Goal: Task Accomplishment & Management: Use online tool/utility

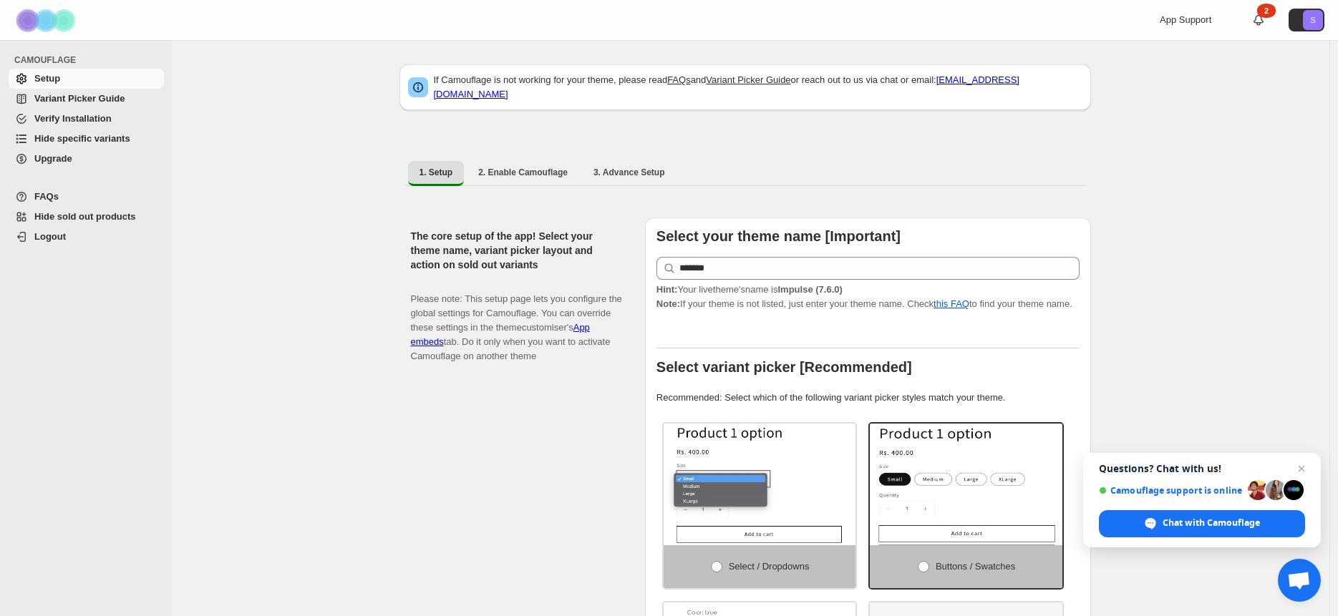
click at [51, 193] on span "FAQs" at bounding box center [46, 196] width 24 height 11
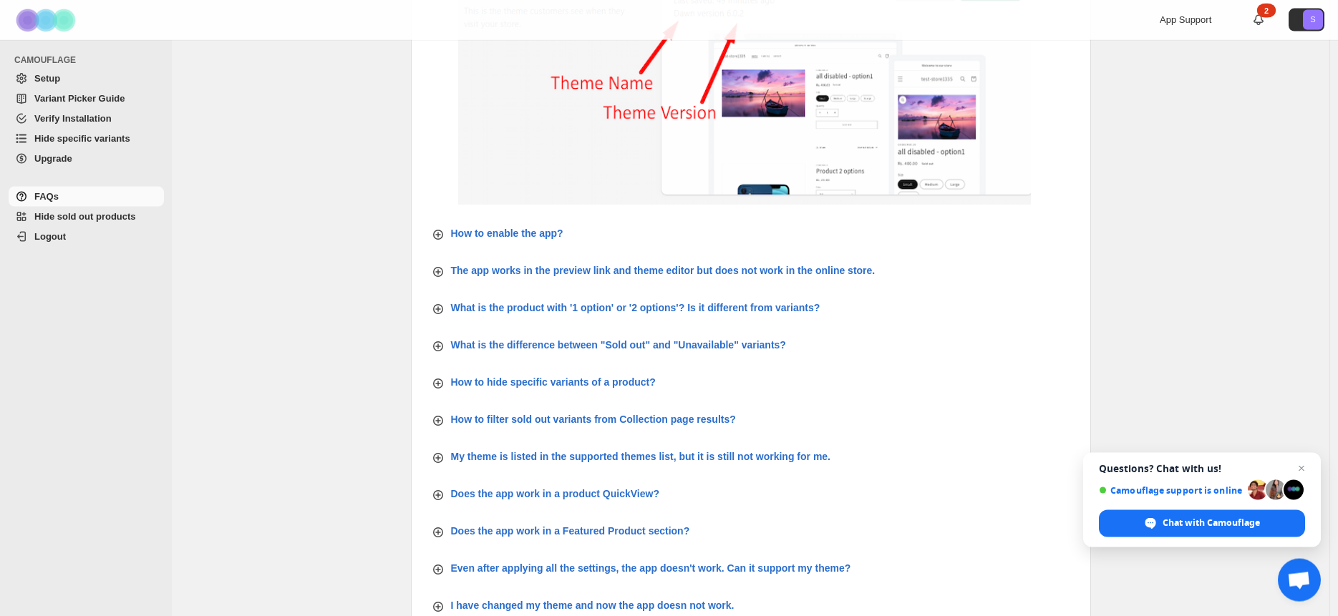
scroll to position [286, 0]
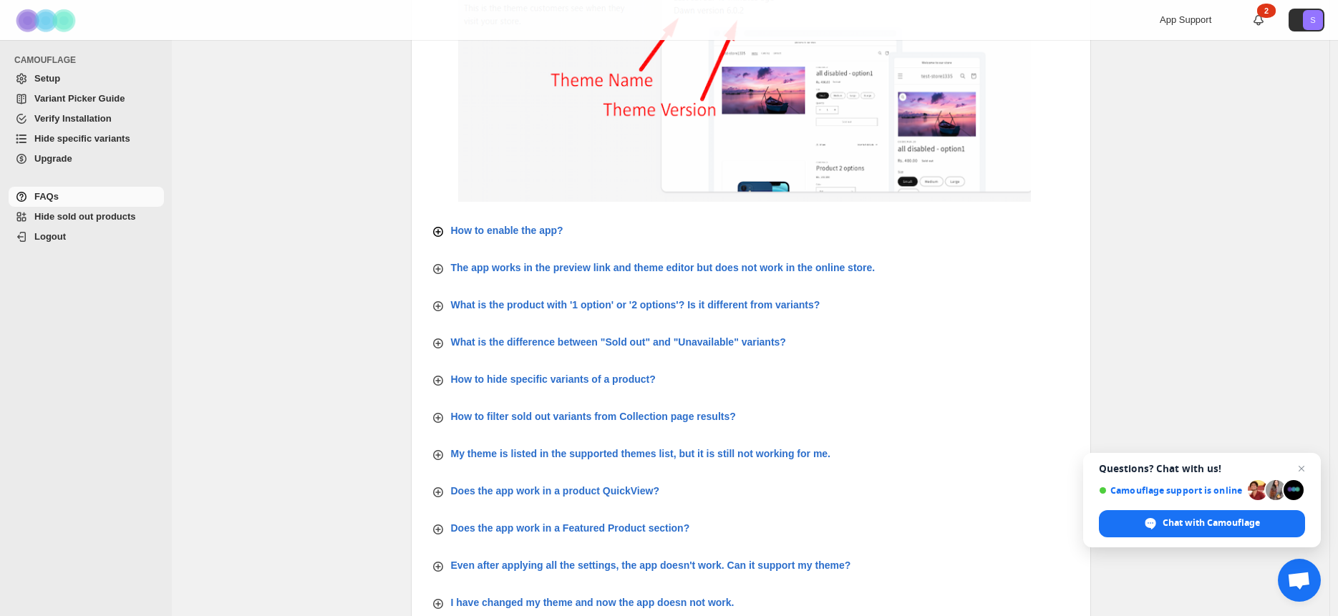
click at [509, 225] on p "How to enable the app?" at bounding box center [507, 230] width 112 height 14
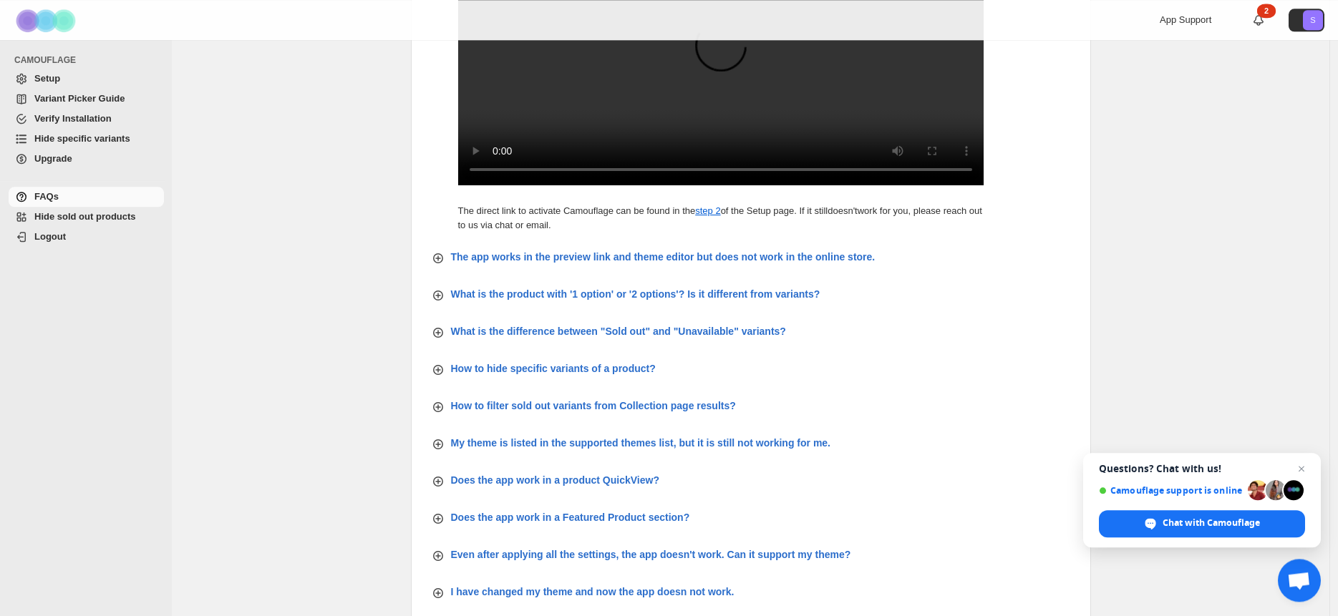
scroll to position [1031, 0]
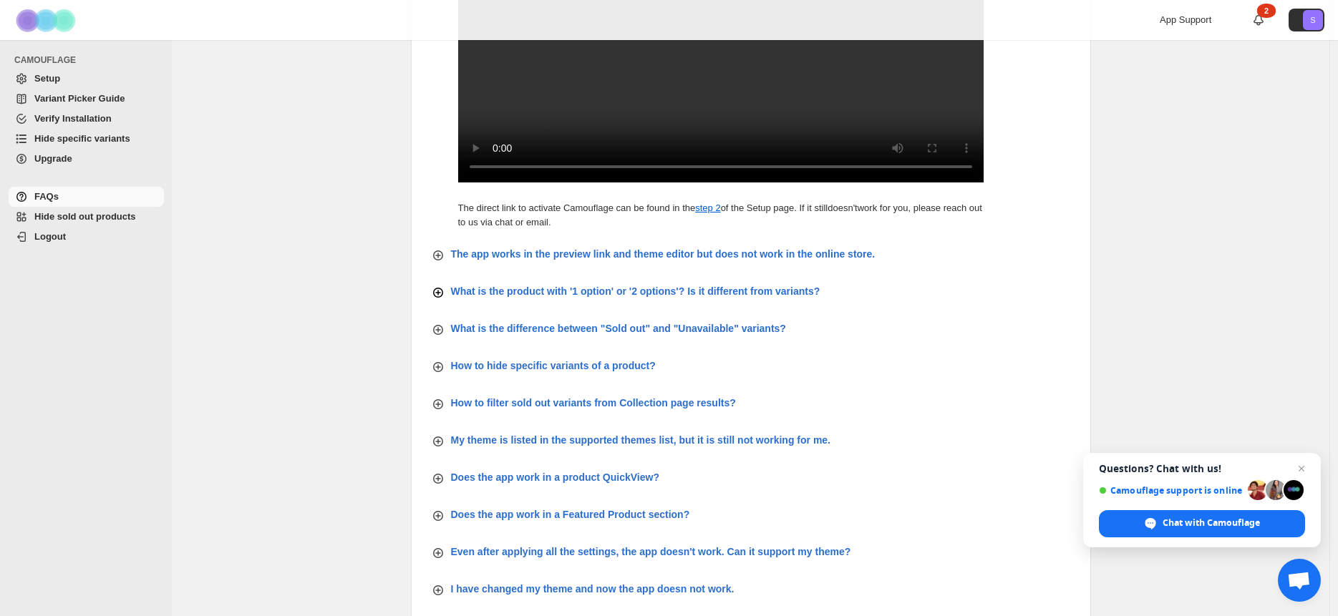
click at [528, 299] on p "What is the product with '1 option' or '2 options'? Is it different from varian…" at bounding box center [635, 291] width 369 height 14
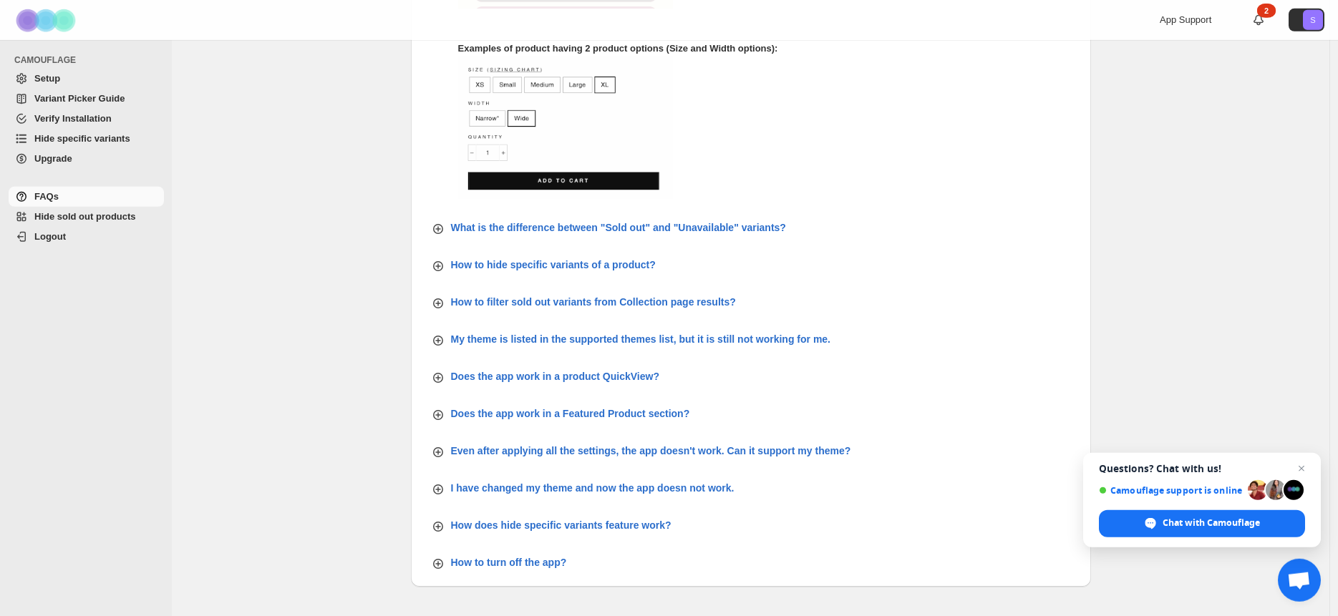
scroll to position [1546, 0]
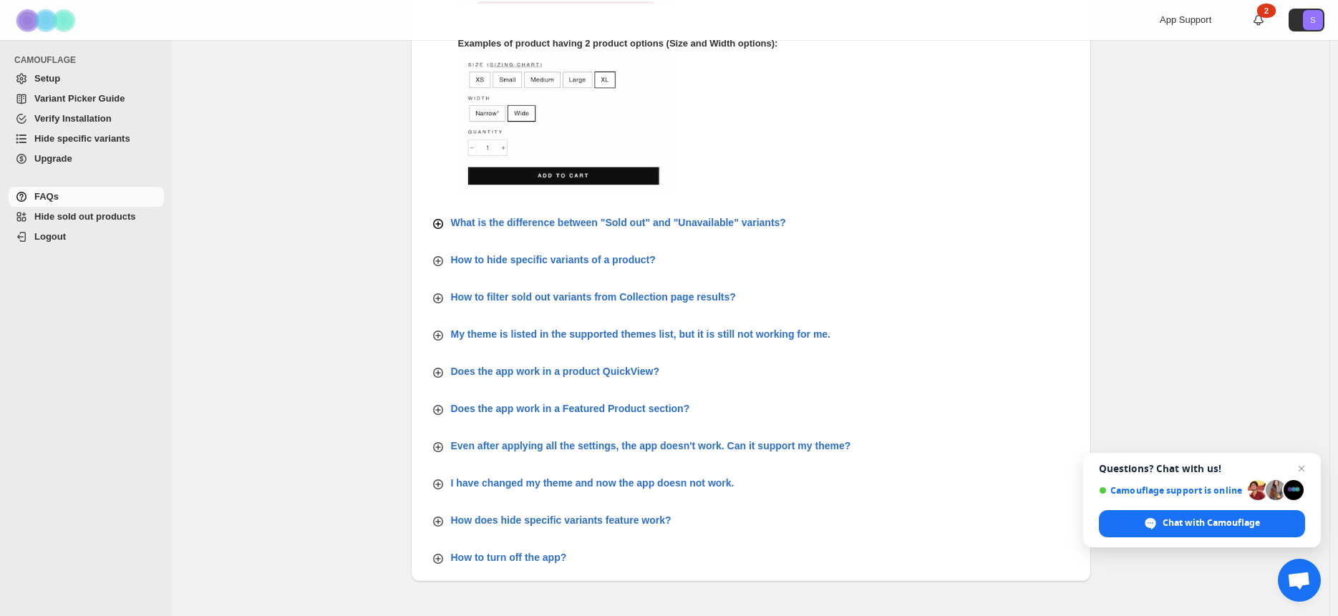
click at [532, 230] on p "What is the difference between "Sold out" and "Unavailable" variants?" at bounding box center [618, 222] width 335 height 14
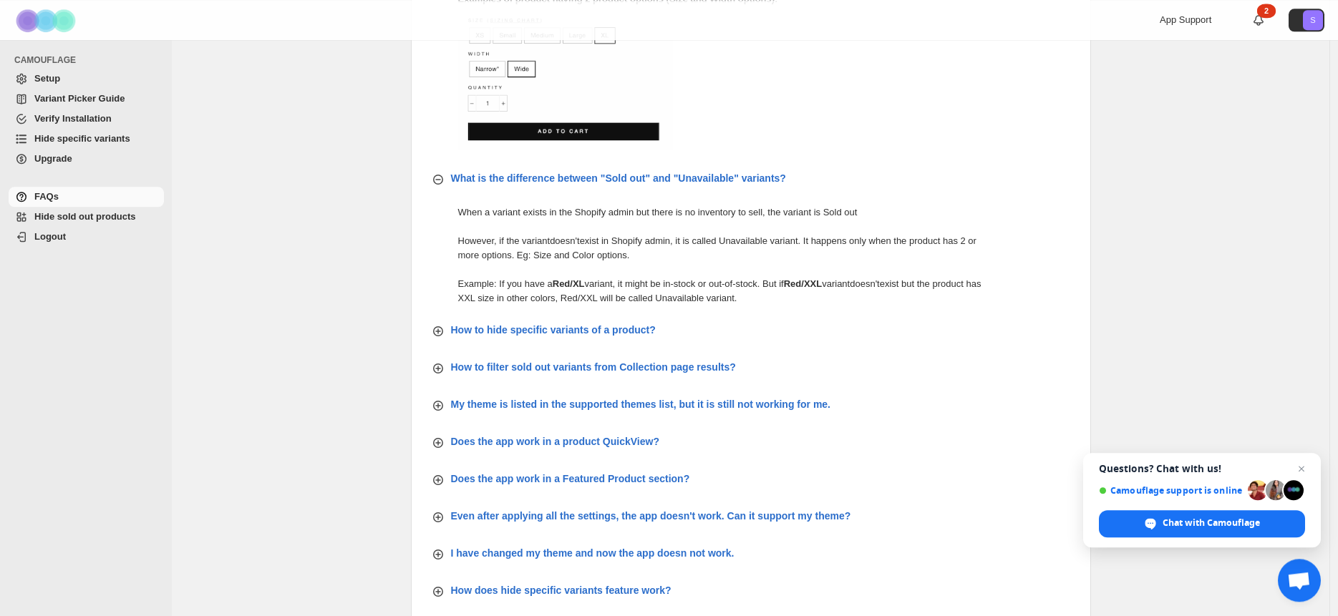
scroll to position [1592, 0]
click at [558, 336] on p "How to hide specific variants of a product?" at bounding box center [553, 328] width 205 height 14
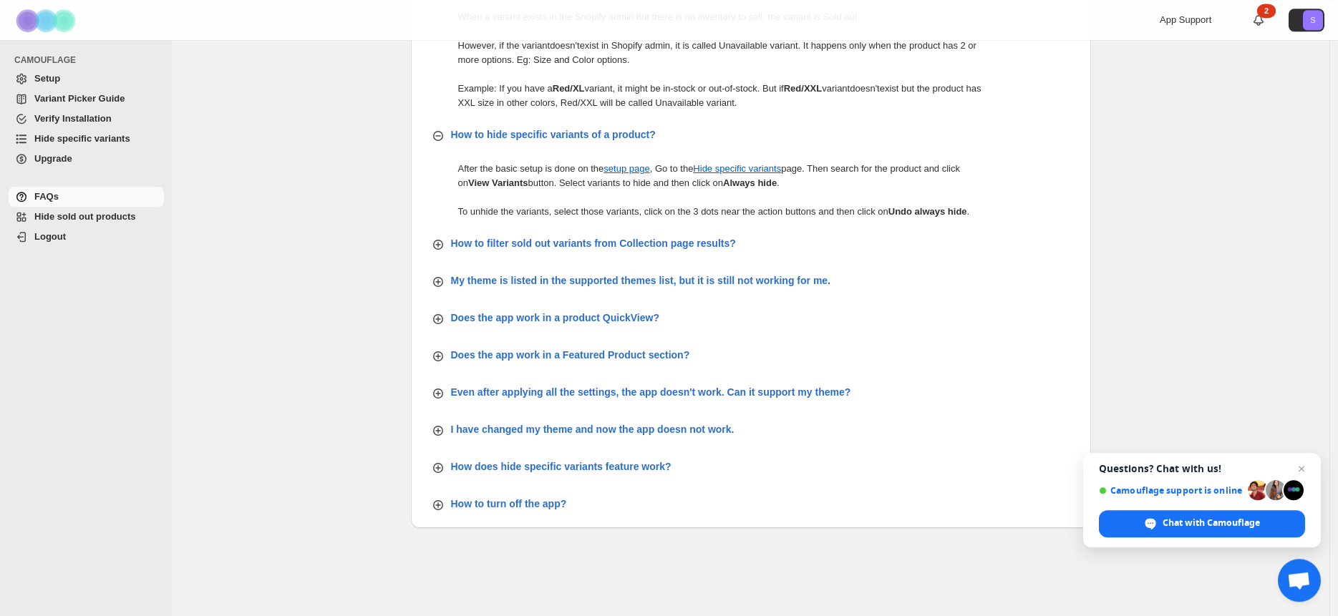
scroll to position [1787, 0]
click at [500, 473] on p "How does hide specific variants feature work?" at bounding box center [561, 466] width 220 height 14
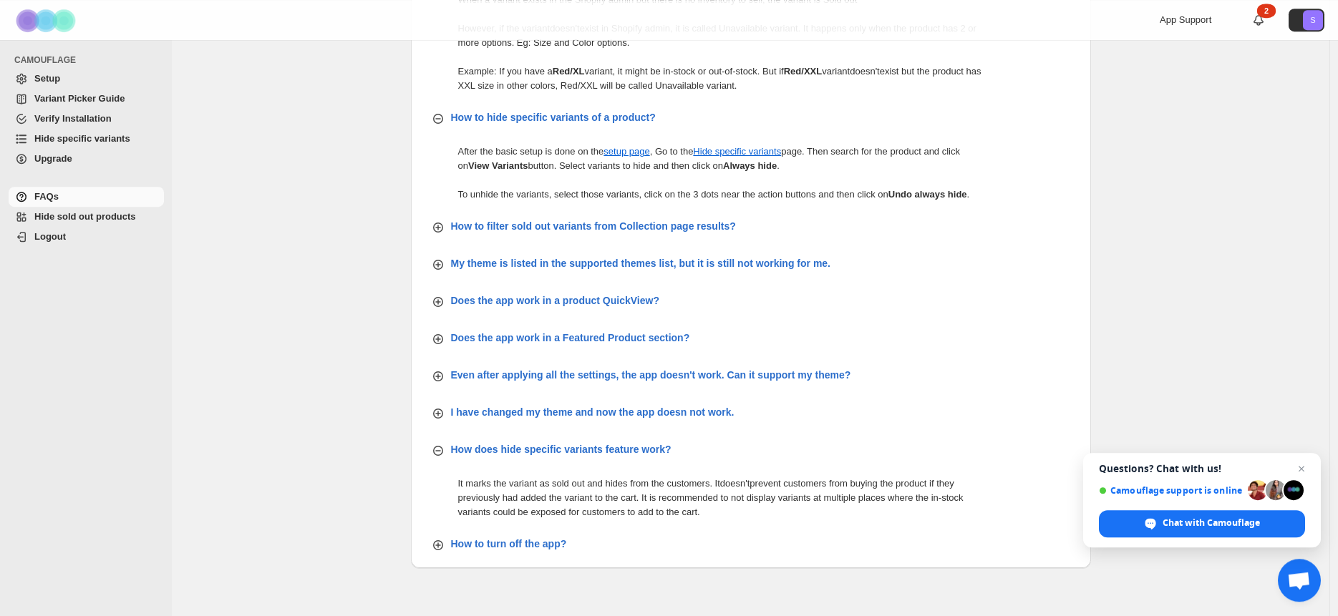
scroll to position [1798, 0]
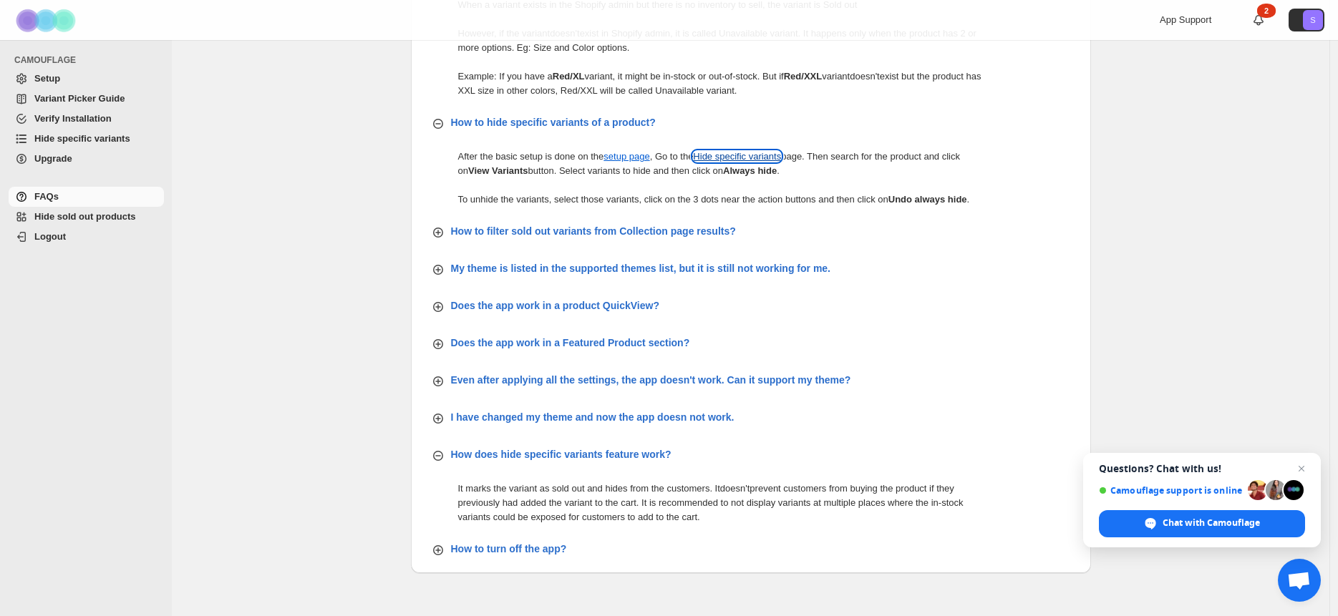
click at [762, 162] on link "Hide specific variants" at bounding box center [737, 156] width 88 height 11
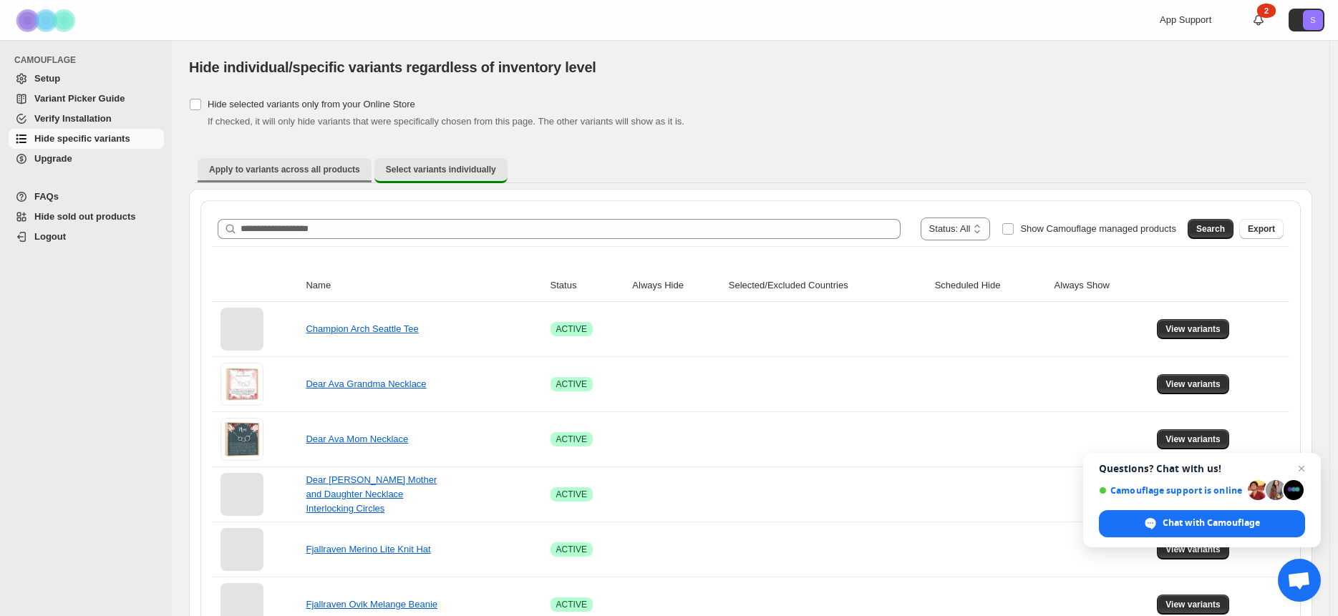
click at [301, 170] on span "Apply to variants across all products" at bounding box center [284, 169] width 151 height 11
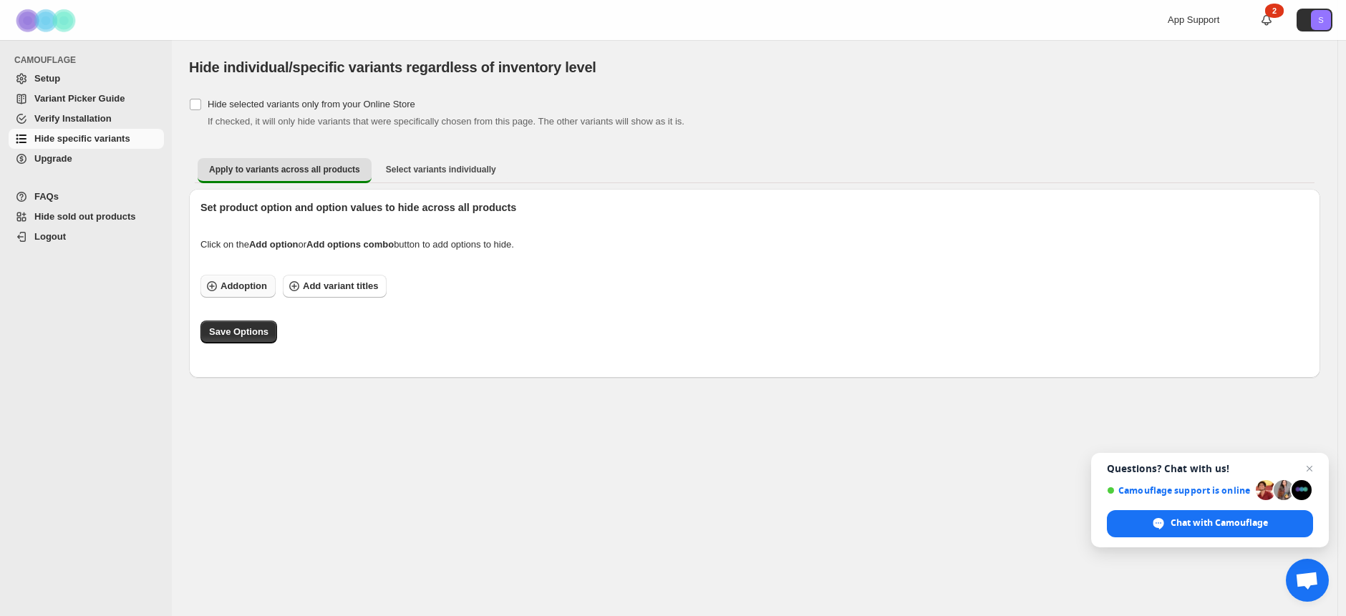
click at [225, 290] on span "Add option" at bounding box center [243, 286] width 47 height 14
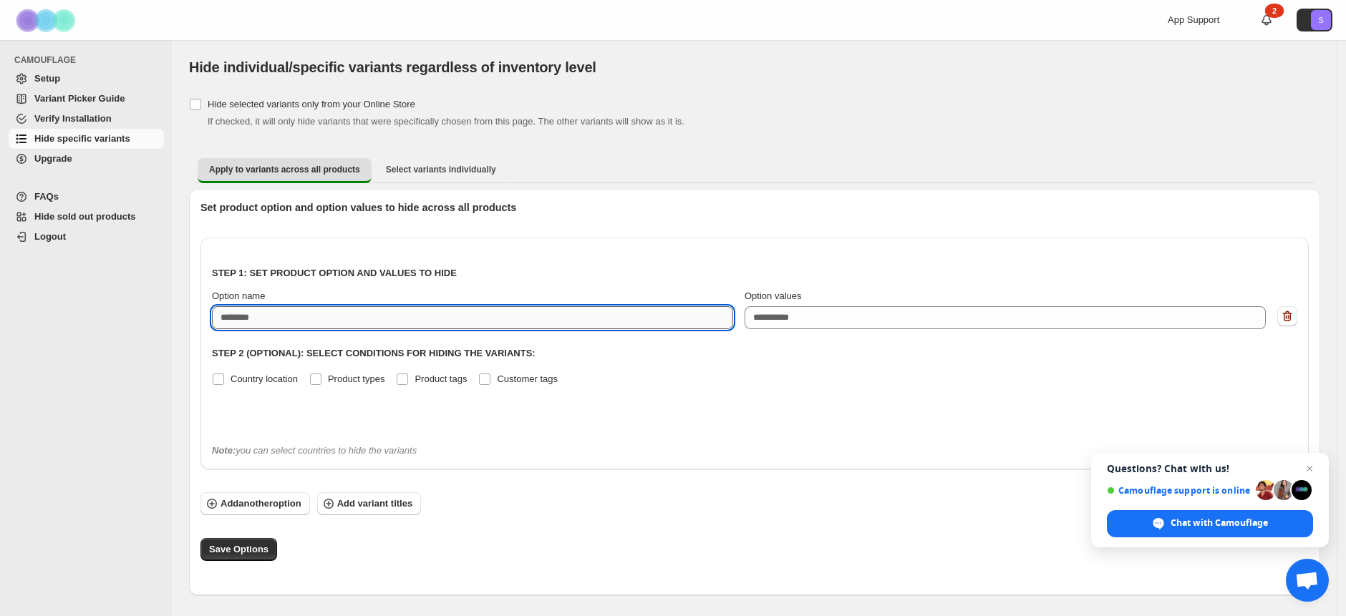
click at [451, 329] on input "Option name" at bounding box center [472, 317] width 521 height 23
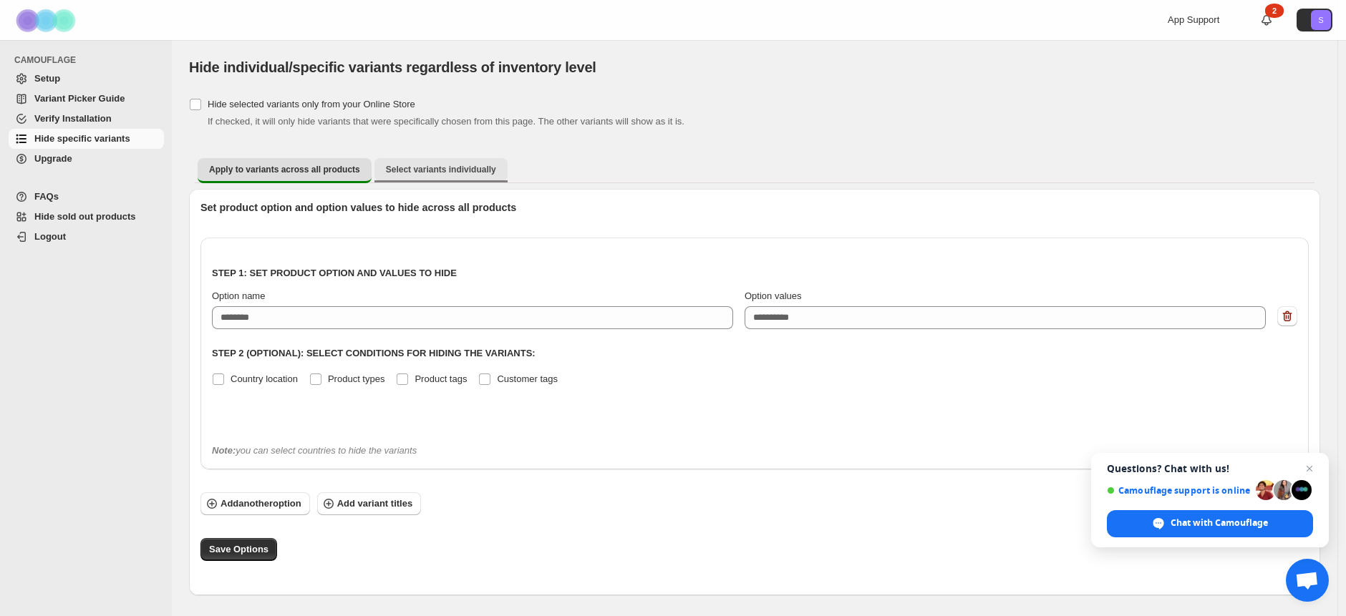
click at [433, 176] on button "Select variants individually" at bounding box center [440, 169] width 133 height 23
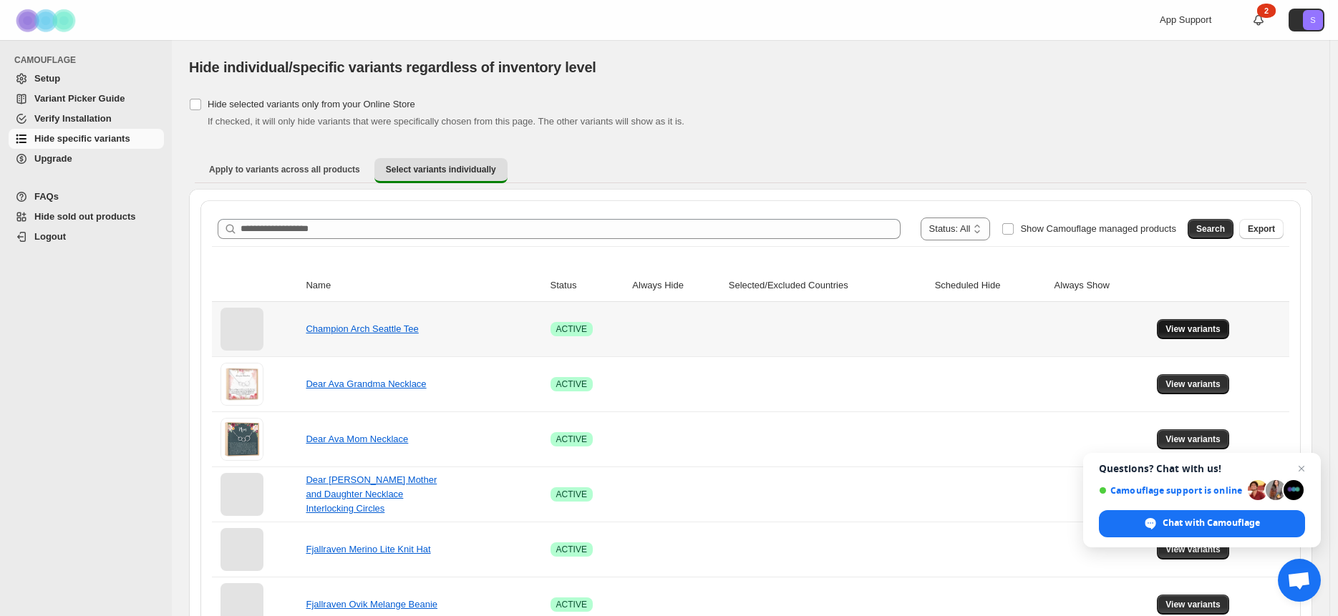
click at [1197, 326] on span "View variants" at bounding box center [1192, 329] width 55 height 11
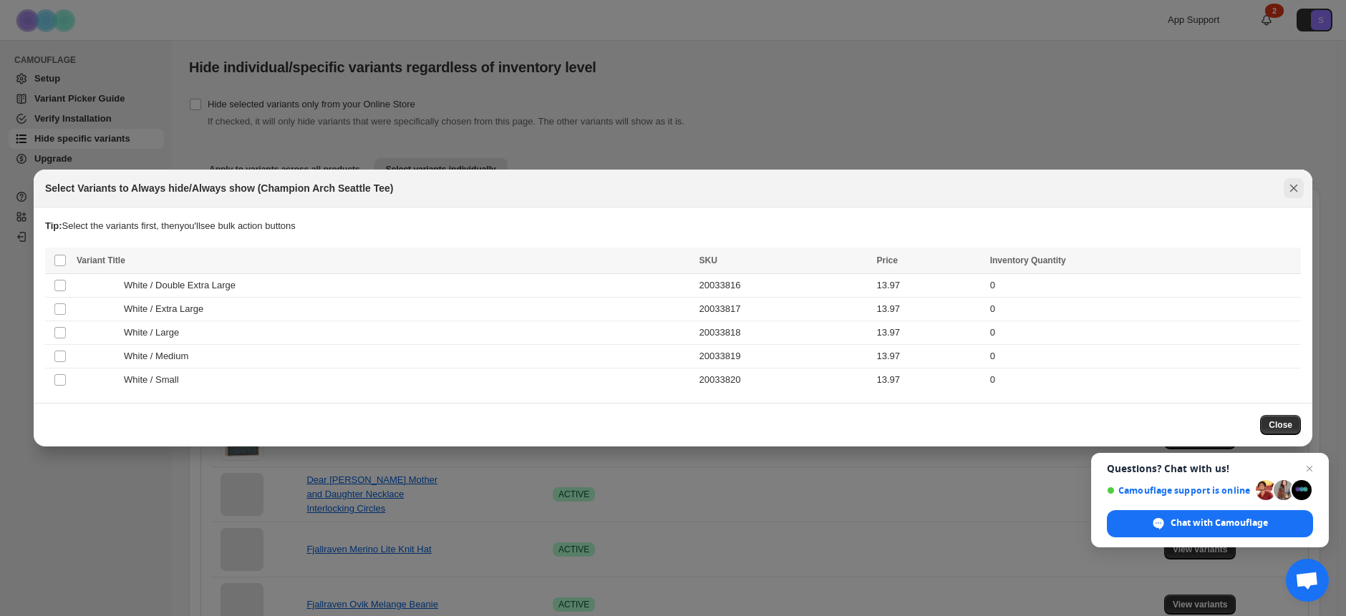
click at [1296, 181] on icon "Close" at bounding box center [1293, 188] width 14 height 14
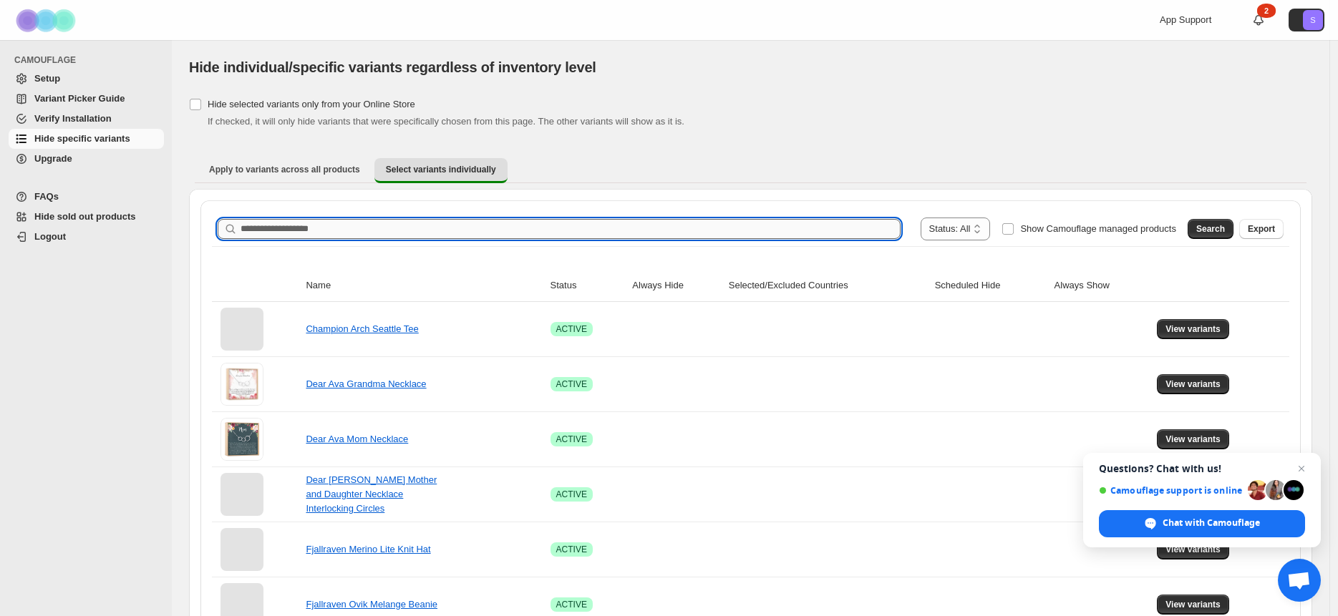
click at [329, 231] on input "Search product name" at bounding box center [571, 229] width 660 height 20
click at [286, 165] on span "Apply to variants across all products" at bounding box center [284, 169] width 151 height 11
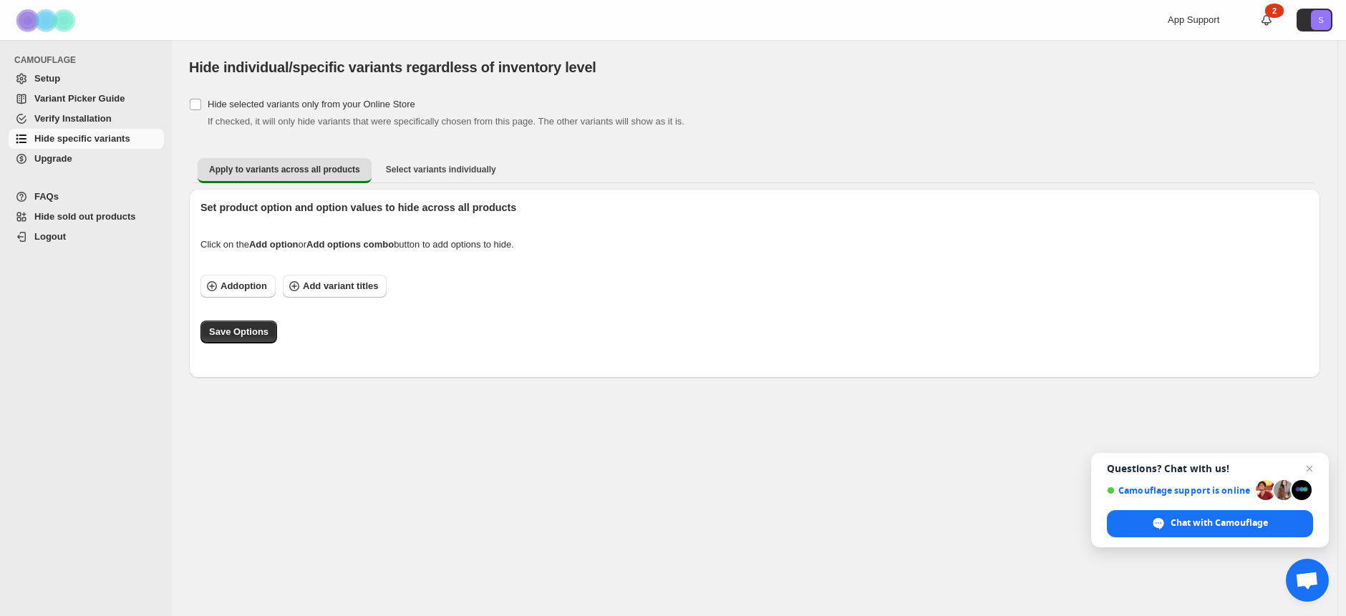
click at [64, 95] on span "Variant Picker Guide" at bounding box center [79, 98] width 90 height 11
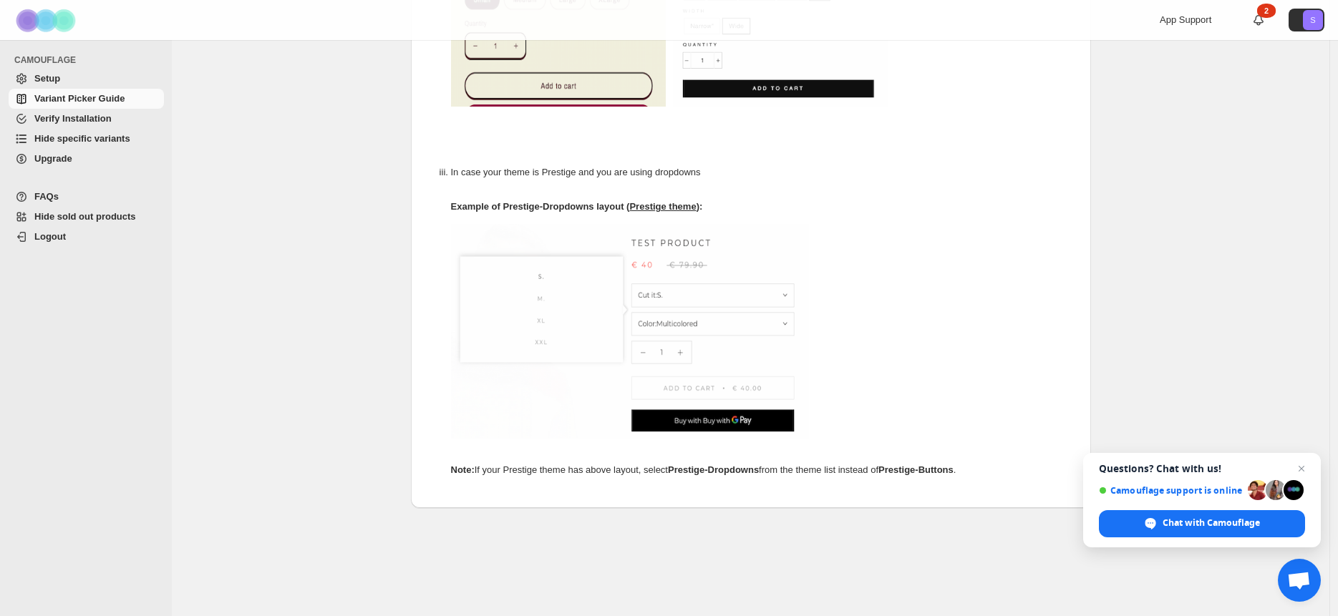
scroll to position [550, 0]
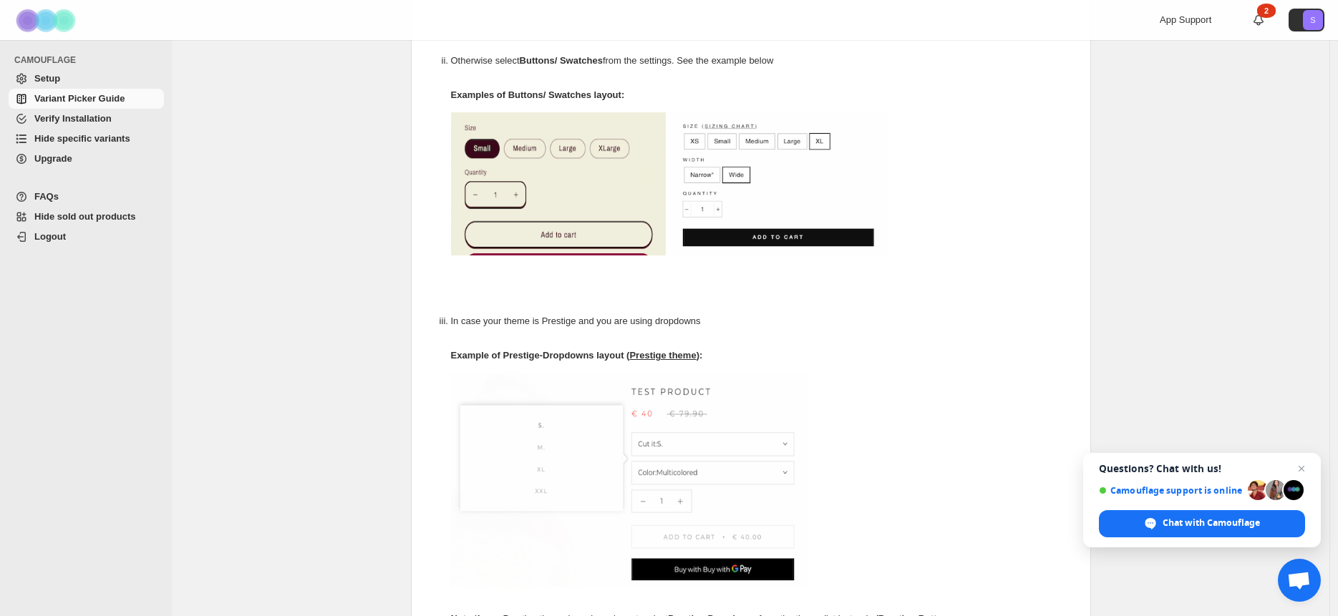
click at [45, 82] on span "Setup" at bounding box center [47, 78] width 26 height 11
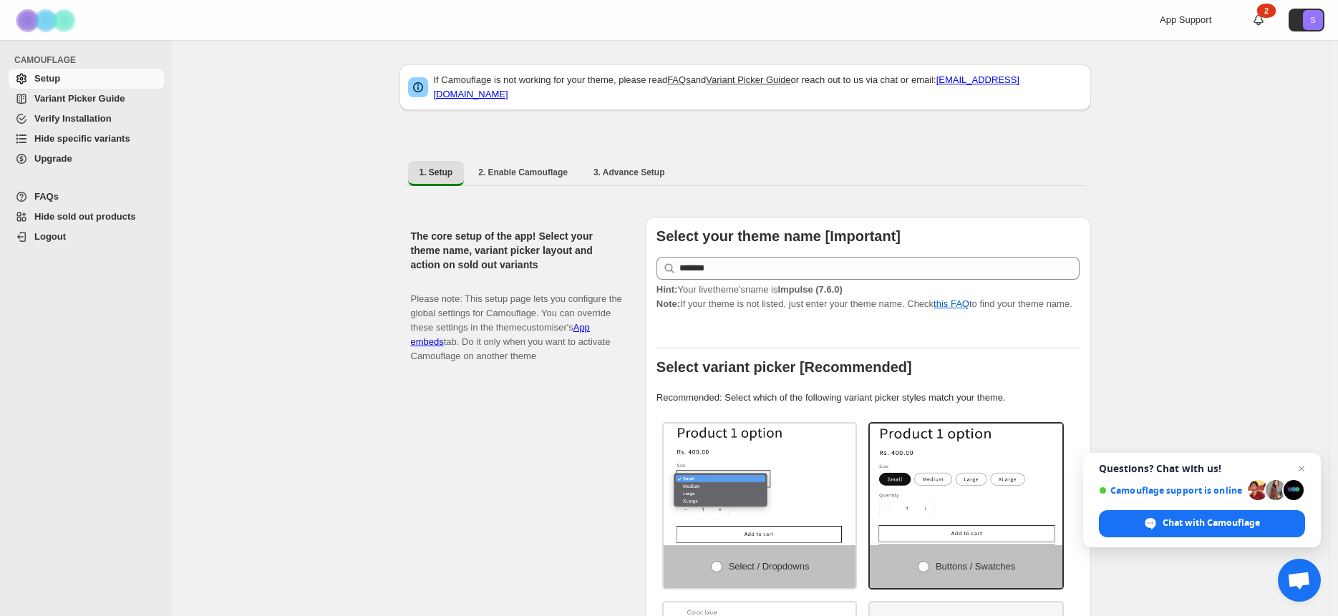
scroll to position [57, 0]
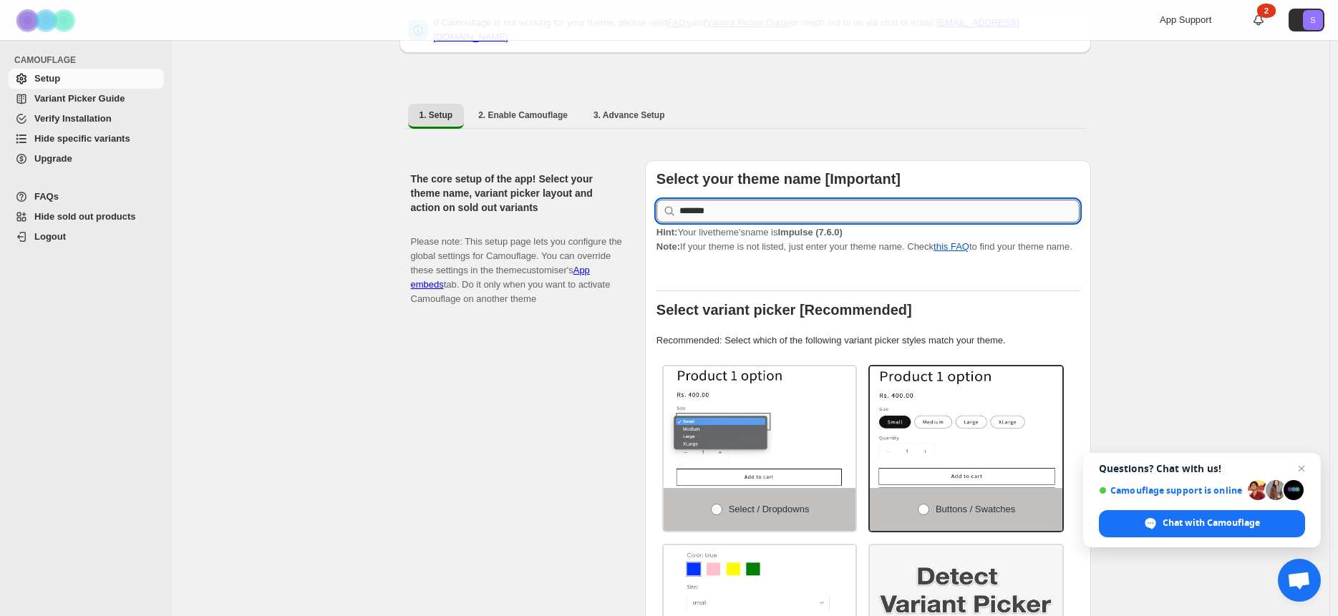
click at [759, 200] on input "*******" at bounding box center [879, 211] width 400 height 23
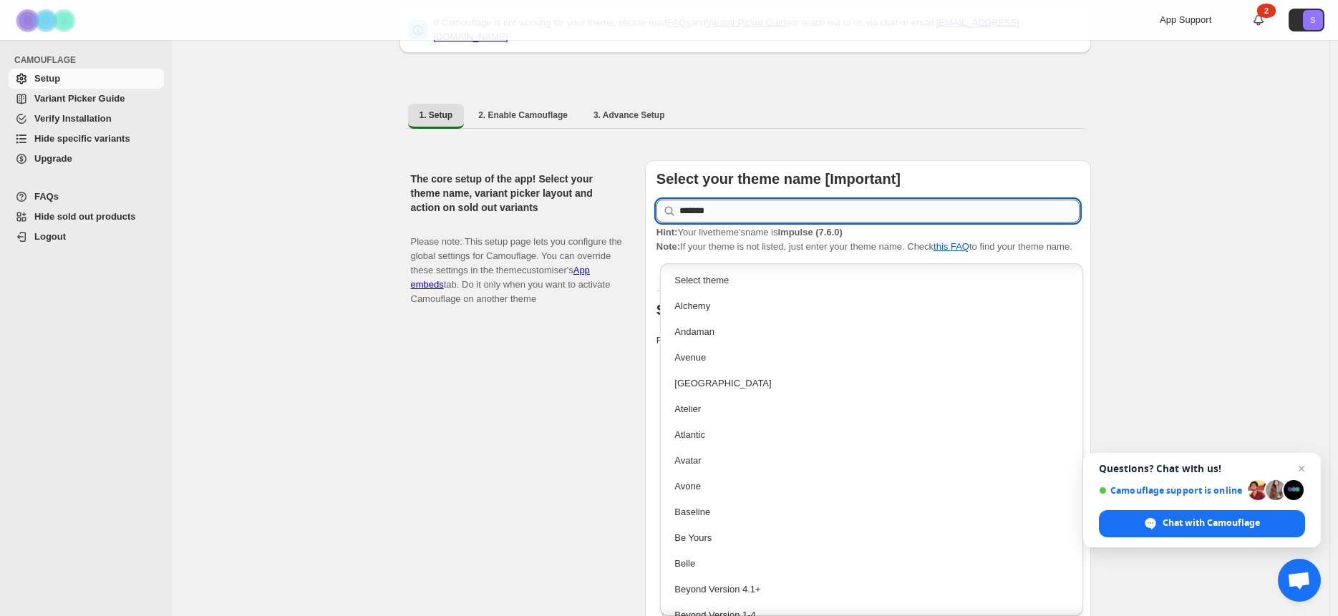
scroll to position [1270, 0]
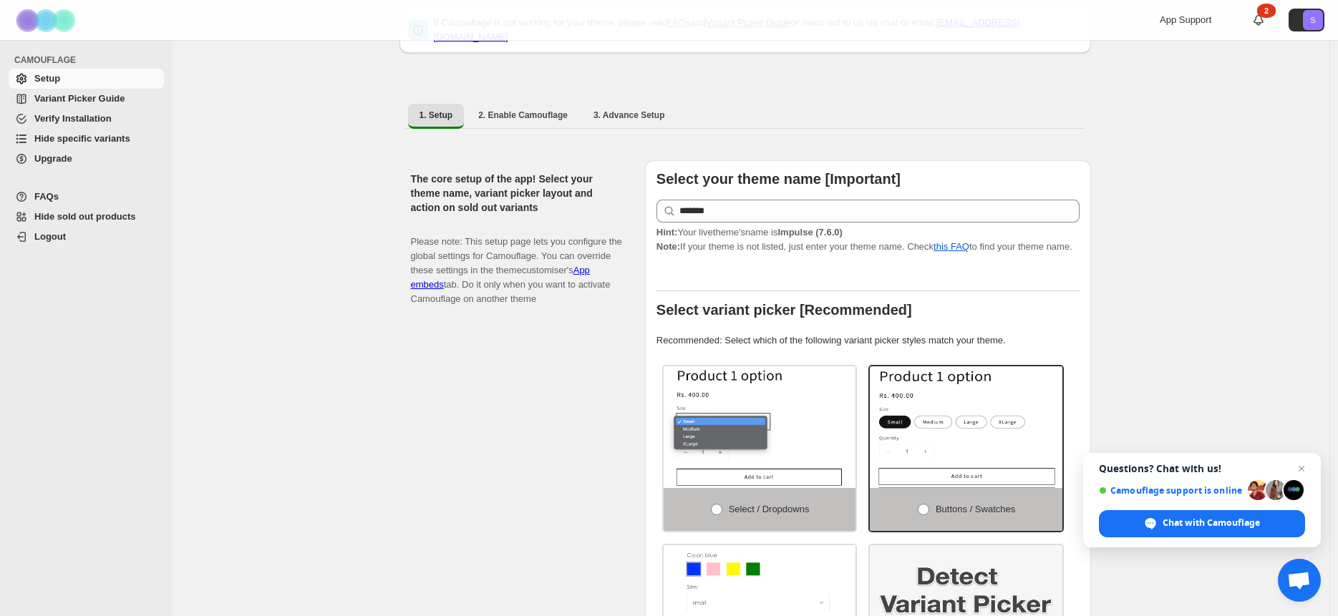
click at [518, 222] on p "Please note: This setup page lets you configure the global settings for Camoufl…" at bounding box center [516, 263] width 211 height 86
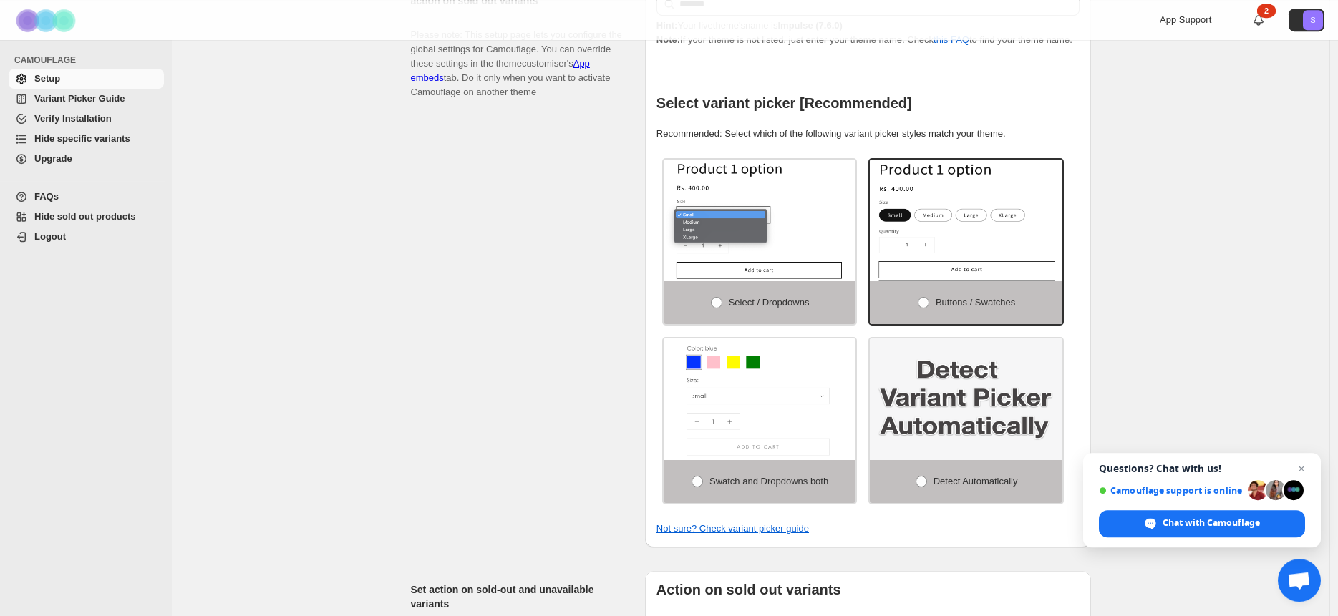
scroll to position [367, 0]
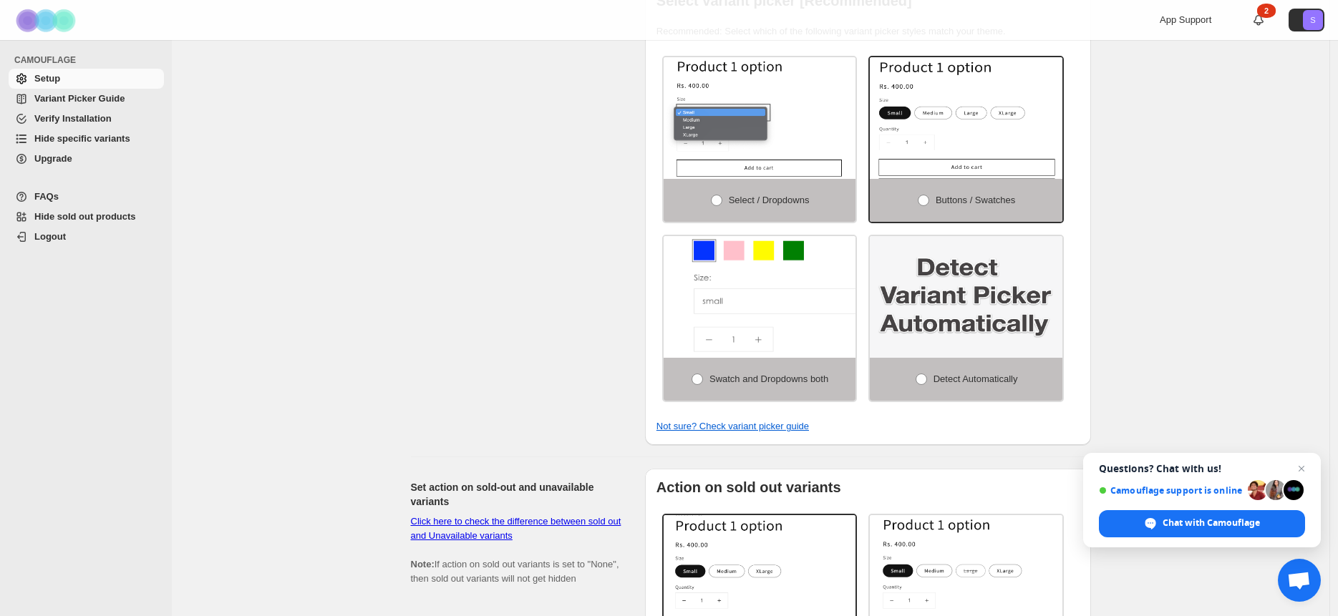
click at [810, 297] on img at bounding box center [803, 306] width 288 height 183
click at [809, 296] on img at bounding box center [803, 306] width 288 height 183
click at [698, 385] on span at bounding box center [697, 379] width 11 height 11
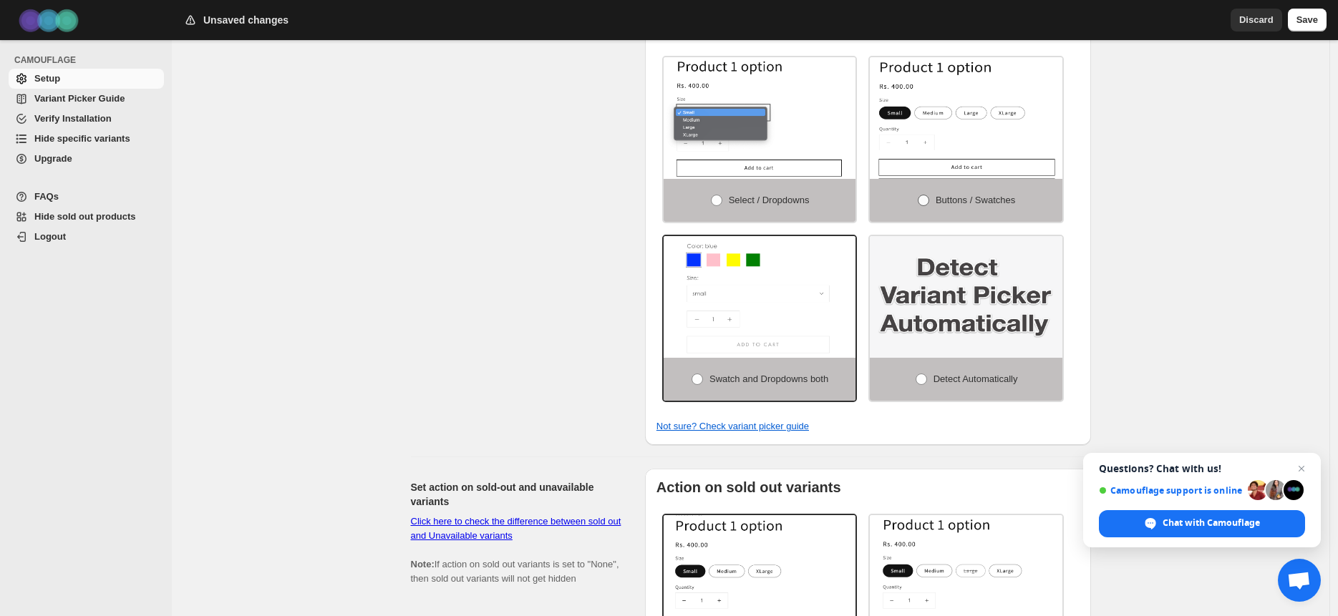
click at [926, 205] on span at bounding box center [923, 200] width 11 height 11
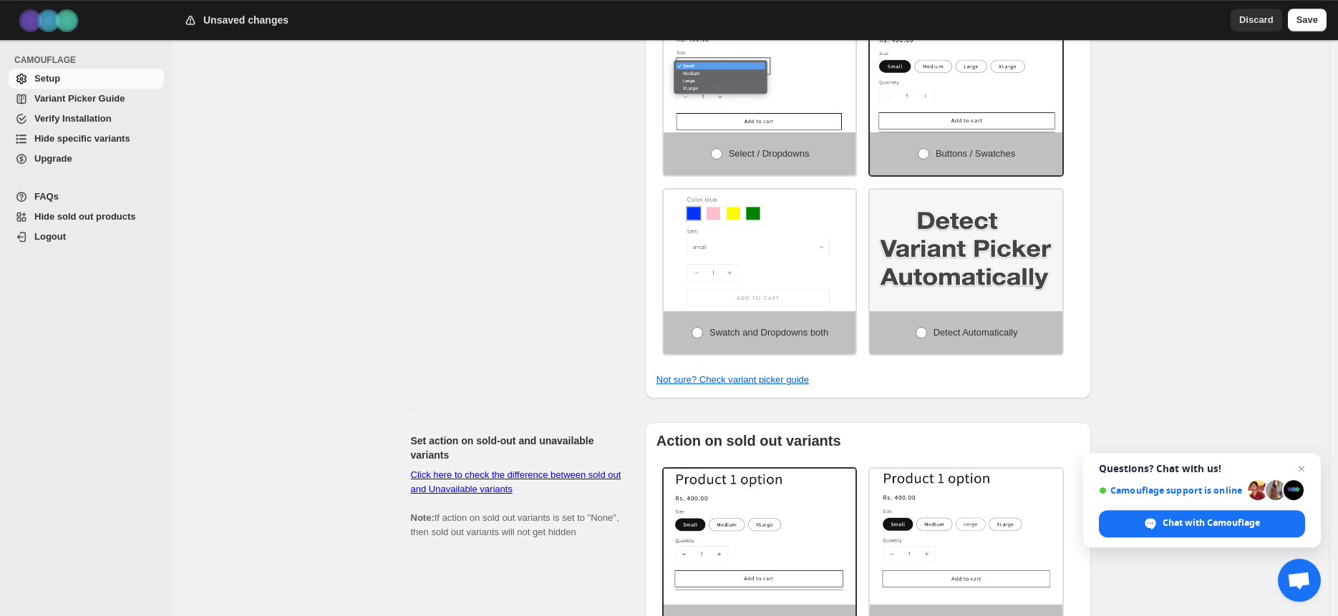
scroll to position [447, 0]
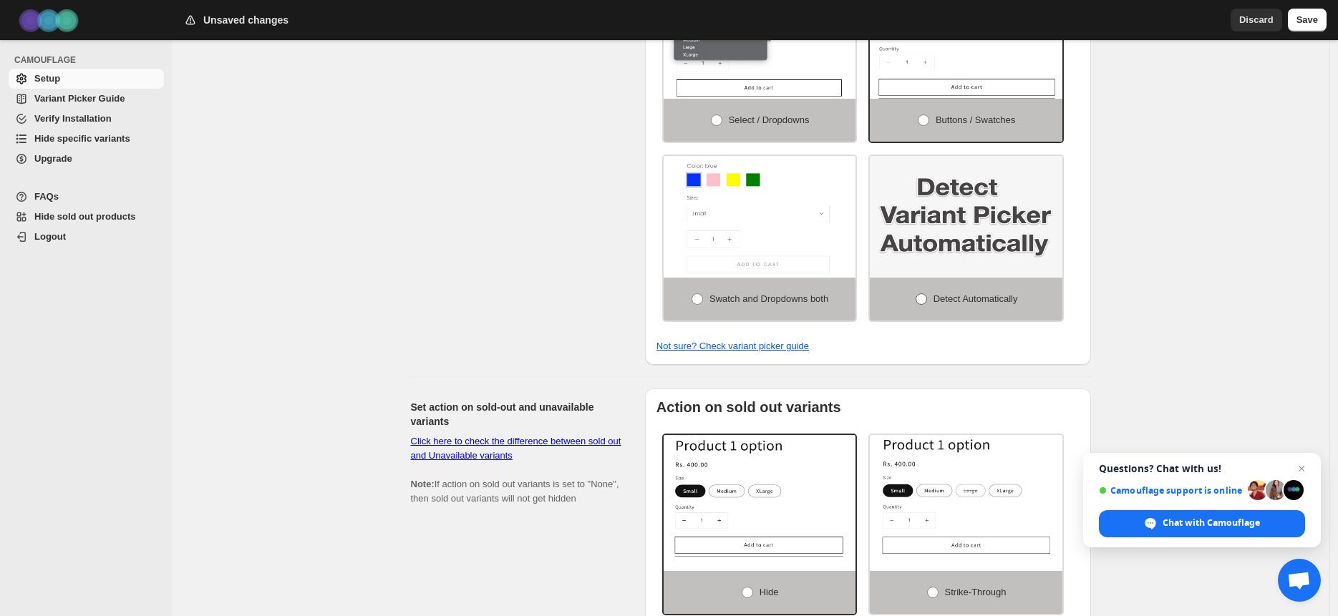
click at [919, 305] on span at bounding box center [921, 299] width 11 height 11
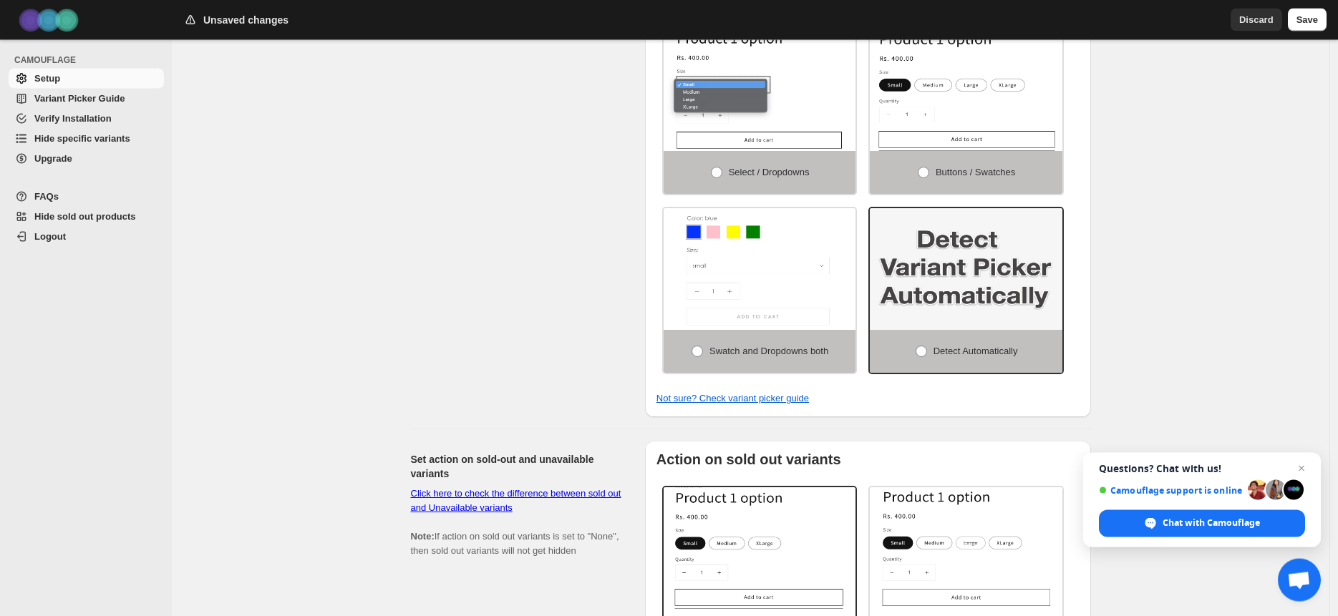
scroll to position [389, 0]
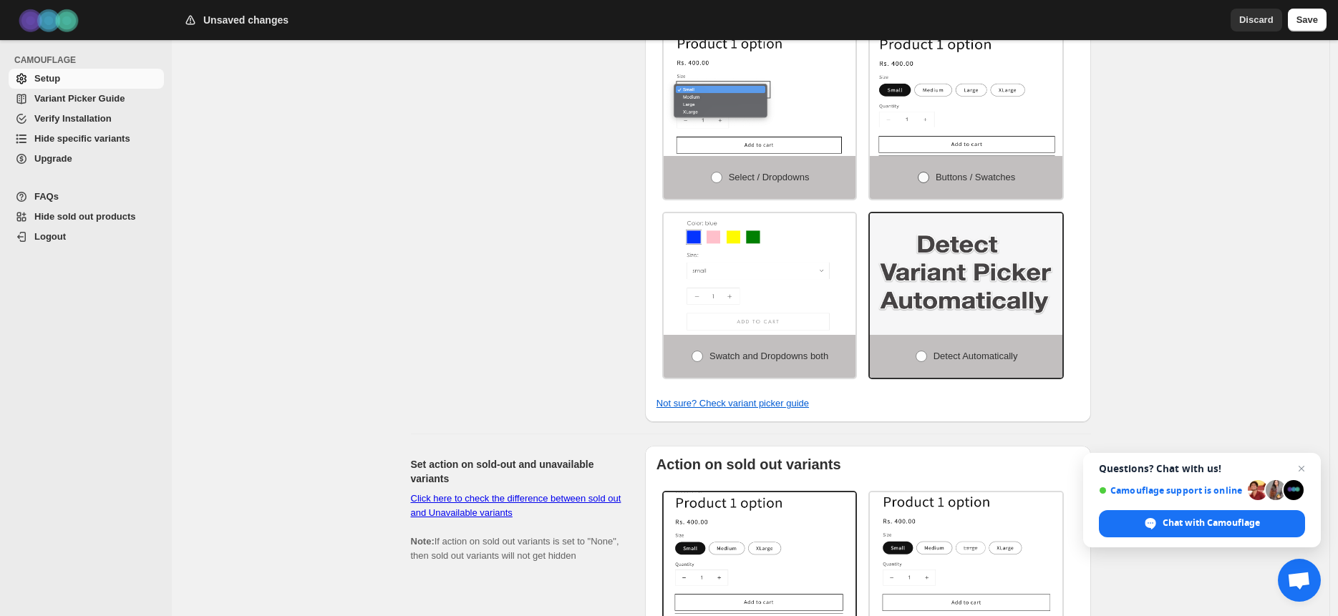
click at [926, 182] on span at bounding box center [923, 177] width 11 height 11
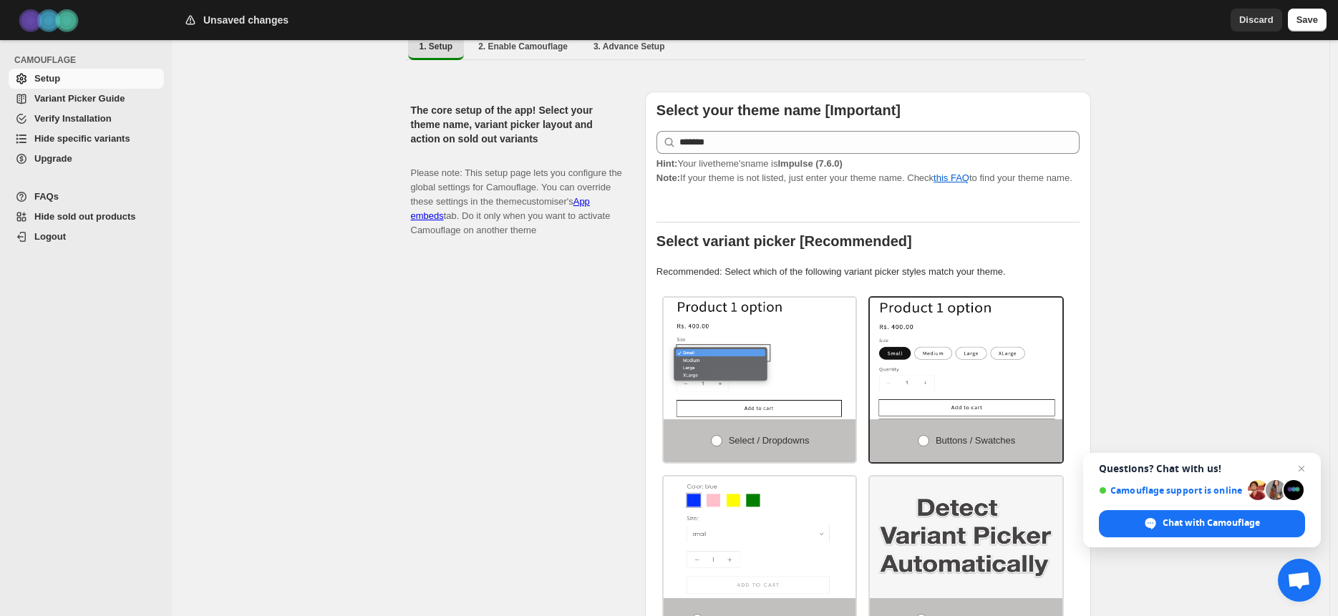
scroll to position [0, 0]
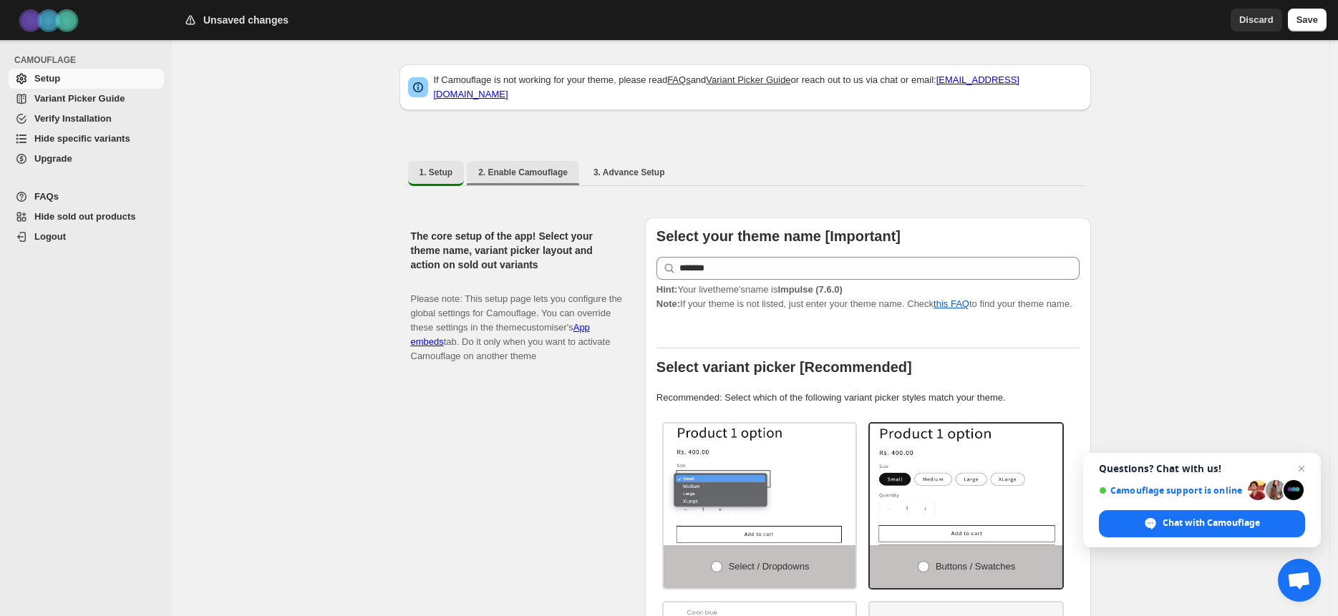
click at [513, 171] on button "2. Enable Camouflage" at bounding box center [523, 172] width 112 height 23
select select "**********"
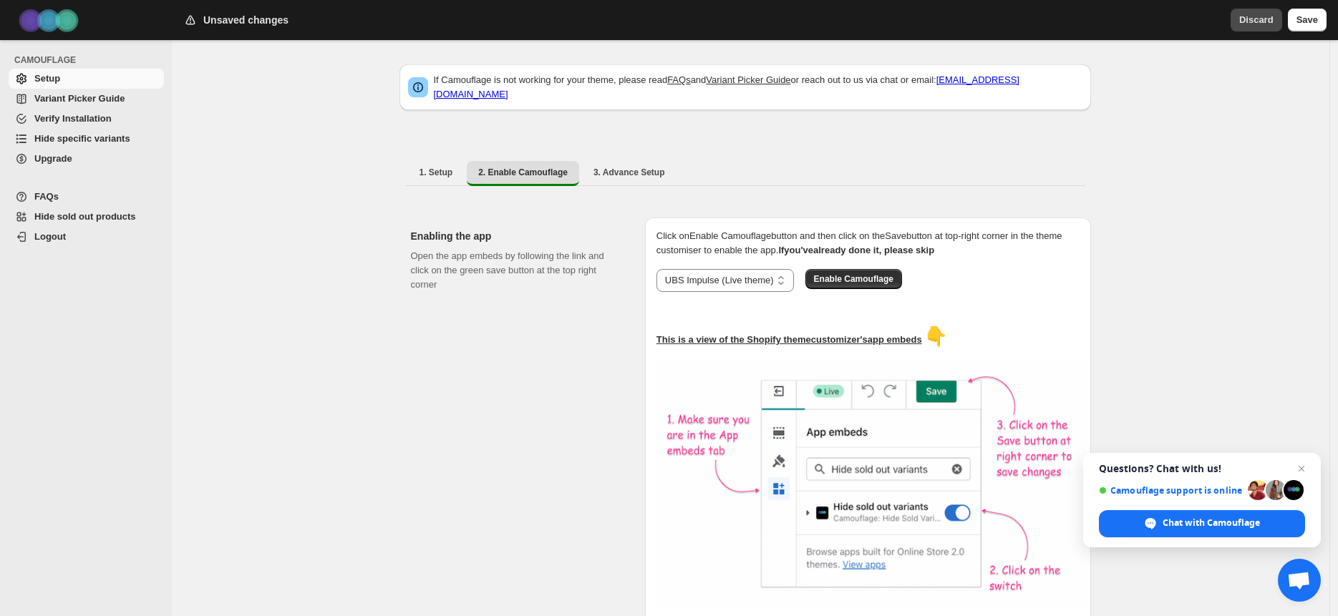
click at [1251, 23] on span "Discard" at bounding box center [1256, 20] width 34 height 14
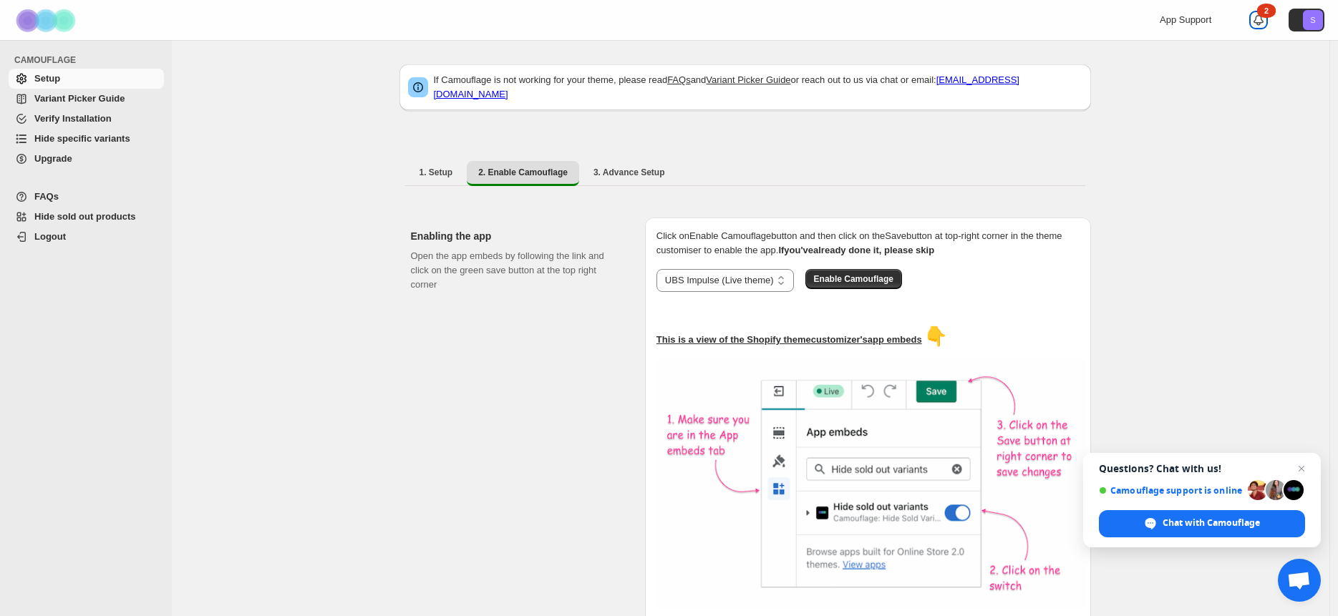
click at [1265, 19] on icon at bounding box center [1258, 20] width 14 height 14
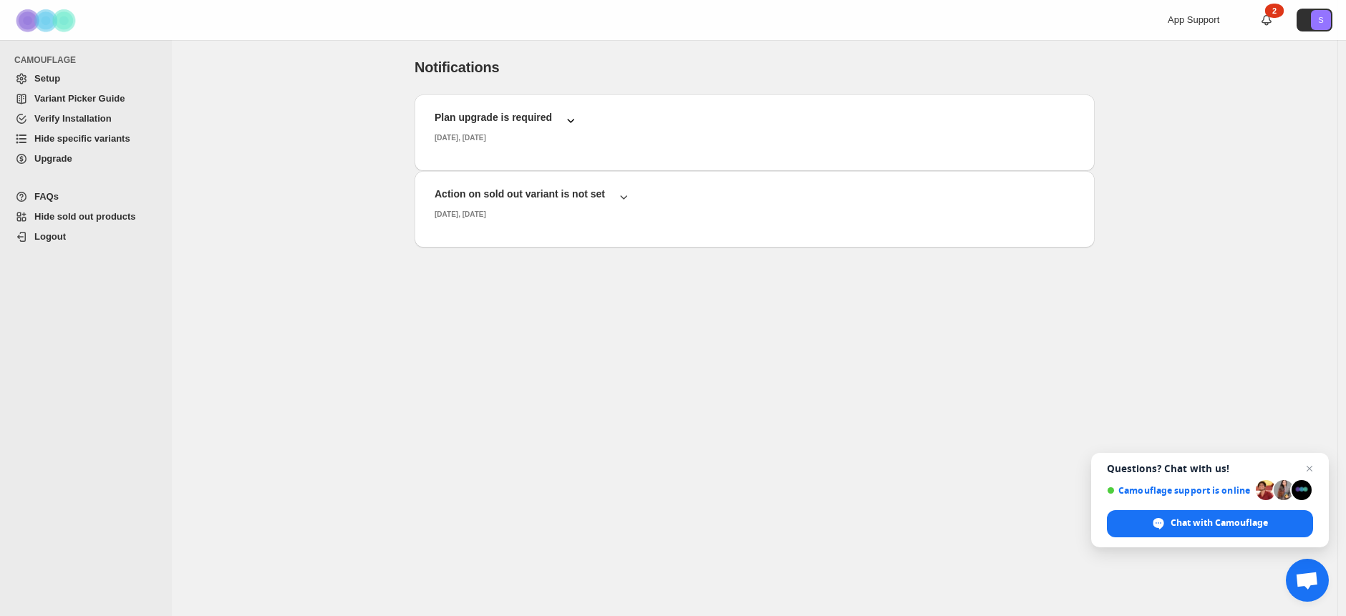
click at [586, 128] on button "Plan upgrade is required [DATE], [DATE]" at bounding box center [754, 127] width 657 height 42
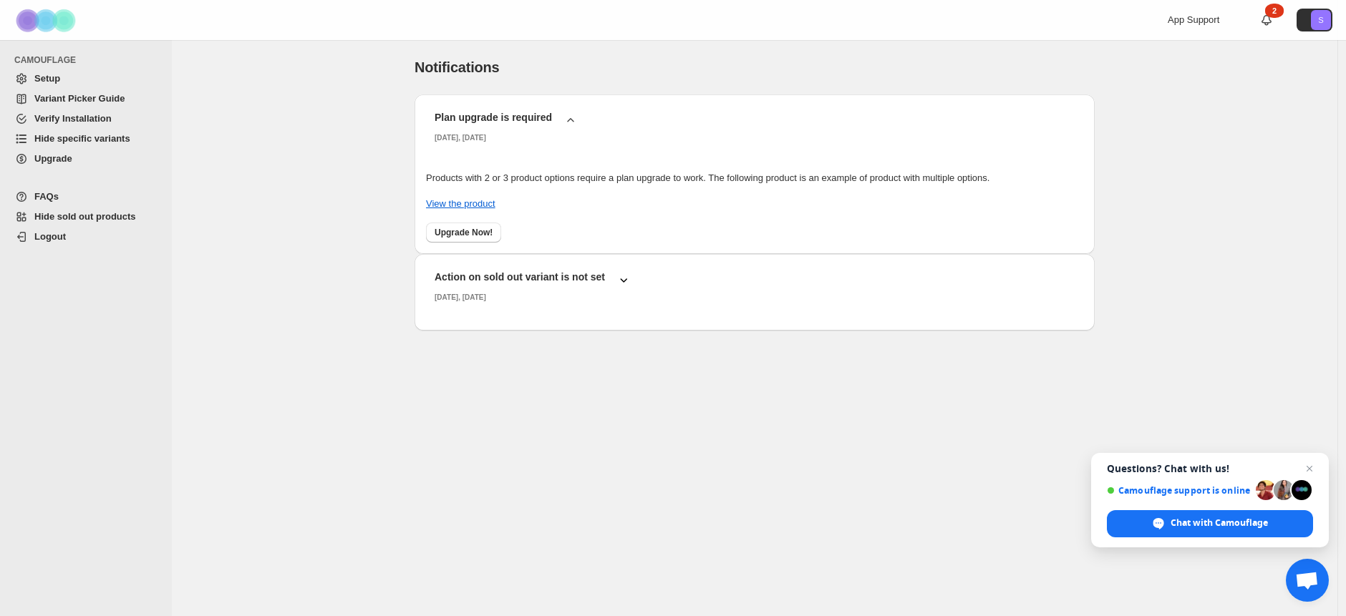
click at [603, 278] on h2 "Action on sold out variant is not set" at bounding box center [520, 277] width 170 height 14
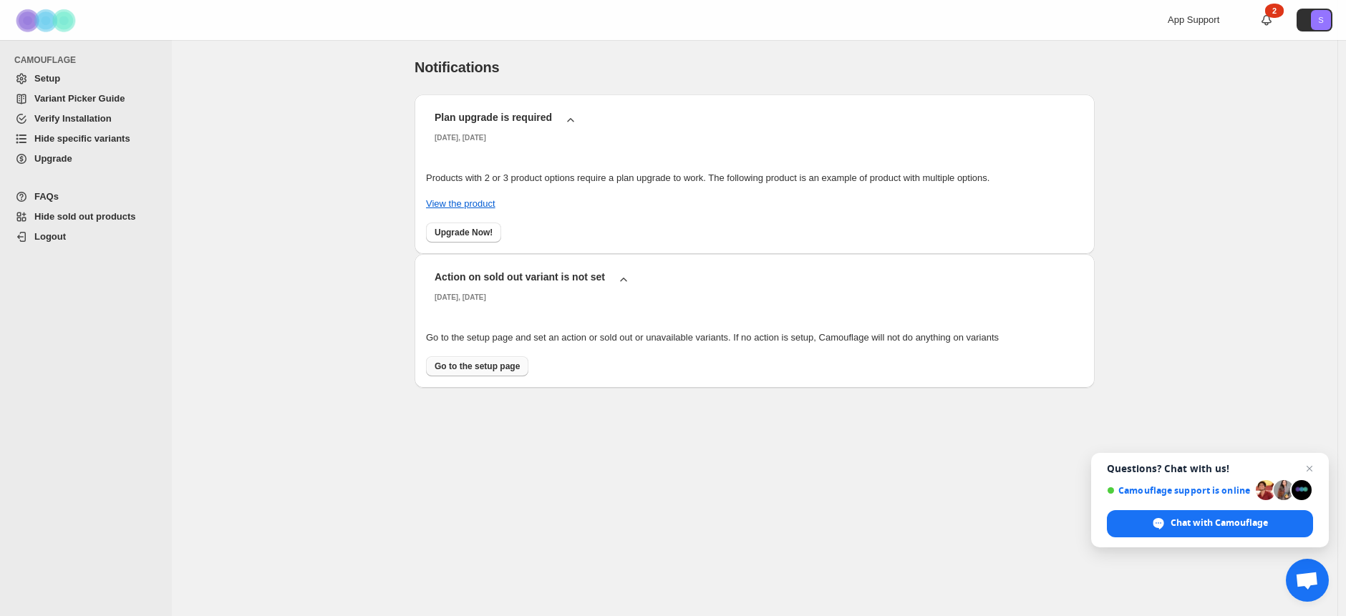
click at [472, 370] on span "Go to the setup page" at bounding box center [477, 366] width 85 height 11
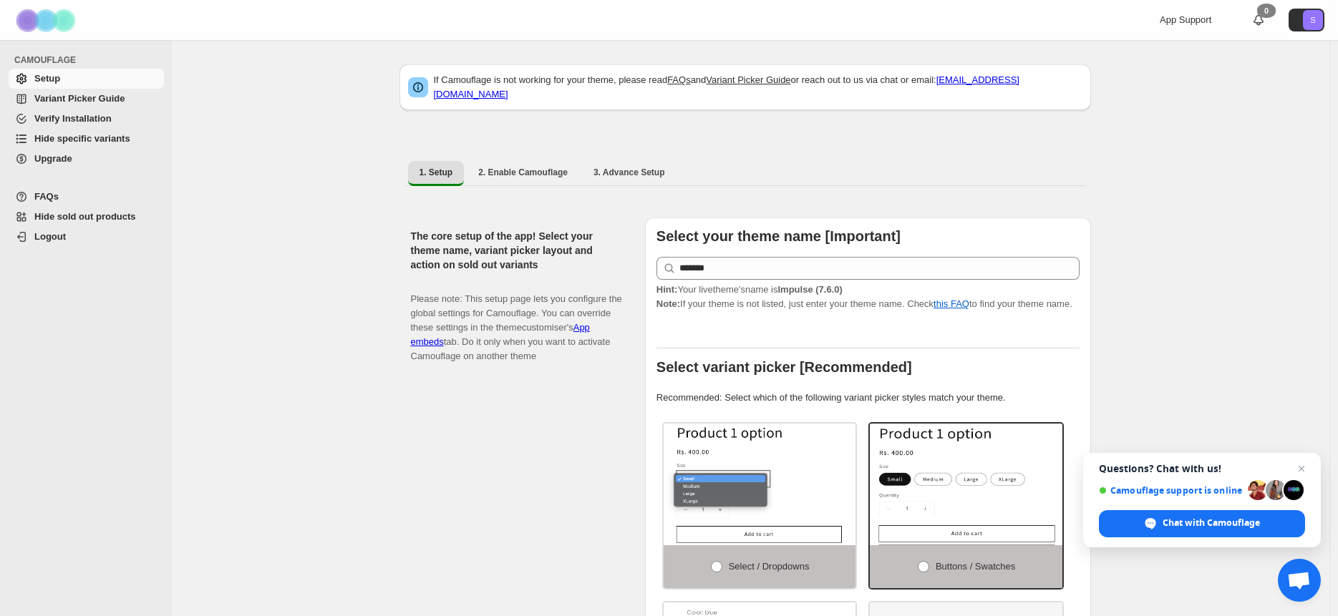
click at [37, 13] on img at bounding box center [47, 20] width 72 height 39
click at [770, 84] on link "Variant Picker Guide" at bounding box center [748, 79] width 84 height 11
drag, startPoint x: 448, startPoint y: 82, endPoint x: 499, endPoint y: 87, distance: 51.0
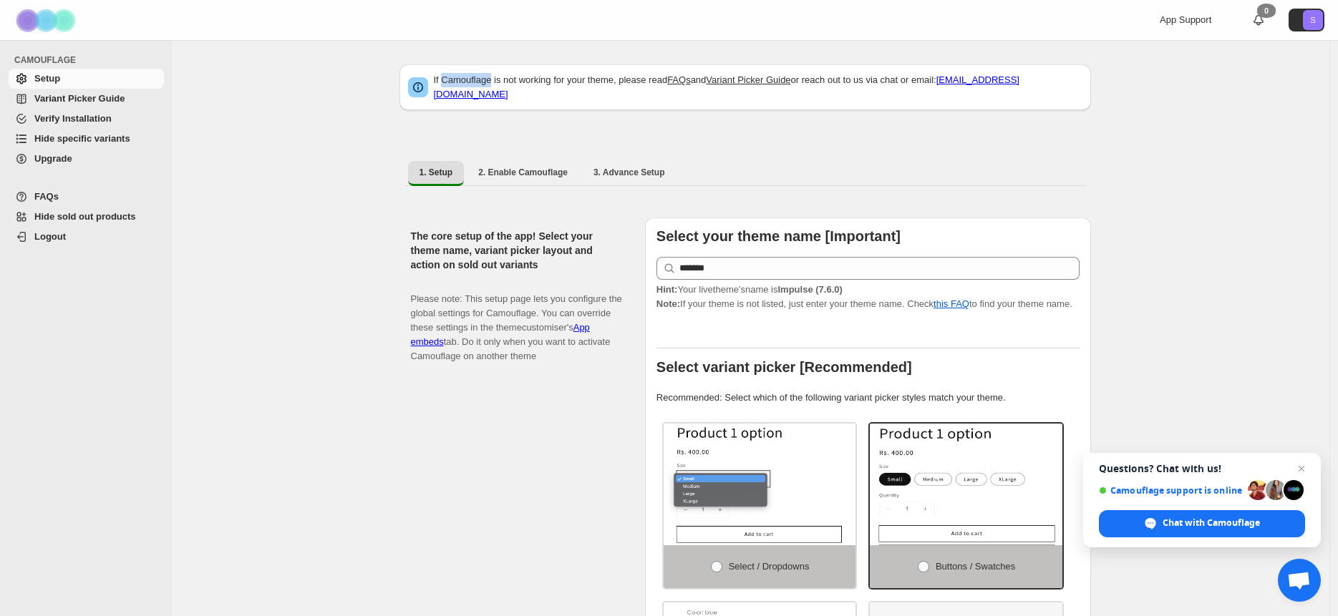
click at [499, 87] on p "If Camouflage is not working for your theme, please read FAQs and Variant Picke…" at bounding box center [758, 87] width 649 height 29
copy p "Camouflage"
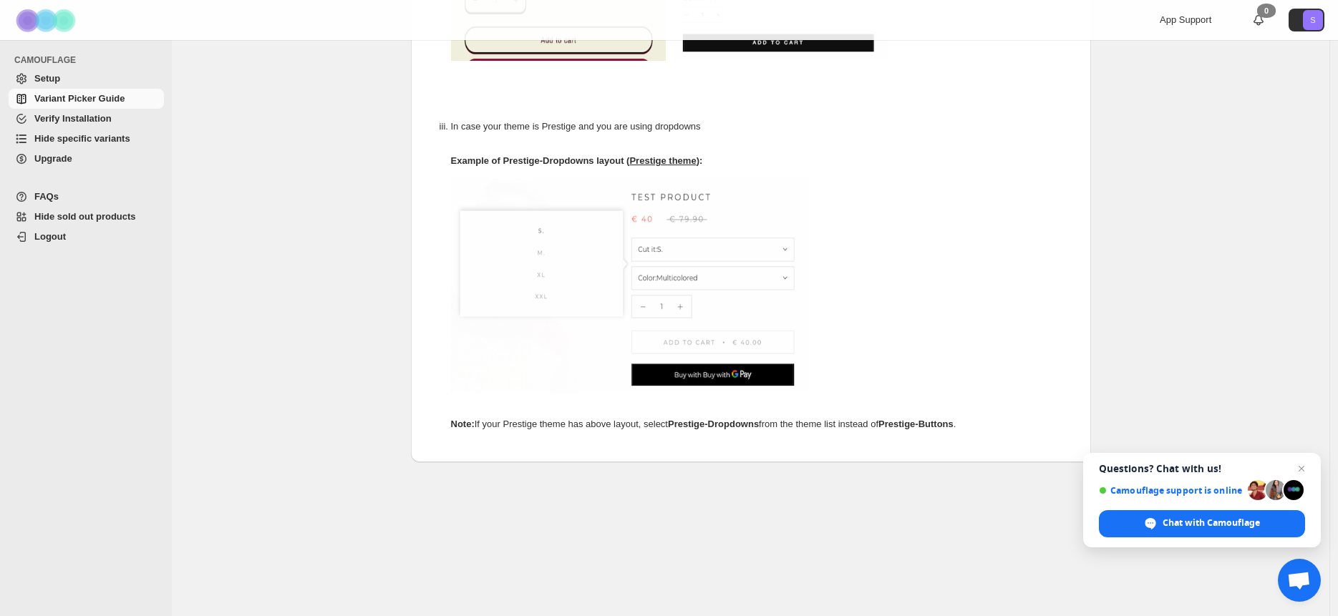
scroll to position [504, 0]
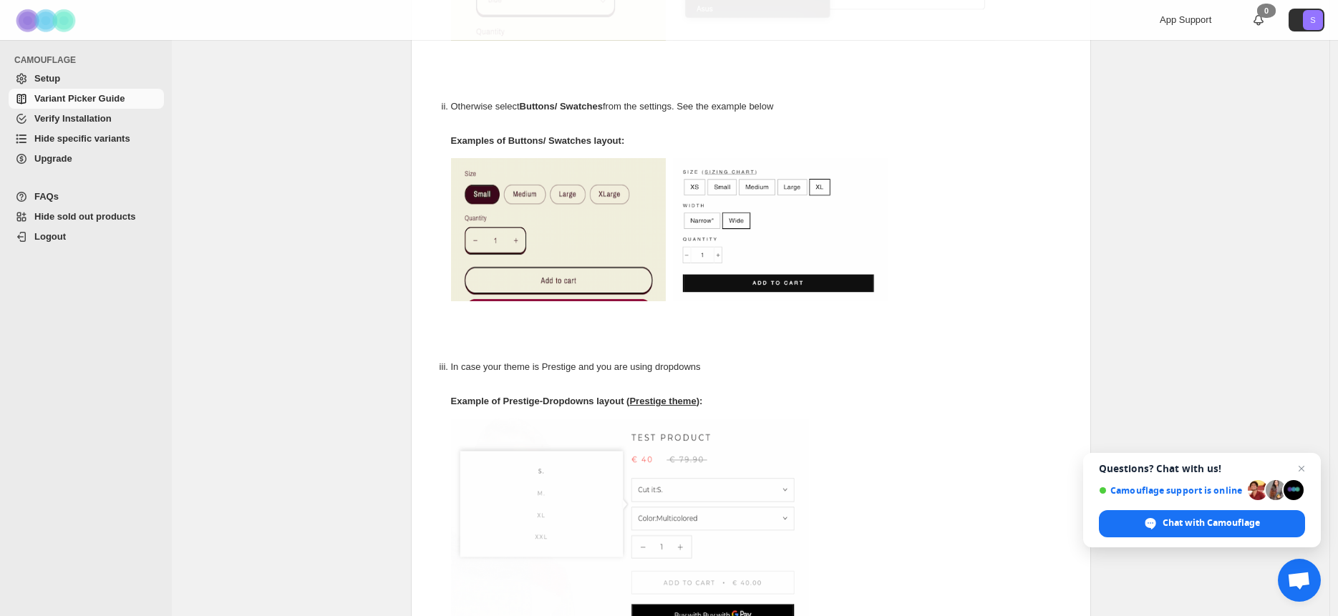
click at [58, 123] on span "Verify Installation" at bounding box center [72, 118] width 77 height 11
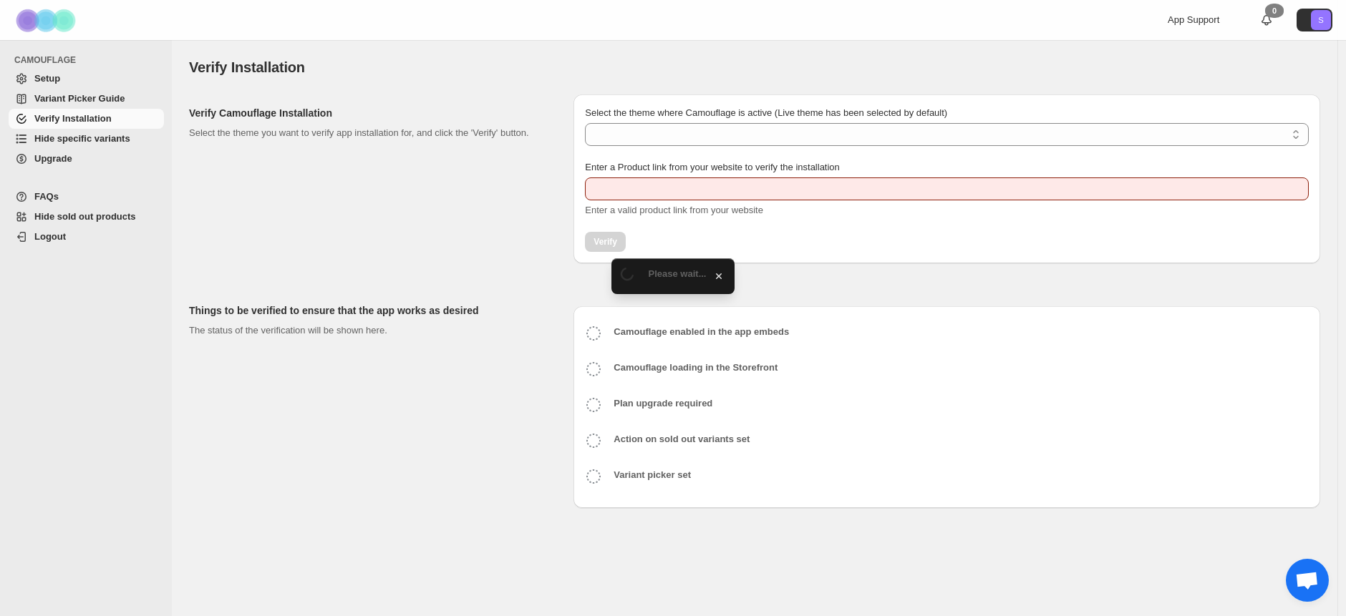
click at [60, 160] on span "Upgrade" at bounding box center [53, 158] width 38 height 11
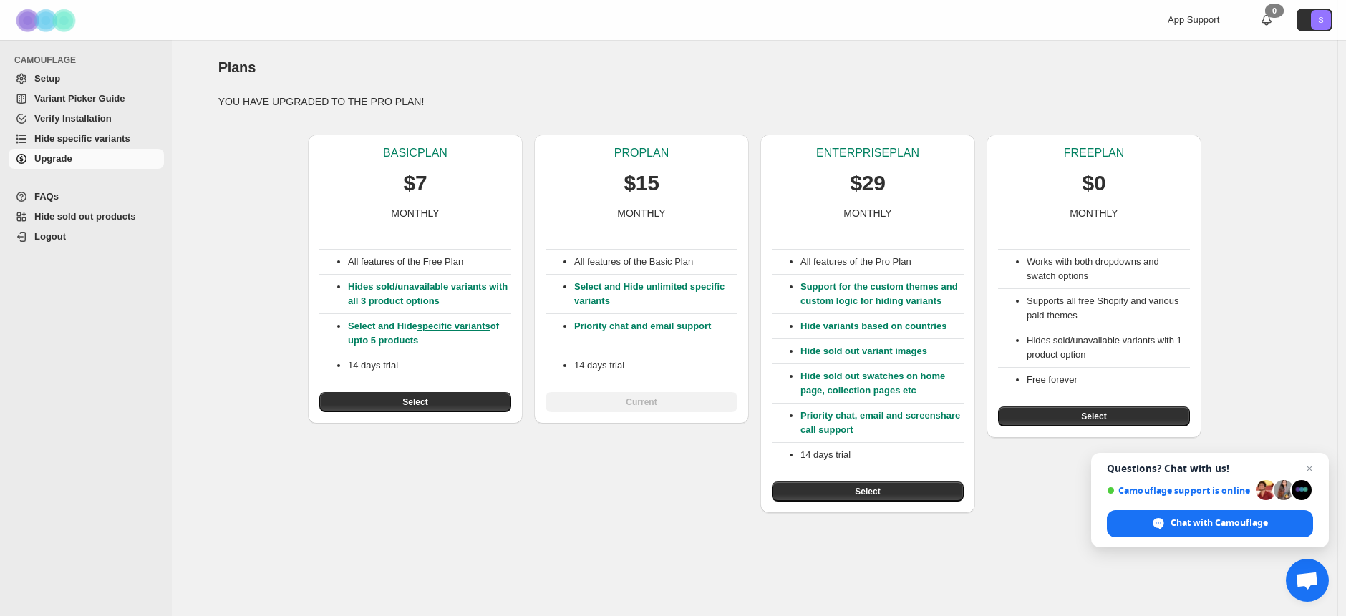
click at [49, 135] on span "Hide specific variants" at bounding box center [82, 138] width 96 height 11
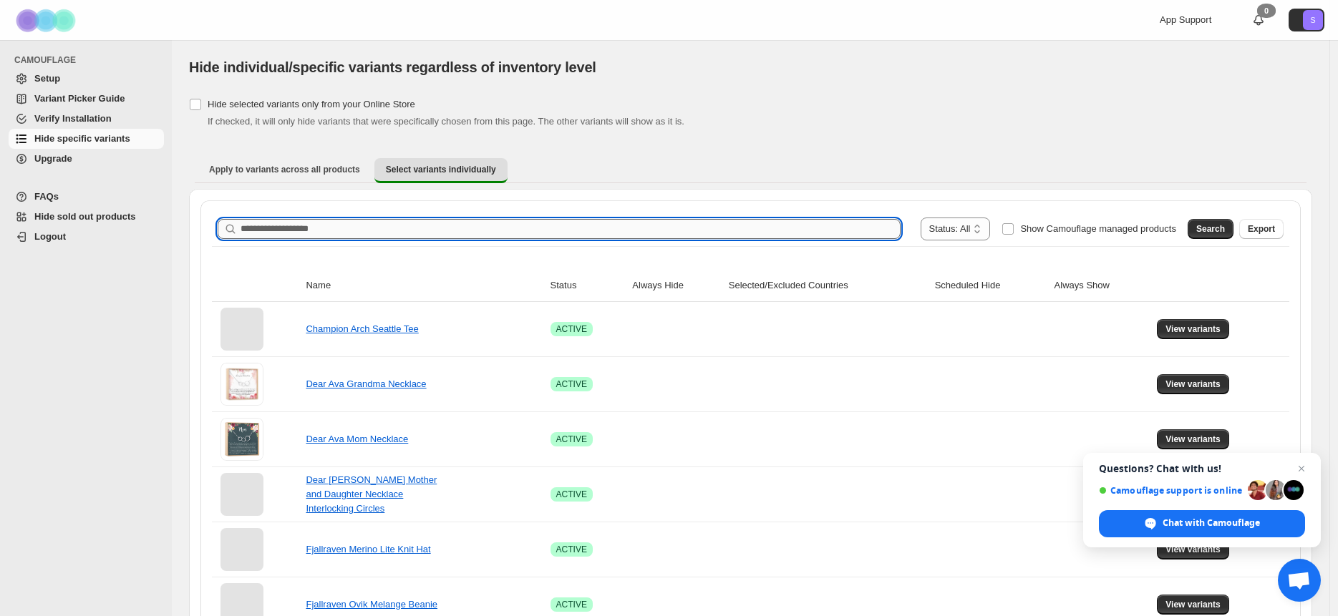
click at [789, 232] on input "Search product name" at bounding box center [571, 229] width 660 height 20
click at [785, 232] on input "Search product name" at bounding box center [571, 229] width 660 height 20
click at [353, 222] on input "Search product name" at bounding box center [571, 229] width 660 height 20
click at [385, 223] on input "Search product name" at bounding box center [571, 229] width 660 height 20
paste input "**********"
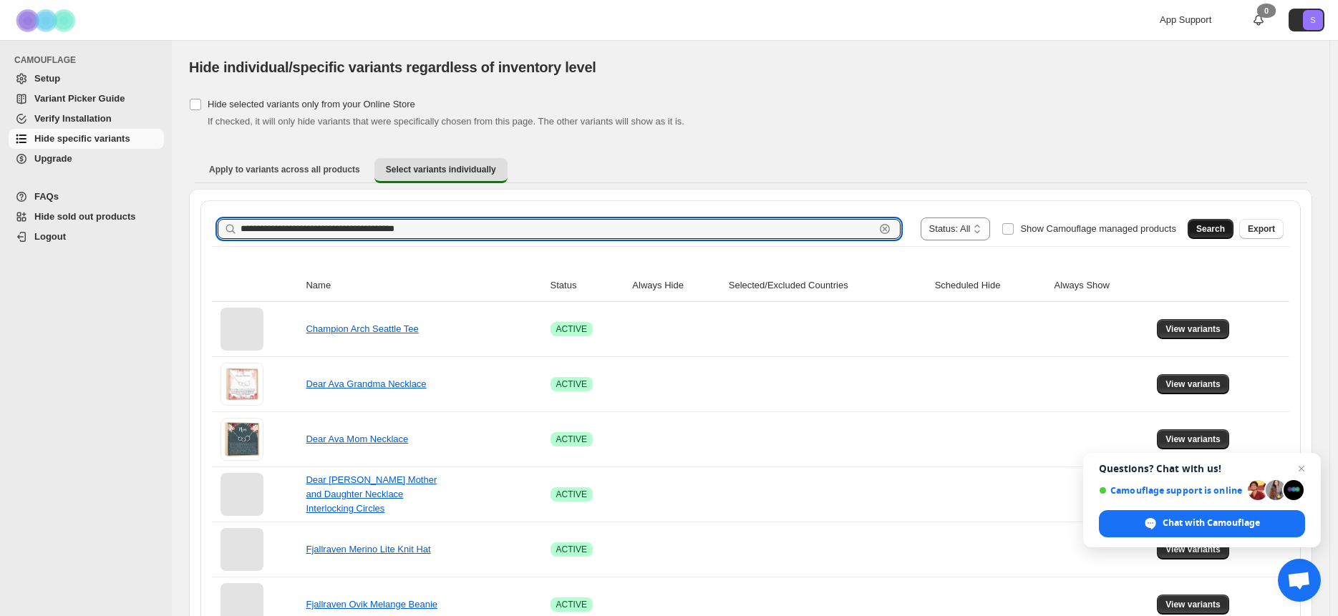
type input "**********"
click at [1206, 222] on button "Search" at bounding box center [1211, 229] width 46 height 20
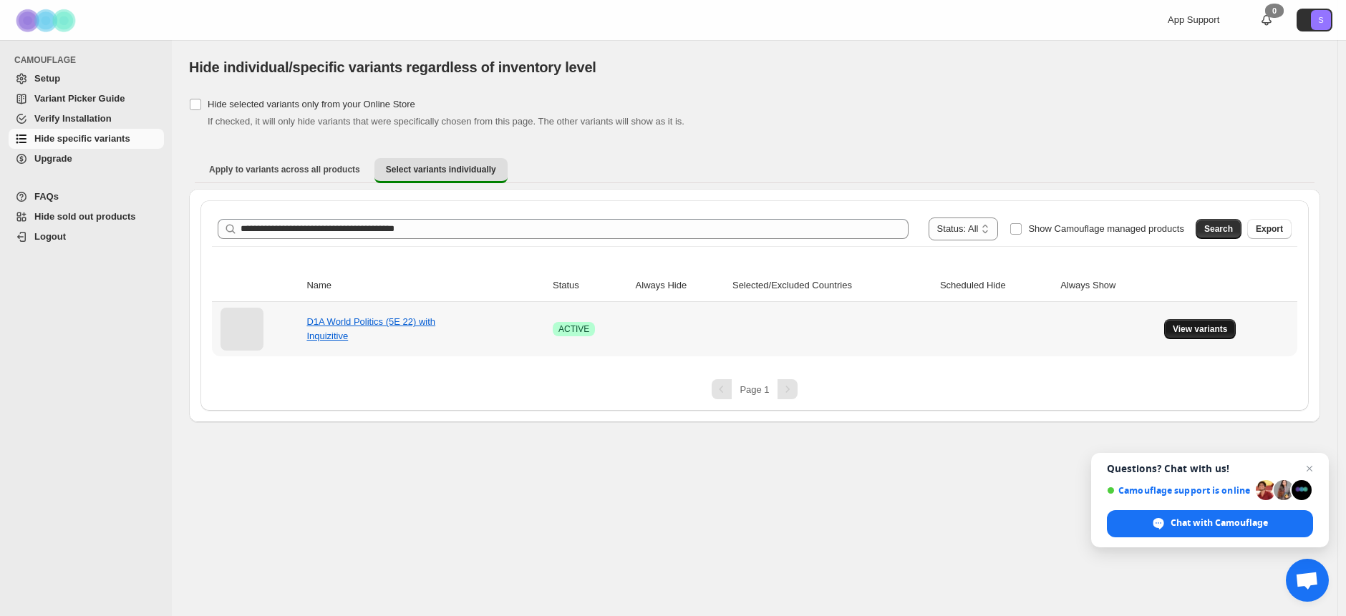
click at [1184, 330] on span "View variants" at bounding box center [1200, 329] width 55 height 11
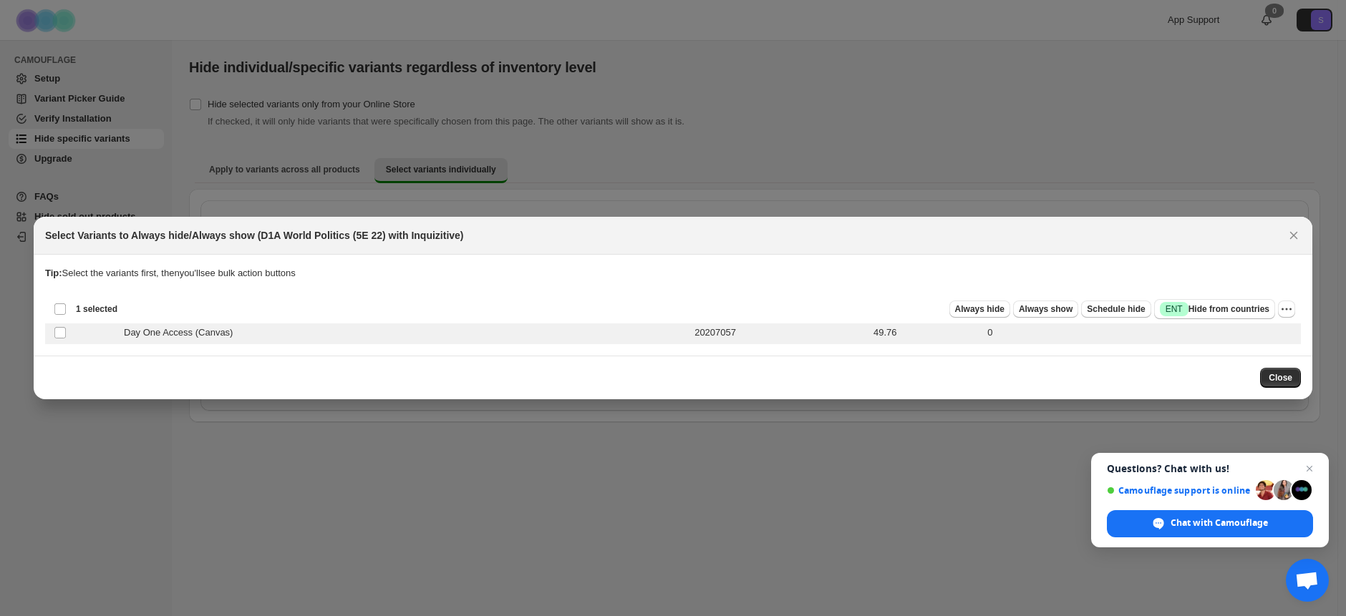
click at [57, 307] on div "Deselect product variant 1 selected" at bounding box center [86, 309] width 64 height 13
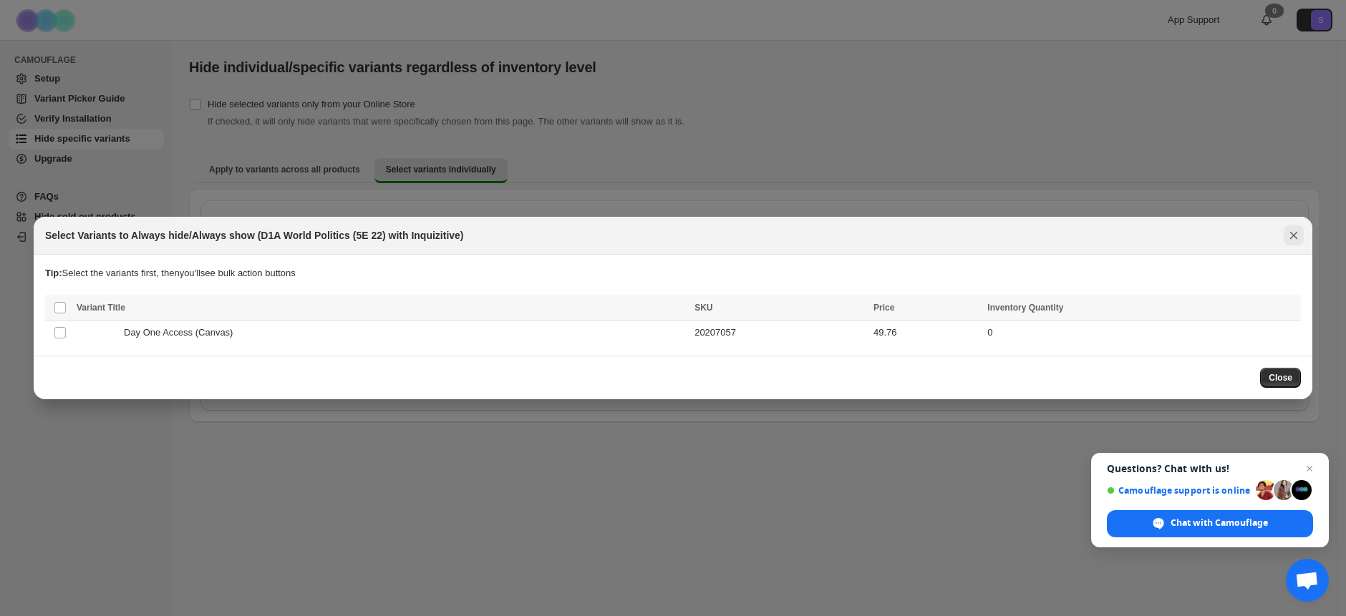
click at [1300, 231] on icon "Close" at bounding box center [1293, 235] width 14 height 14
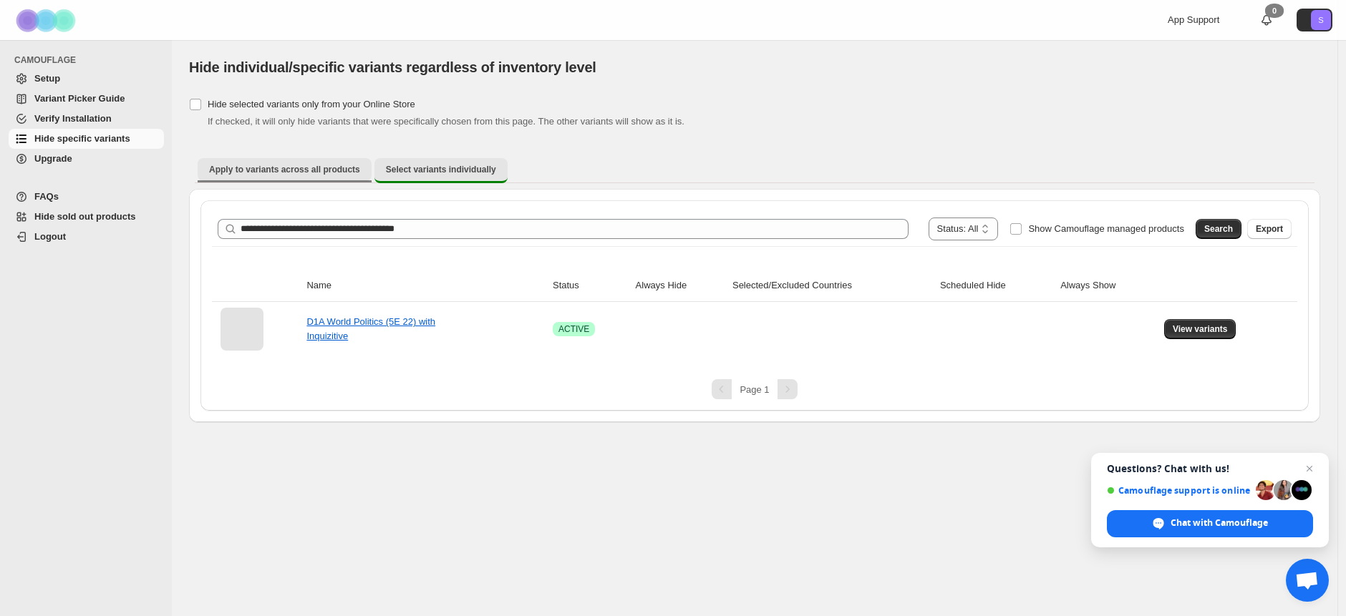
click at [277, 173] on span "Apply to variants across all products" at bounding box center [284, 169] width 151 height 11
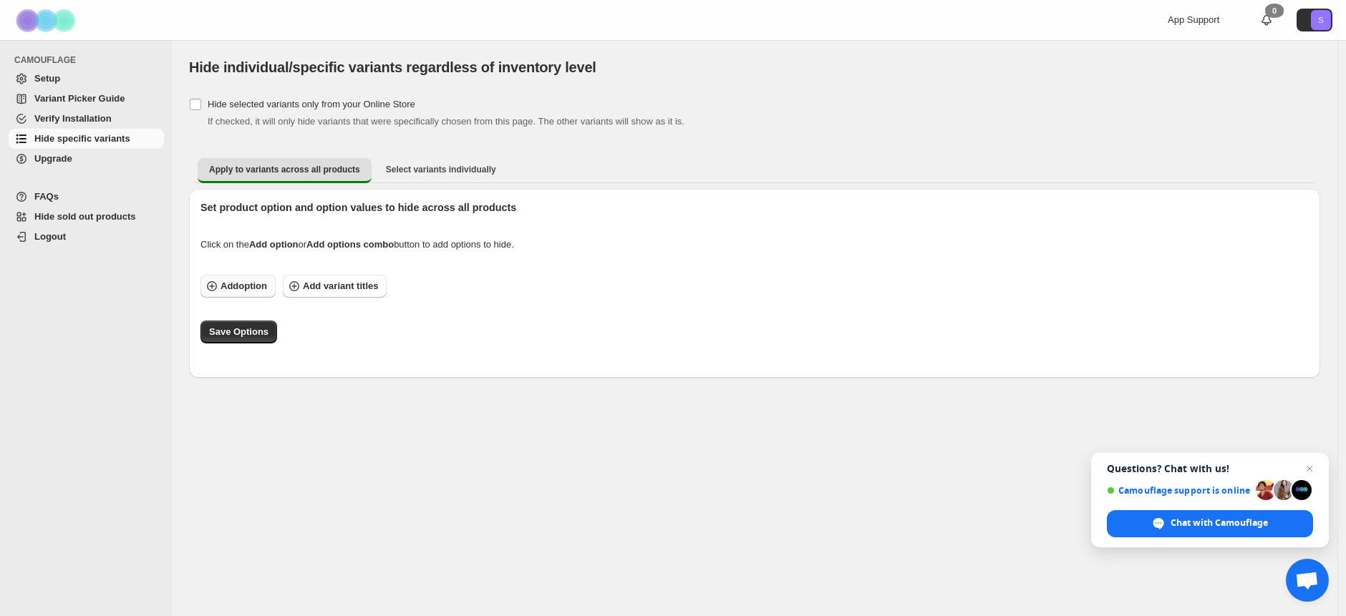
click at [233, 286] on span "Add option" at bounding box center [243, 286] width 47 height 14
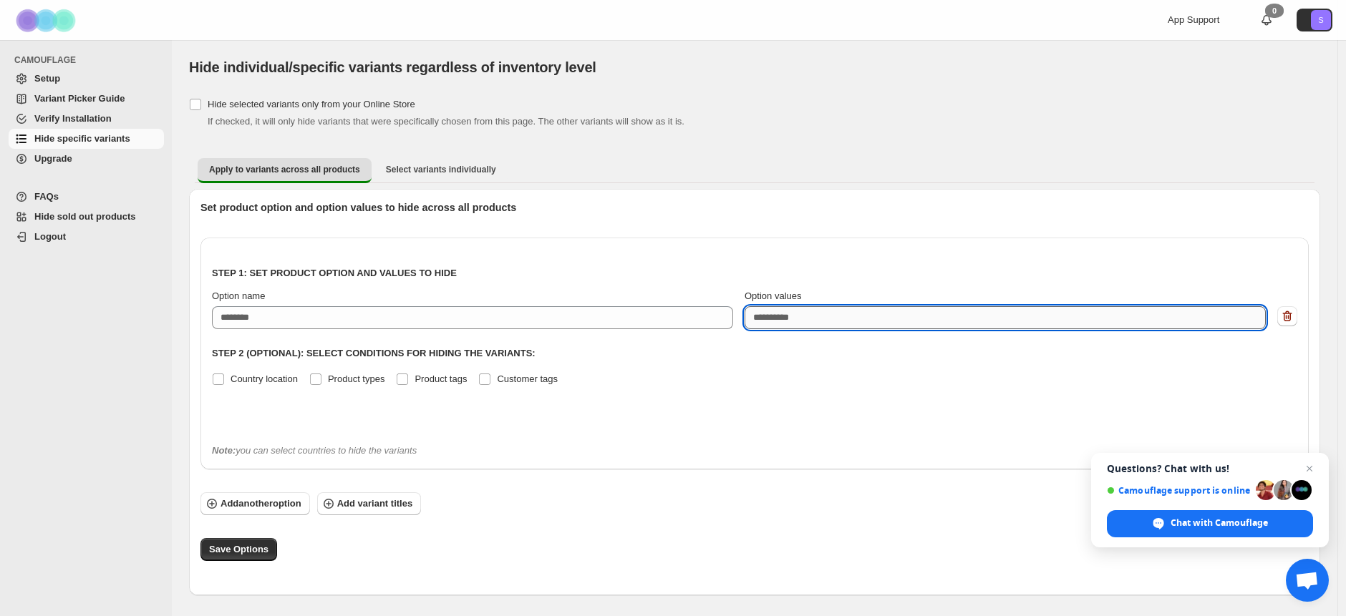
click at [795, 316] on textarea "Option values" at bounding box center [1004, 317] width 521 height 23
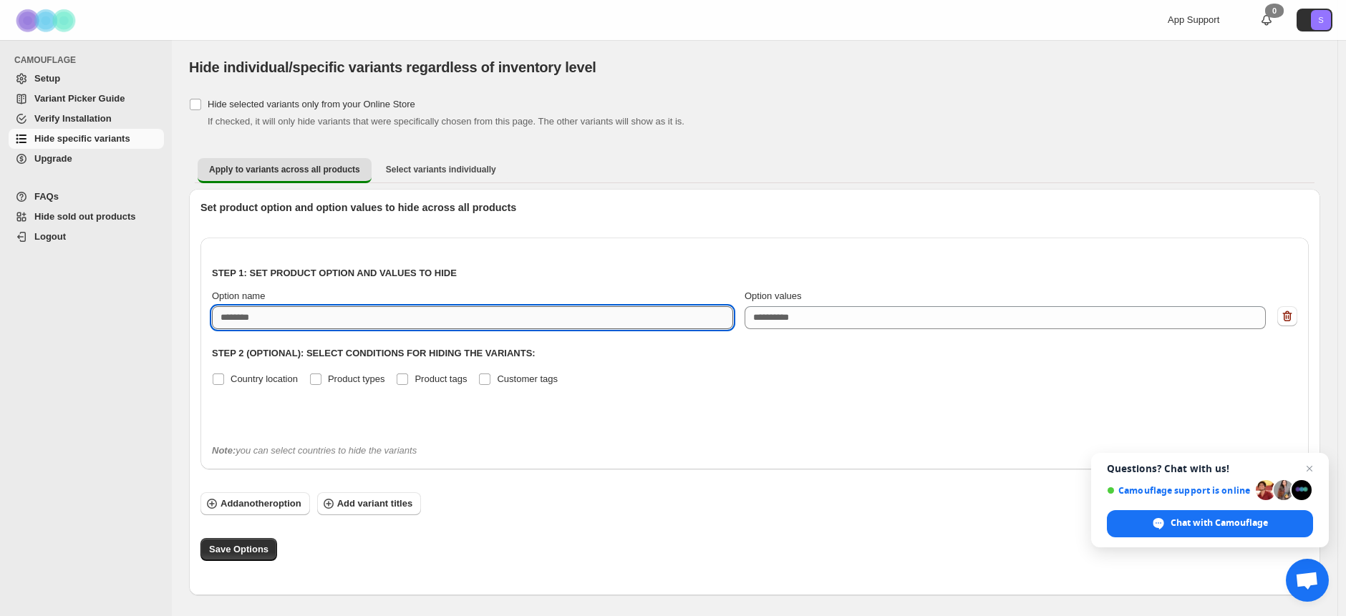
click at [317, 311] on input "Option name" at bounding box center [472, 317] width 521 height 23
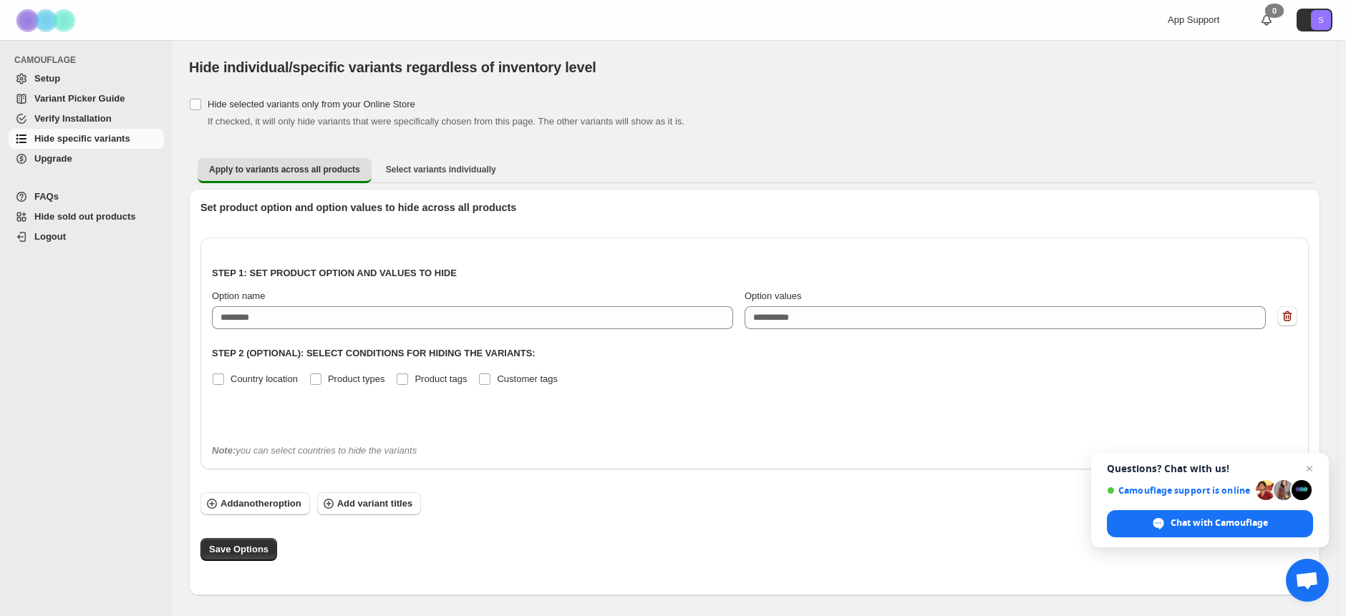
click at [44, 115] on span "Verify Installation" at bounding box center [72, 118] width 77 height 11
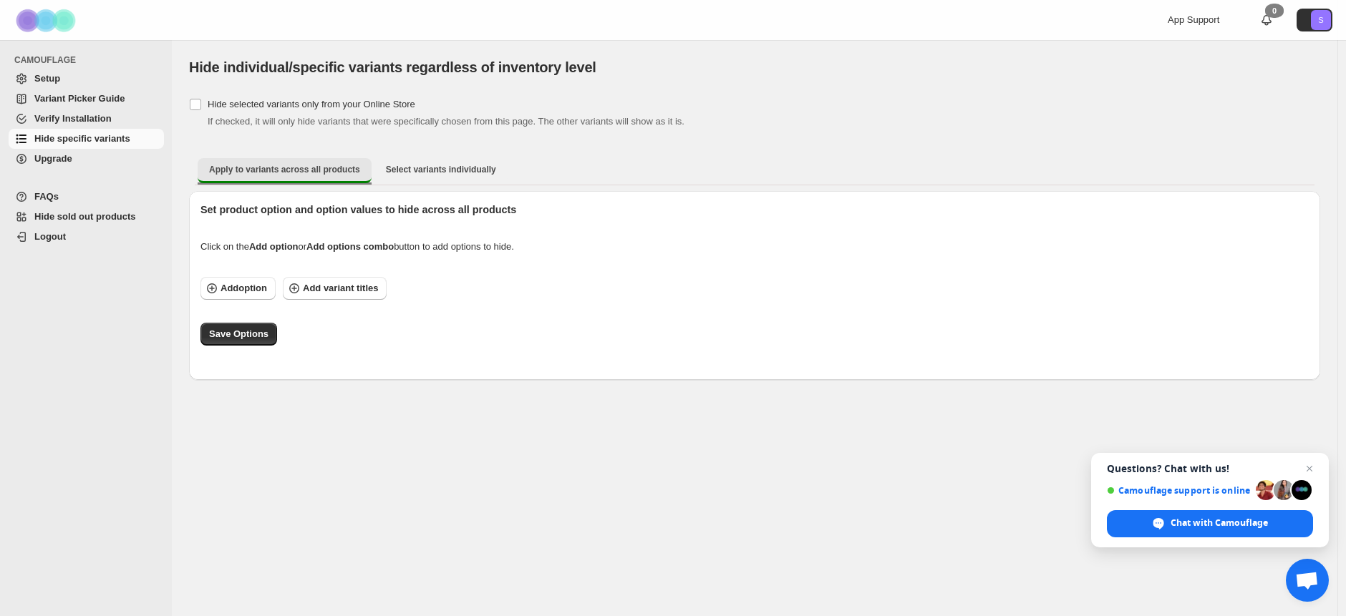
click at [320, 168] on span "Apply to variants across all products" at bounding box center [284, 169] width 151 height 11
click at [47, 79] on span "Setup" at bounding box center [47, 78] width 26 height 11
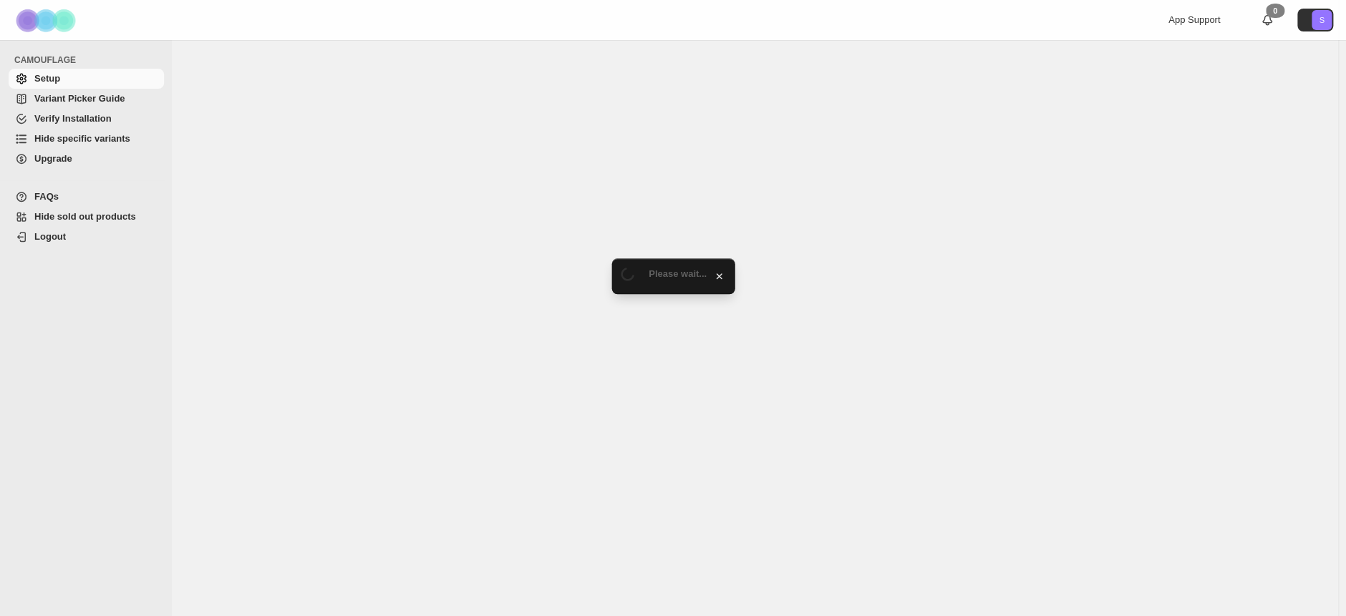
click at [56, 99] on span "Variant Picker Guide" at bounding box center [79, 98] width 90 height 11
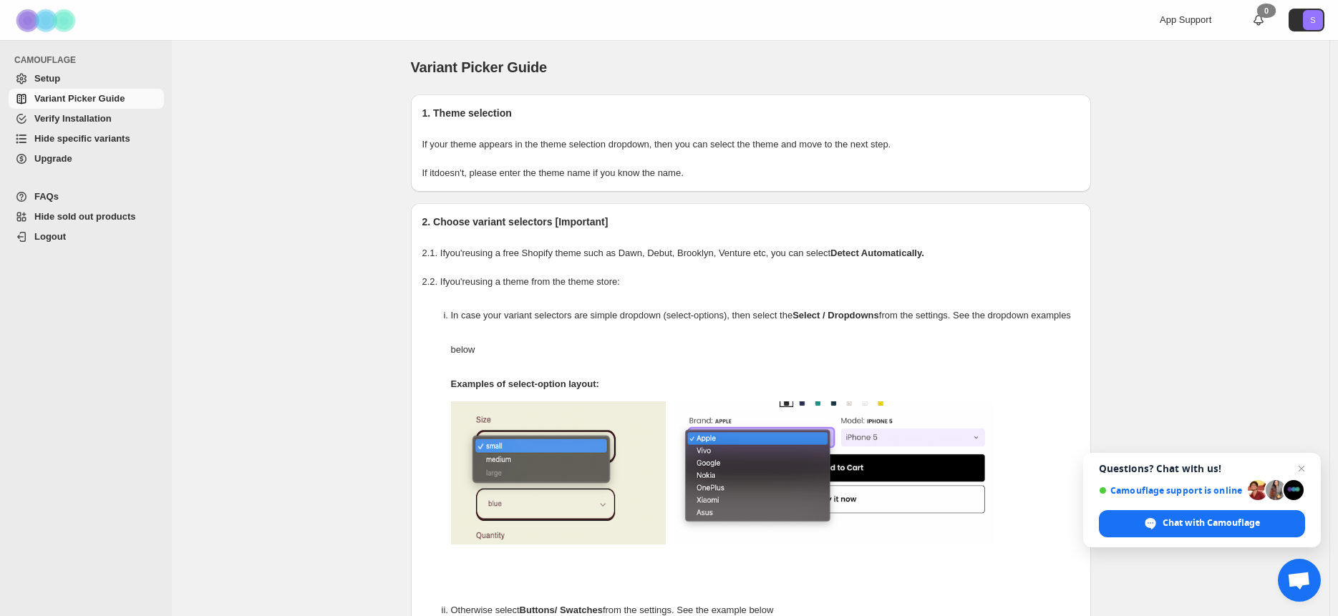
click at [47, 221] on span "Hide sold out products" at bounding box center [85, 216] width 102 height 11
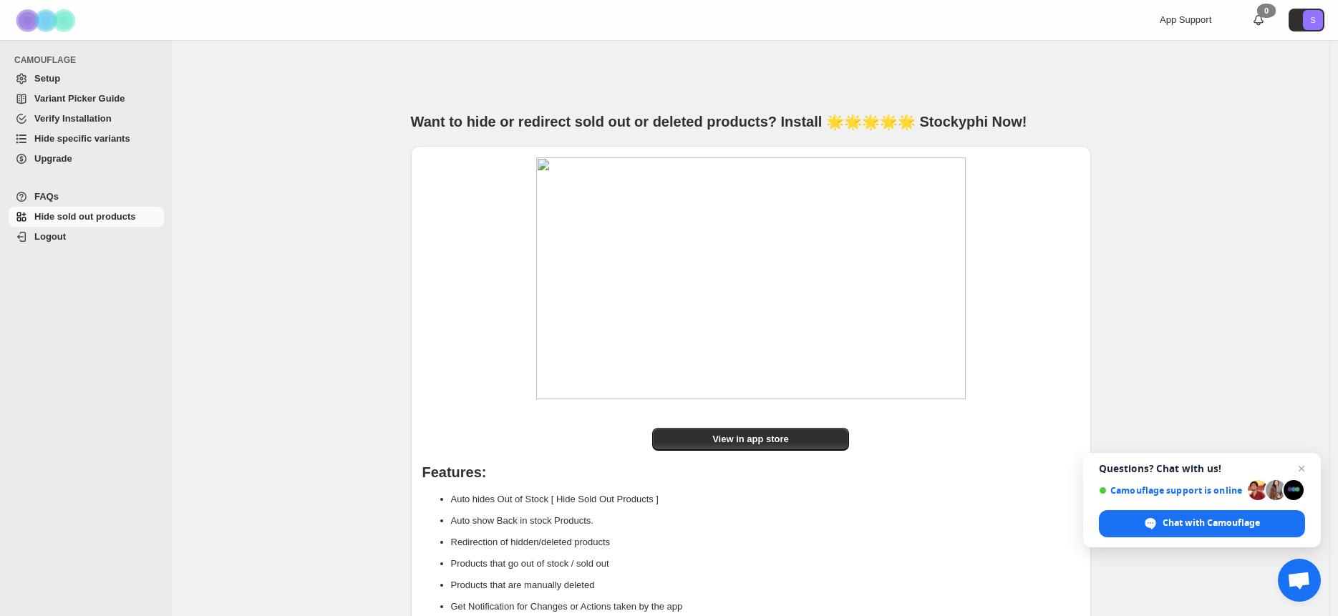
click at [43, 114] on span "Verify Installation" at bounding box center [72, 118] width 77 height 11
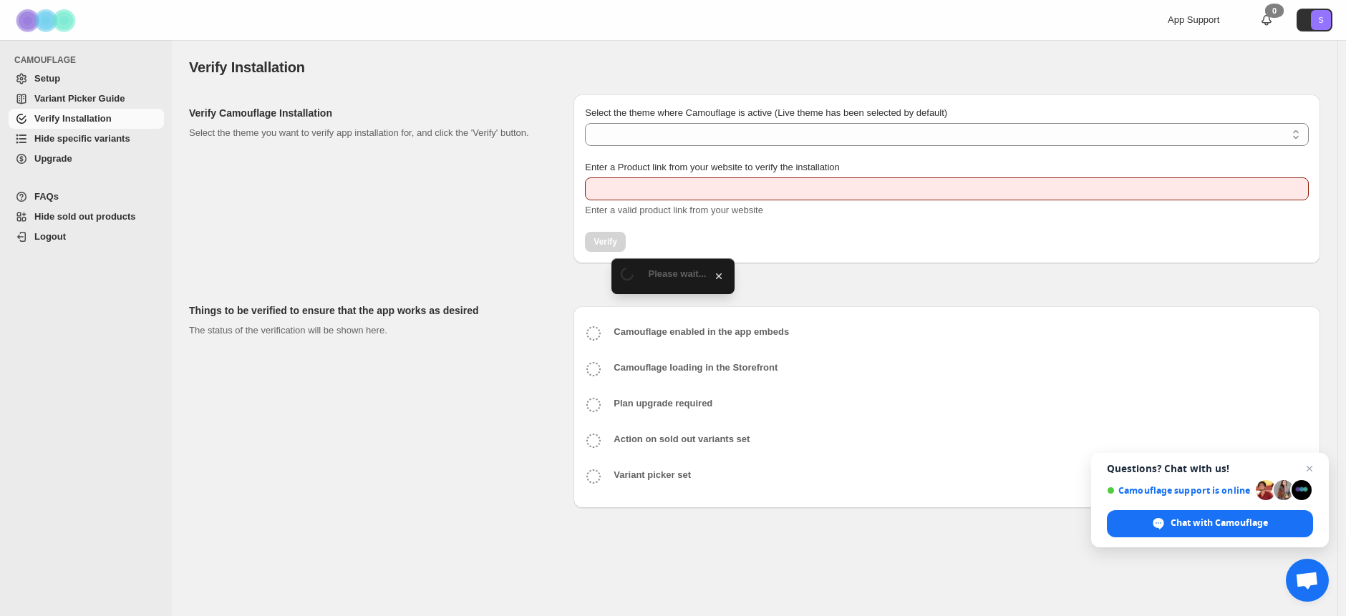
type input "**********"
select select "**********"
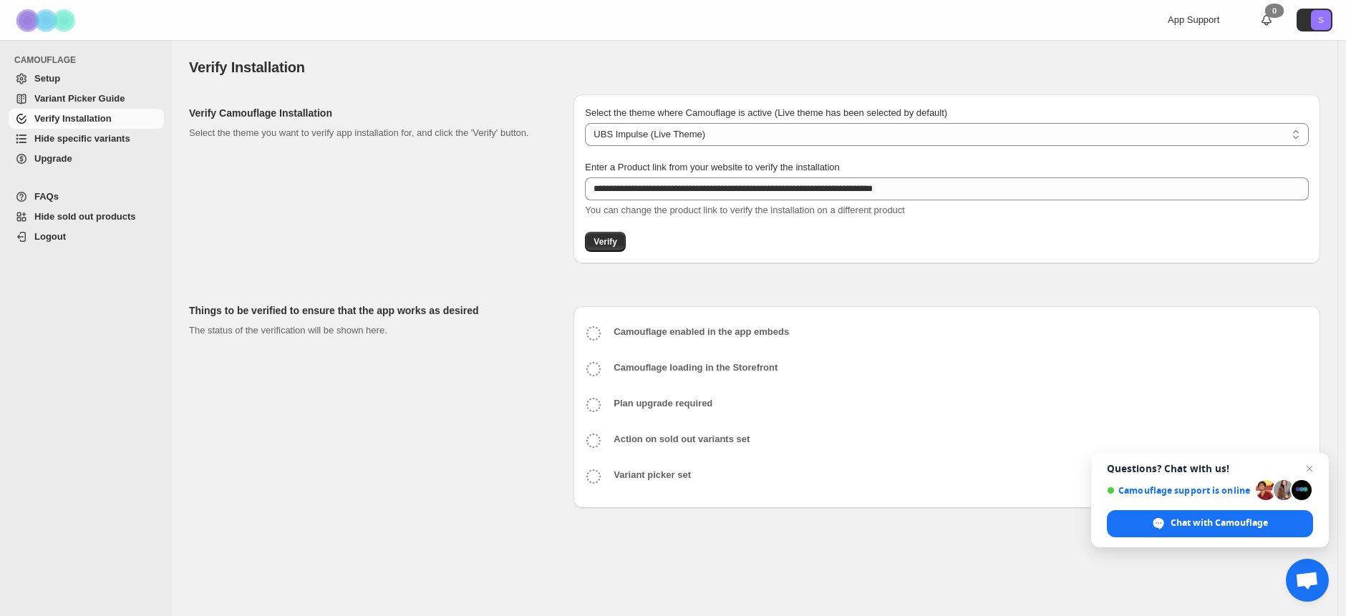
click at [591, 335] on icon at bounding box center [593, 333] width 17 height 17
click at [54, 99] on span "Variant Picker Guide" at bounding box center [79, 98] width 90 height 11
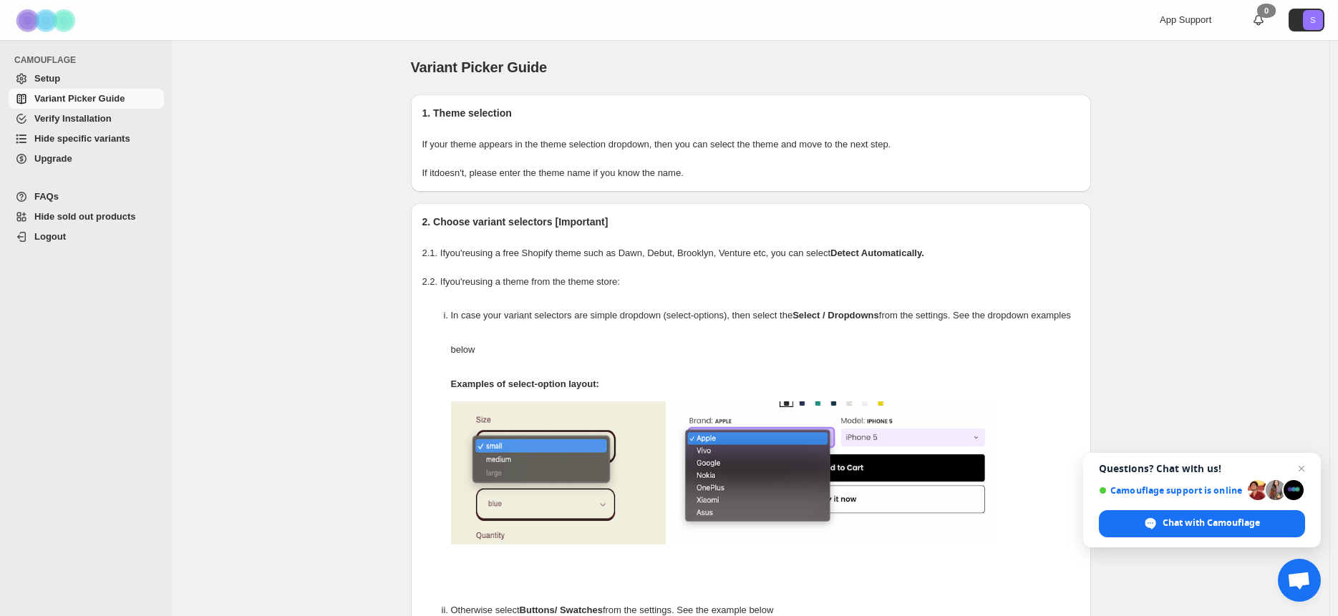
click at [61, 143] on span "Hide specific variants" at bounding box center [82, 138] width 96 height 11
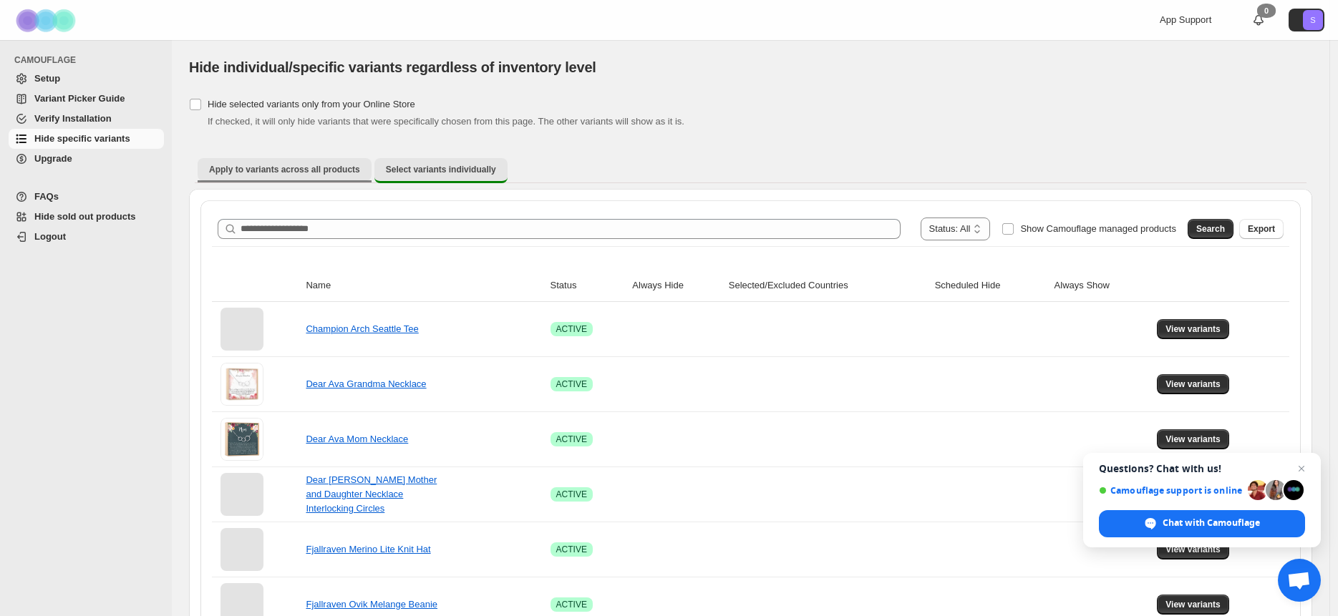
click at [252, 161] on button "Apply to variants across all products" at bounding box center [285, 169] width 174 height 23
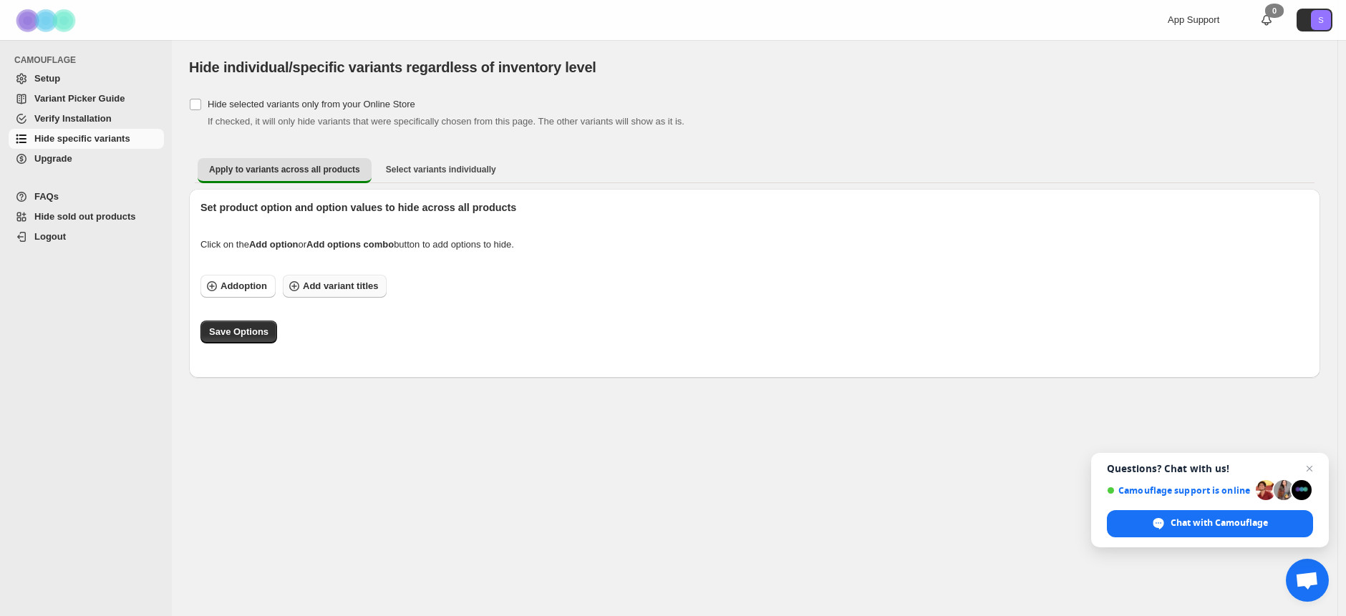
click at [306, 285] on span "Add variant titles" at bounding box center [340, 286] width 75 height 14
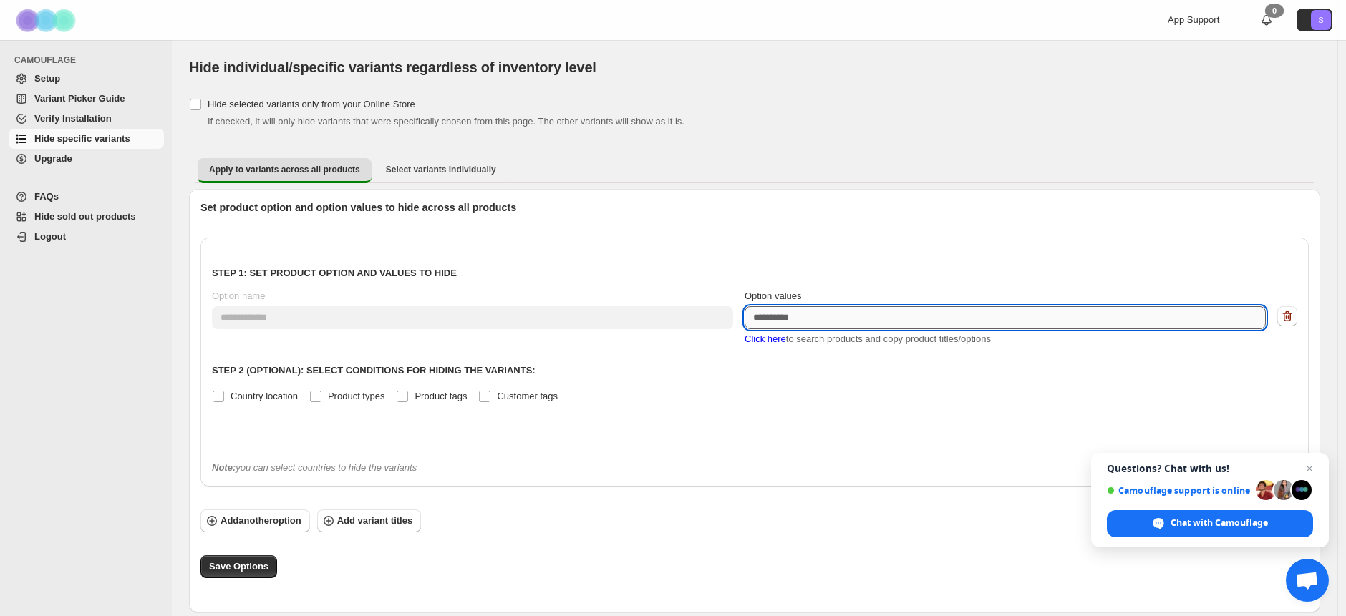
click at [808, 319] on textarea "Option values" at bounding box center [1004, 317] width 521 height 23
click at [770, 341] on span "Click here" at bounding box center [765, 339] width 42 height 11
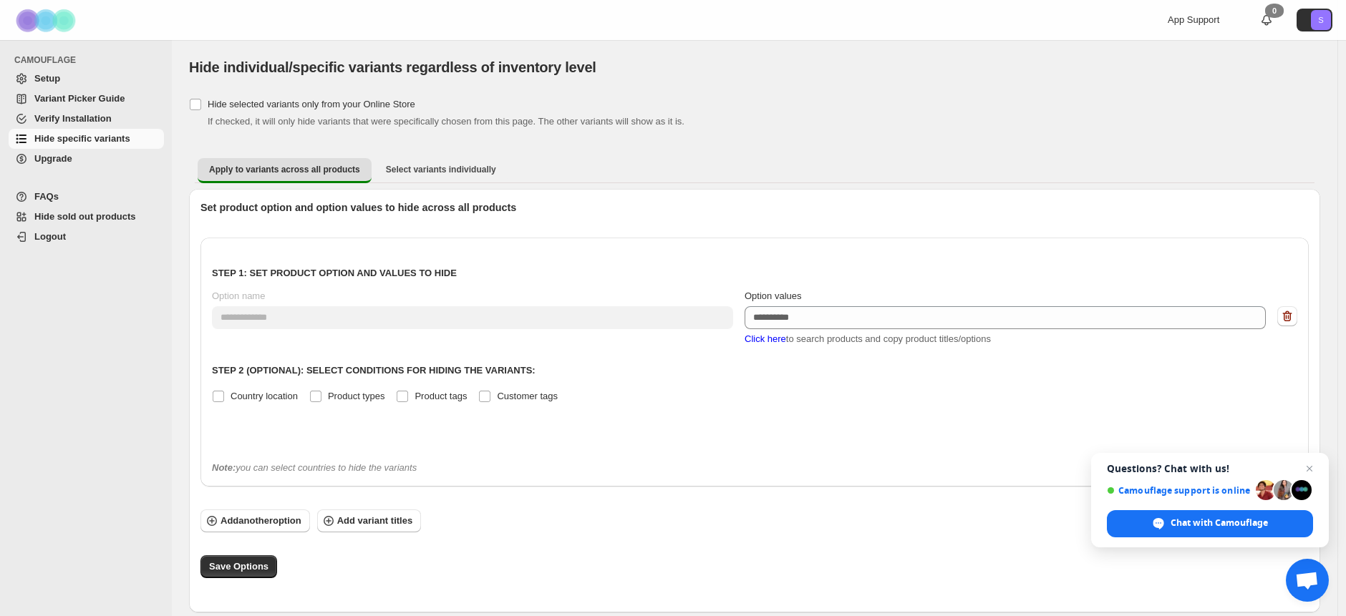
click at [766, 341] on span "Click here" at bounding box center [765, 339] width 42 height 11
click at [593, 363] on div "**********" at bounding box center [754, 349] width 1085 height 200
drag, startPoint x: 298, startPoint y: 69, endPoint x: 616, endPoint y: 64, distance: 318.6
click at [616, 64] on div "Hide individual/specific variants regardless of inventory level" at bounding box center [572, 67] width 766 height 20
copy span "specific variants regardless of inventory level"
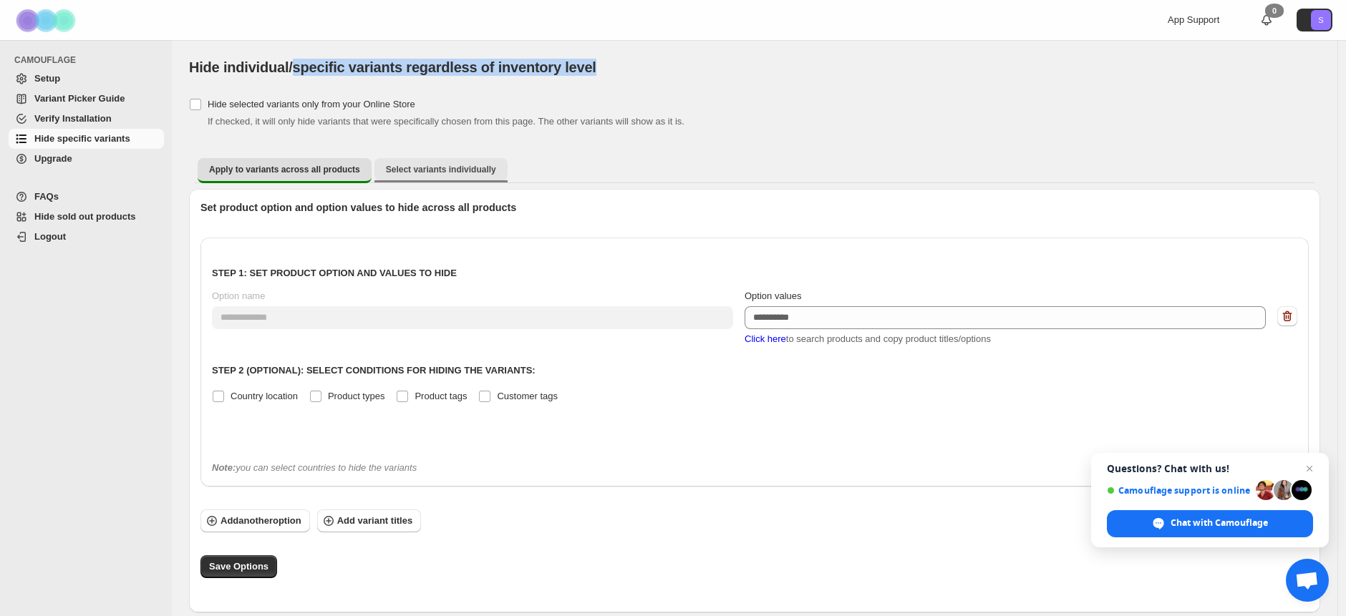
click at [440, 175] on span "Select variants individually" at bounding box center [441, 169] width 110 height 11
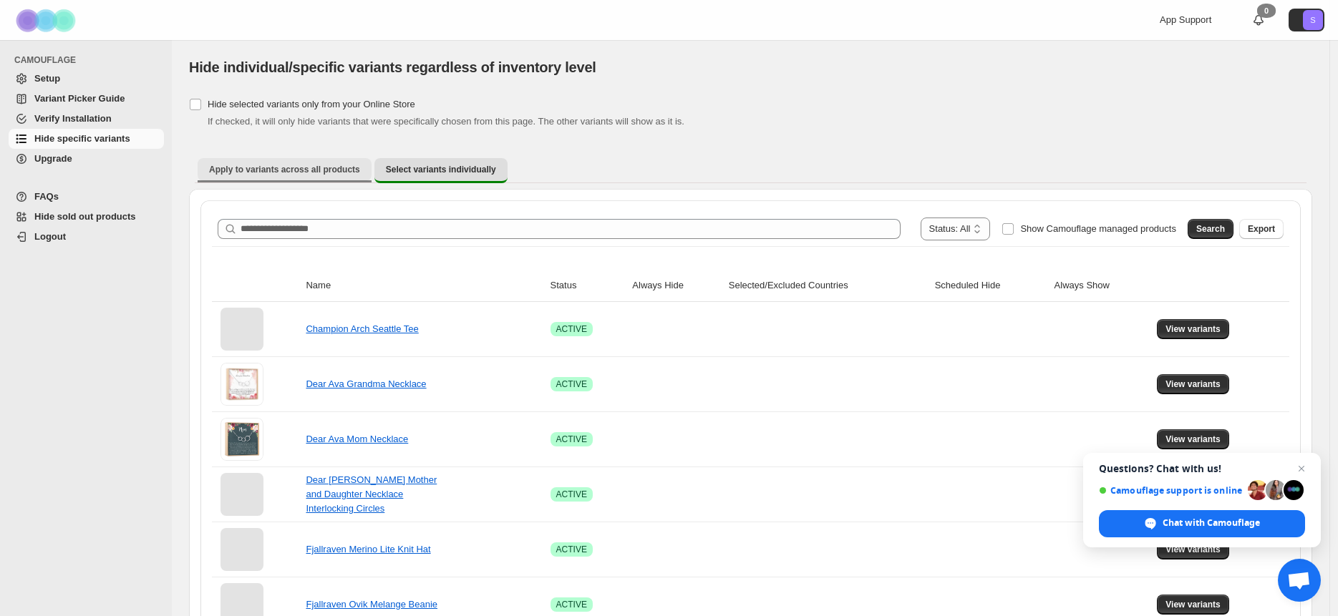
drag, startPoint x: 193, startPoint y: 172, endPoint x: 322, endPoint y: 163, distance: 129.9
click at [322, 163] on div "Apply to variants across all products Select variants individually More views A…" at bounding box center [750, 170] width 1123 height 37
click at [308, 172] on span "Apply to variants across all products" at bounding box center [284, 169] width 151 height 11
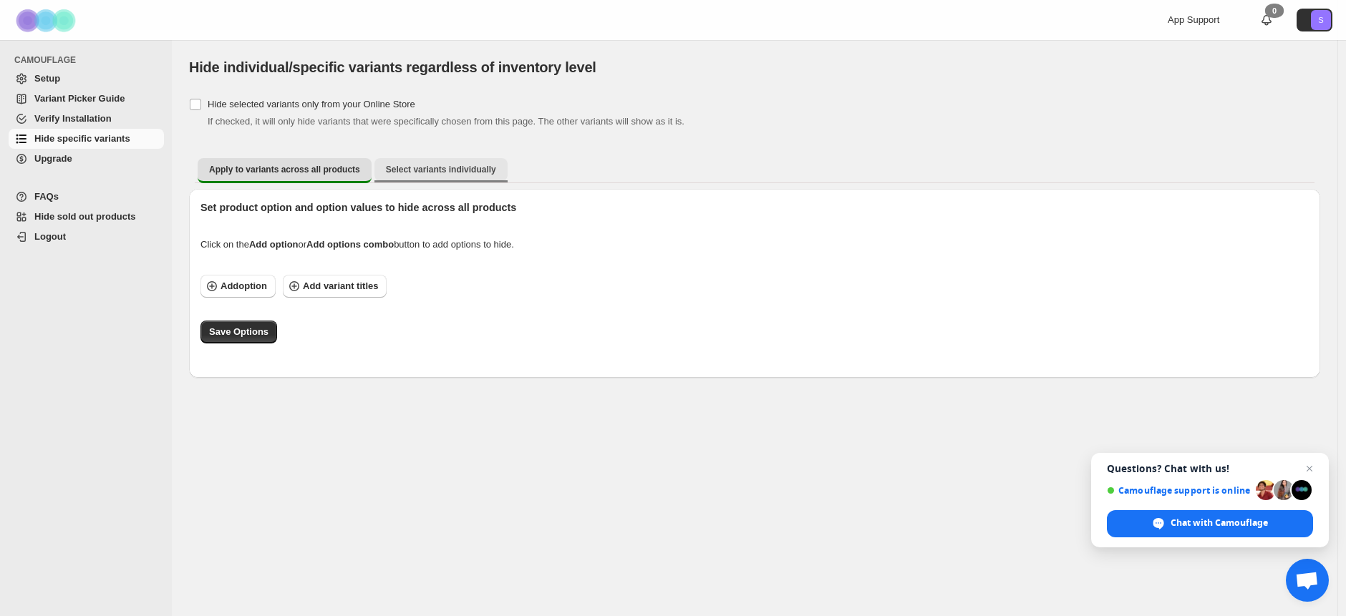
drag, startPoint x: 184, startPoint y: 168, endPoint x: 375, endPoint y: 165, distance: 191.2
click at [375, 165] on div "[object Object]. This page is ready Hide individual/specific variants regardles…" at bounding box center [754, 209] width 1165 height 338
drag, startPoint x: 373, startPoint y: 170, endPoint x: 289, endPoint y: 169, distance: 83.8
click at [289, 169] on ul "Apply to variants across all products Select variants individually More views" at bounding box center [755, 171] width 1120 height 28
click at [833, 112] on div "Hide selected variants only from your Online Store If checked, it will only hid…" at bounding box center [754, 111] width 1131 height 34
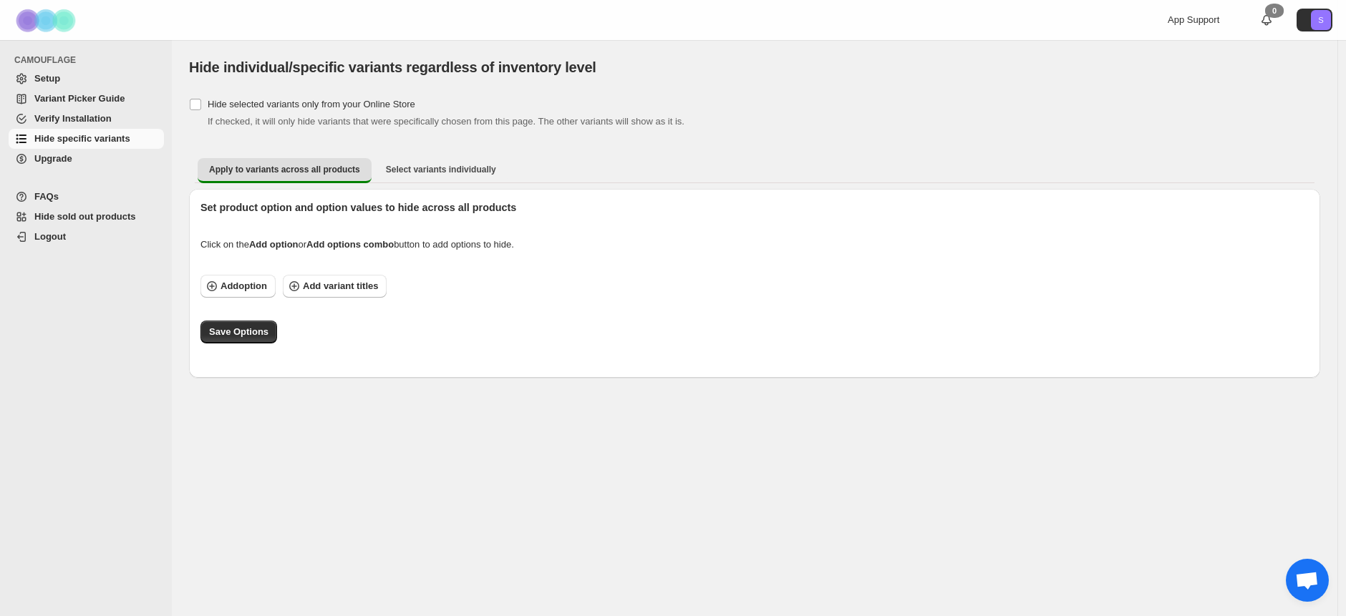
click at [1319, 584] on span "Open chat" at bounding box center [1307, 580] width 43 height 43
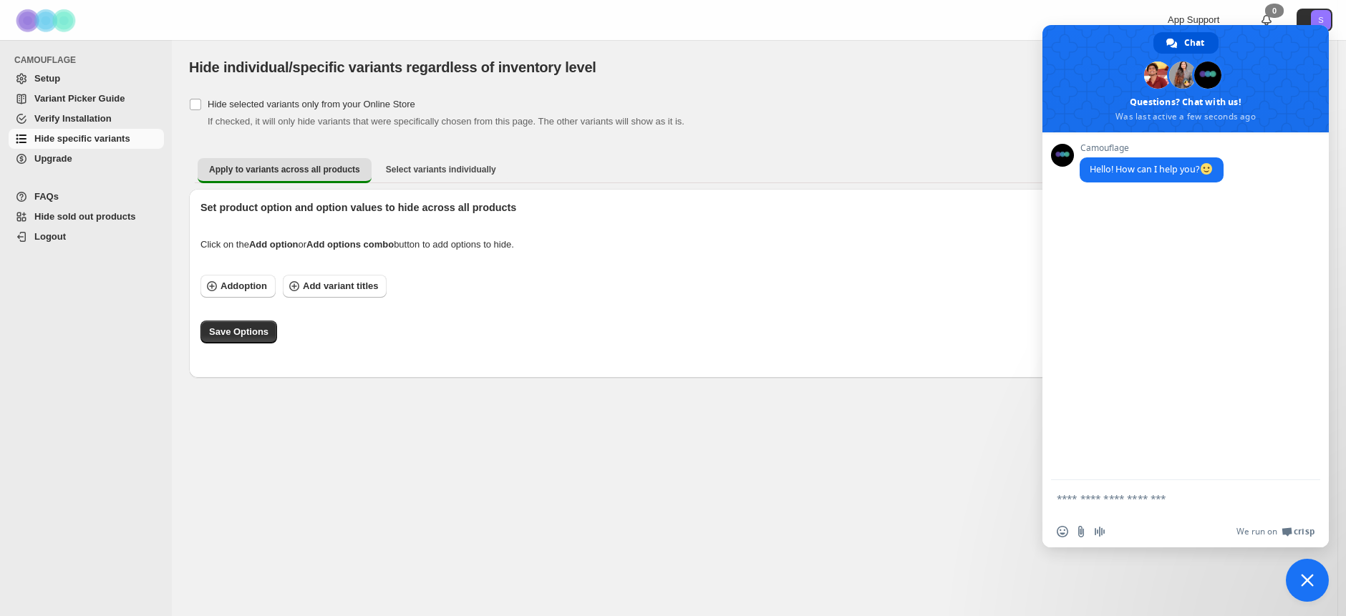
click at [1306, 571] on span "Close chat" at bounding box center [1307, 580] width 43 height 43
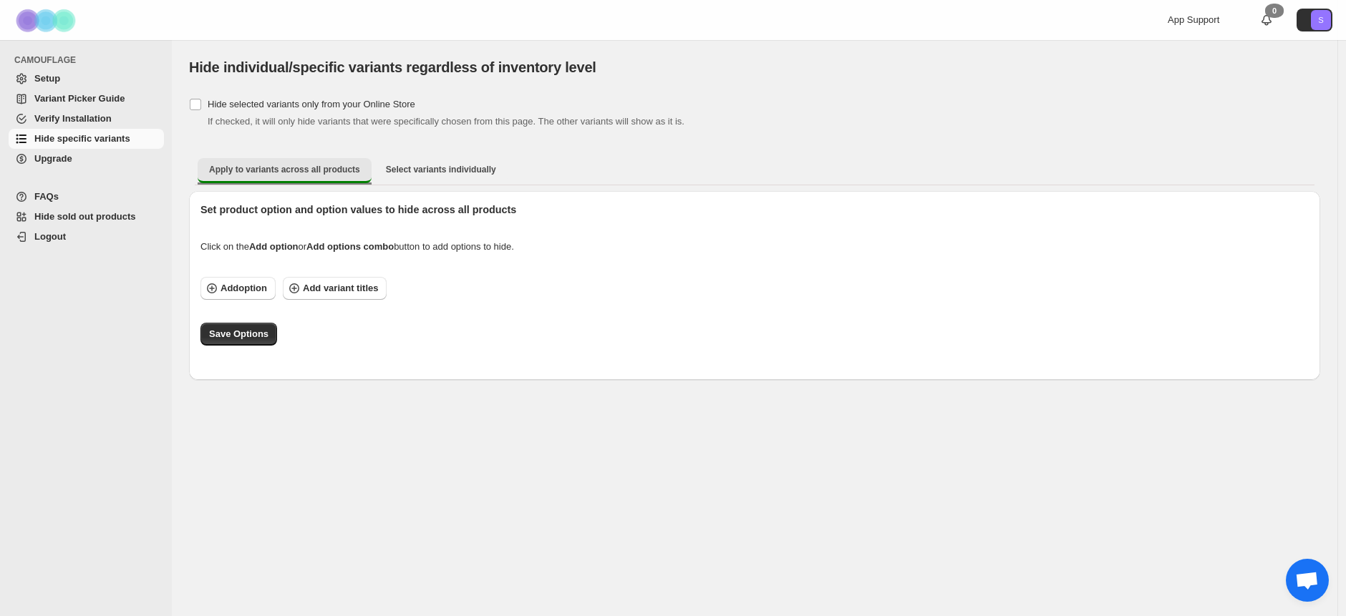
click at [266, 172] on span "Apply to variants across all products" at bounding box center [284, 169] width 151 height 11
click at [202, 101] on label "Hide selected variants only from your Online Store" at bounding box center [302, 104] width 226 height 20
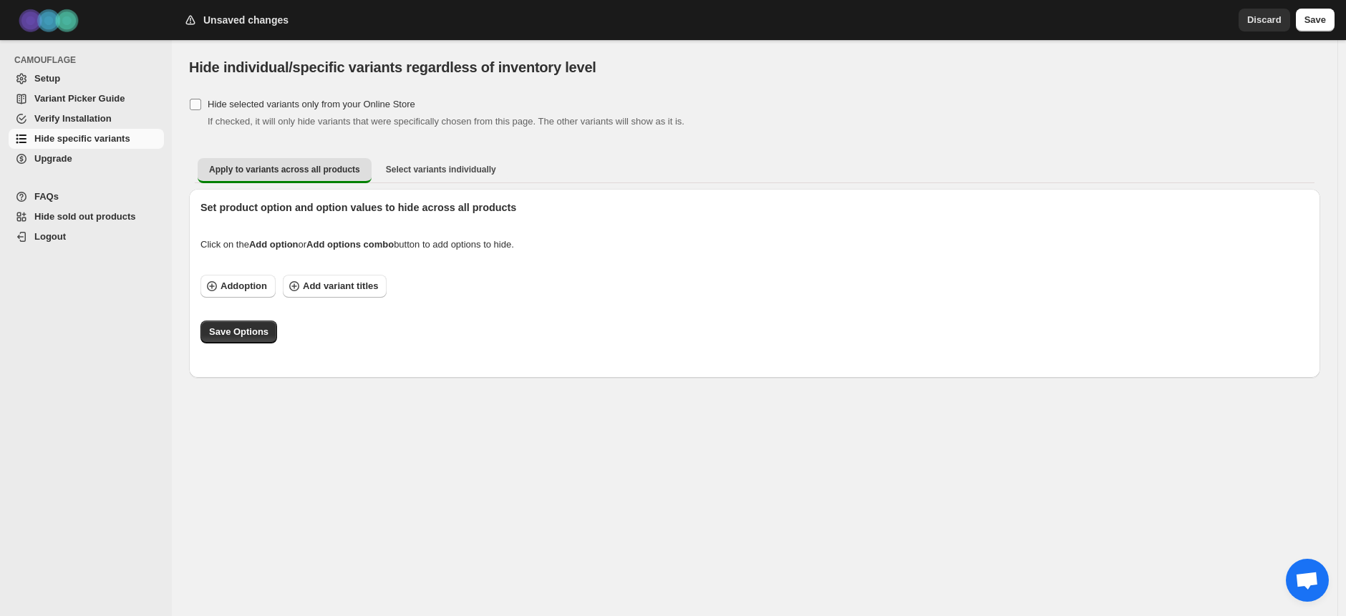
click at [201, 101] on span at bounding box center [195, 104] width 13 height 13
click at [301, 281] on icon "button" at bounding box center [294, 286] width 14 height 14
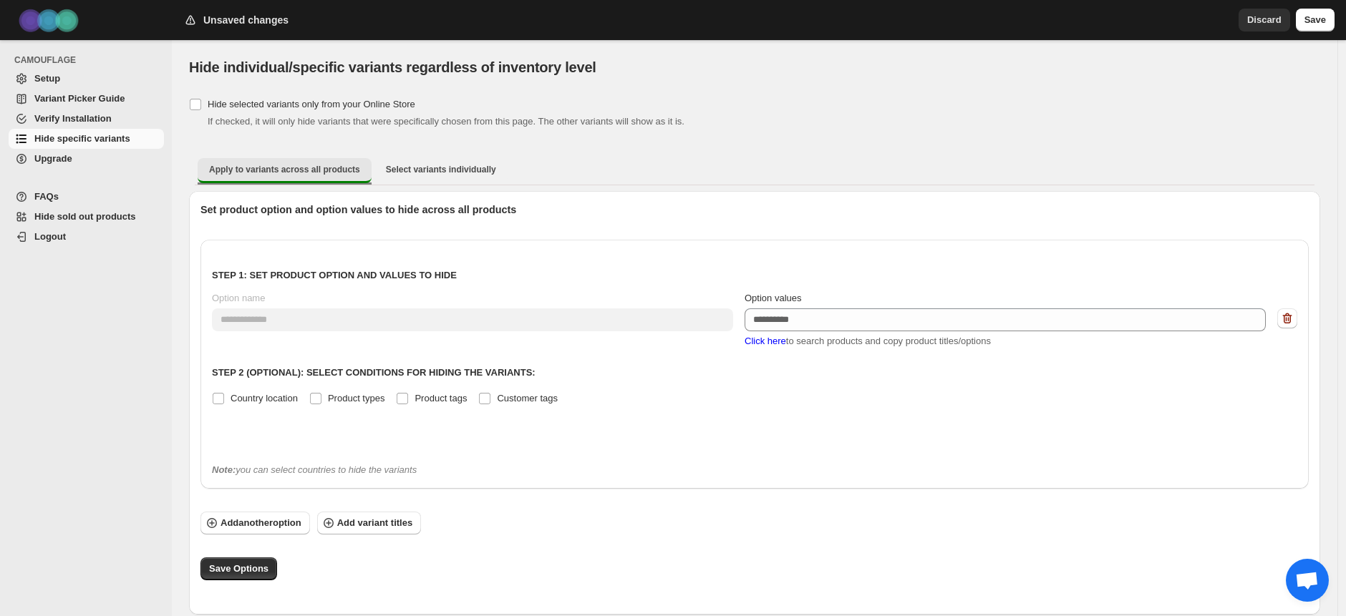
click at [251, 167] on span "Apply to variants across all products" at bounding box center [284, 169] width 151 height 11
click at [425, 163] on button "Select variants individually" at bounding box center [440, 169] width 133 height 23
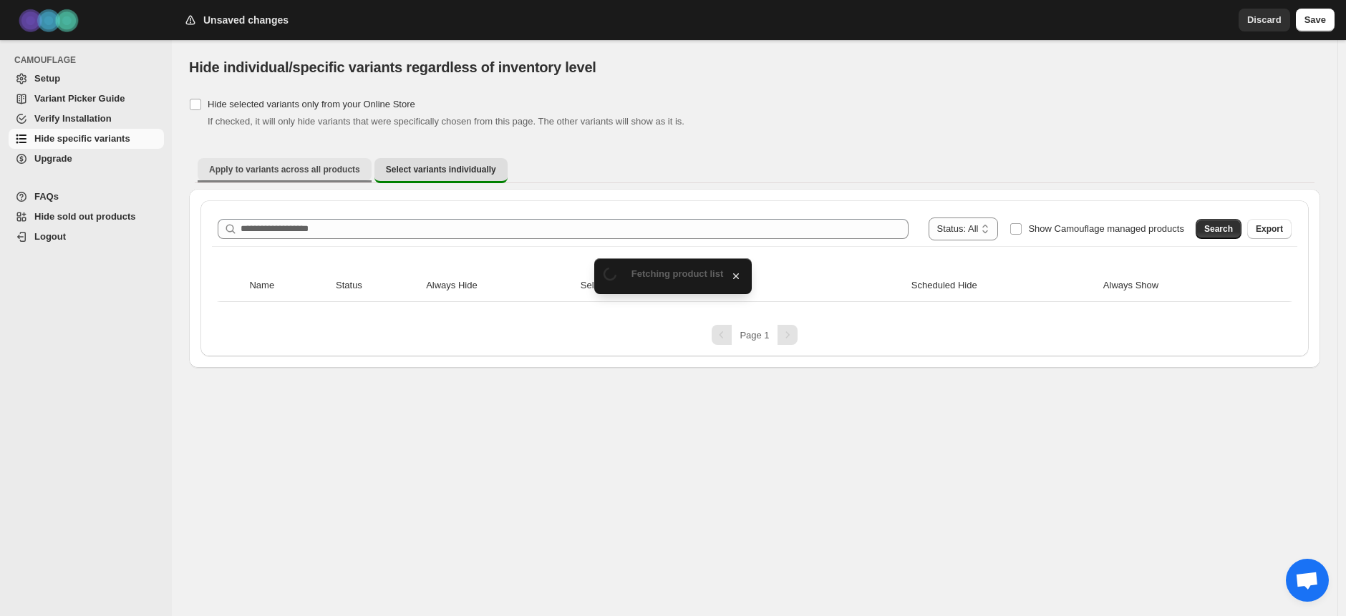
click at [307, 166] on span "Apply to variants across all products" at bounding box center [284, 169] width 151 height 11
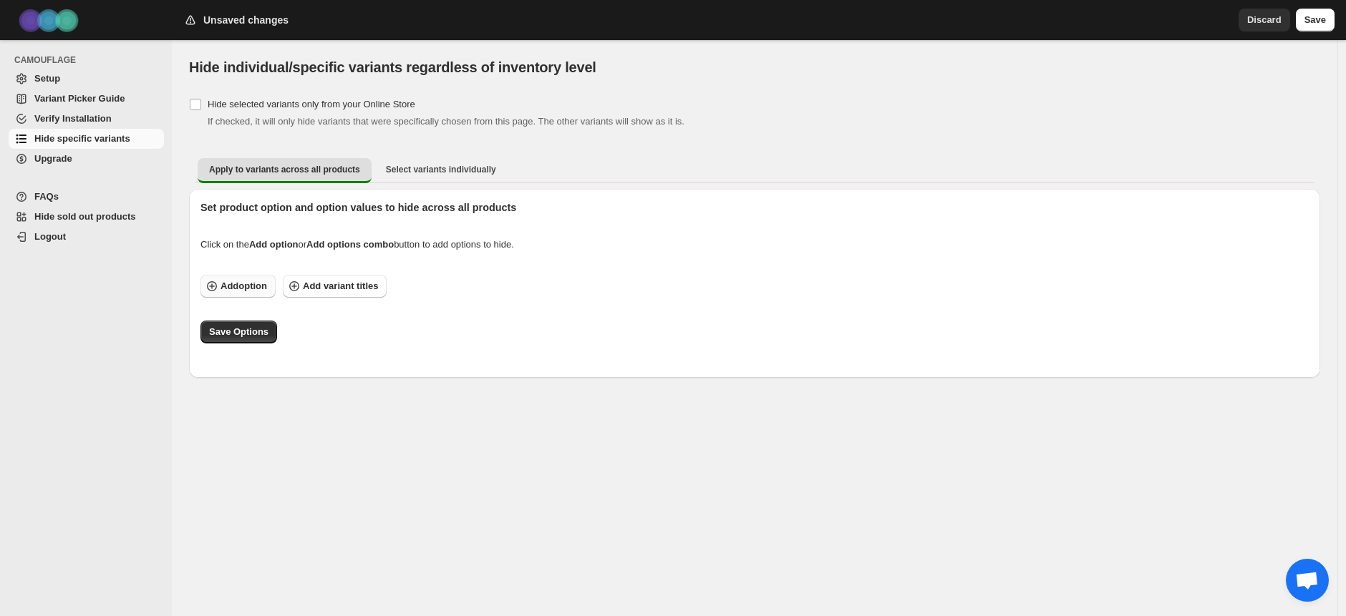
click at [256, 288] on span "Add option" at bounding box center [243, 286] width 47 height 14
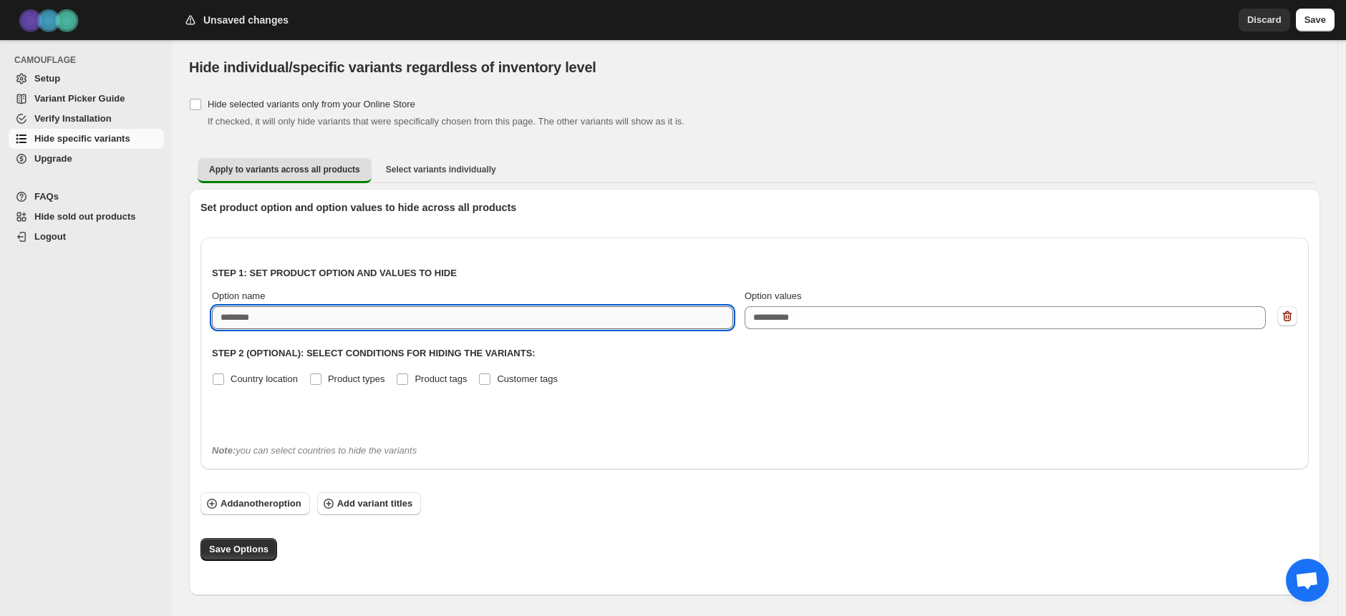
click at [552, 306] on input "Option name" at bounding box center [472, 317] width 521 height 23
click at [330, 316] on input "Option name" at bounding box center [472, 317] width 521 height 23
paste input "*********"
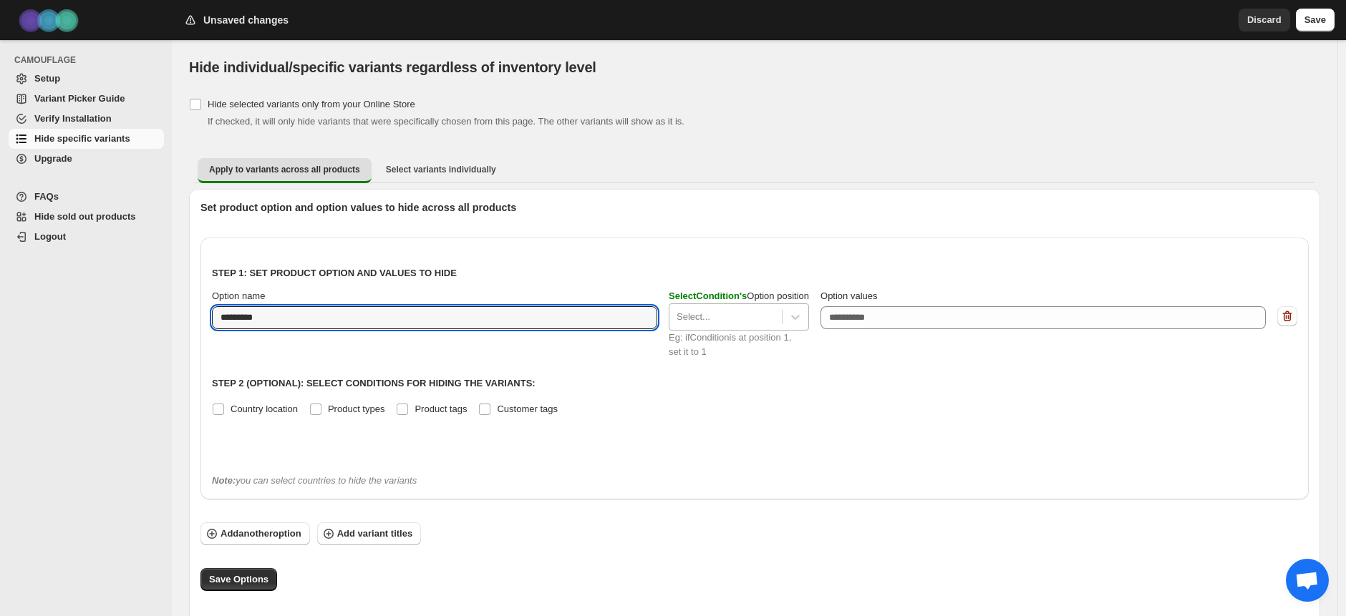
type input "*********"
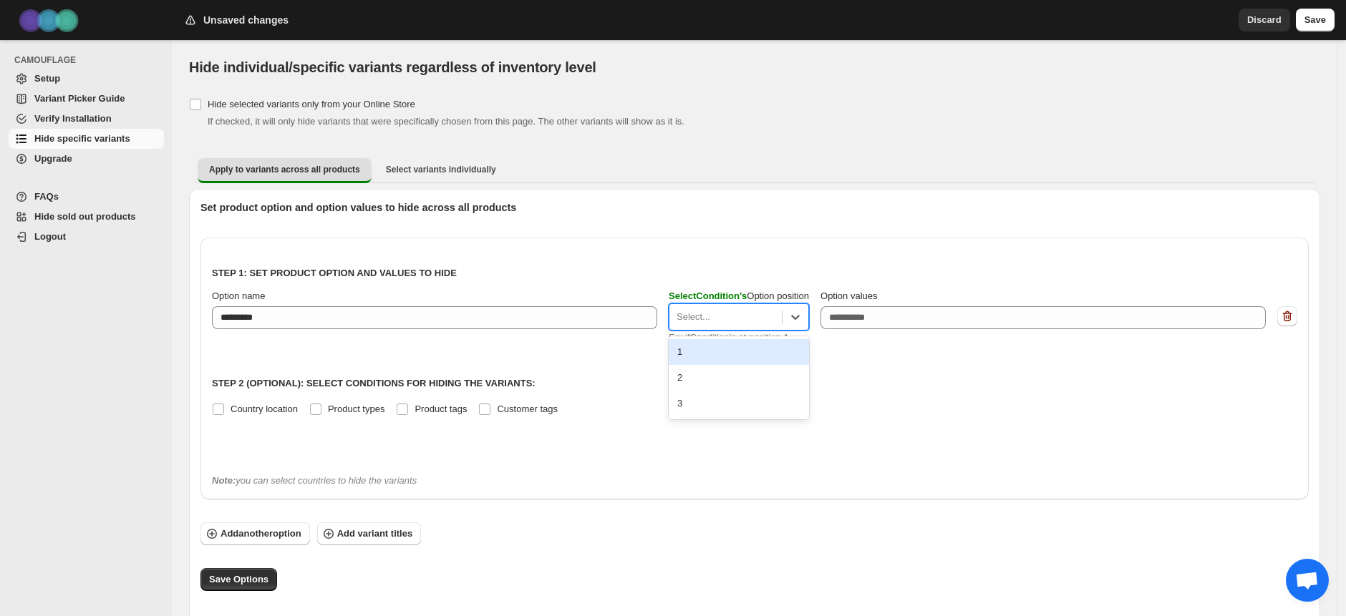
click at [782, 321] on div "Select..." at bounding box center [725, 317] width 112 height 23
click at [745, 268] on p "Step 1: Set product option and values to hide" at bounding box center [754, 273] width 1085 height 14
click at [744, 307] on div "Select..." at bounding box center [725, 317] width 112 height 23
click at [724, 351] on div "1" at bounding box center [739, 352] width 140 height 26
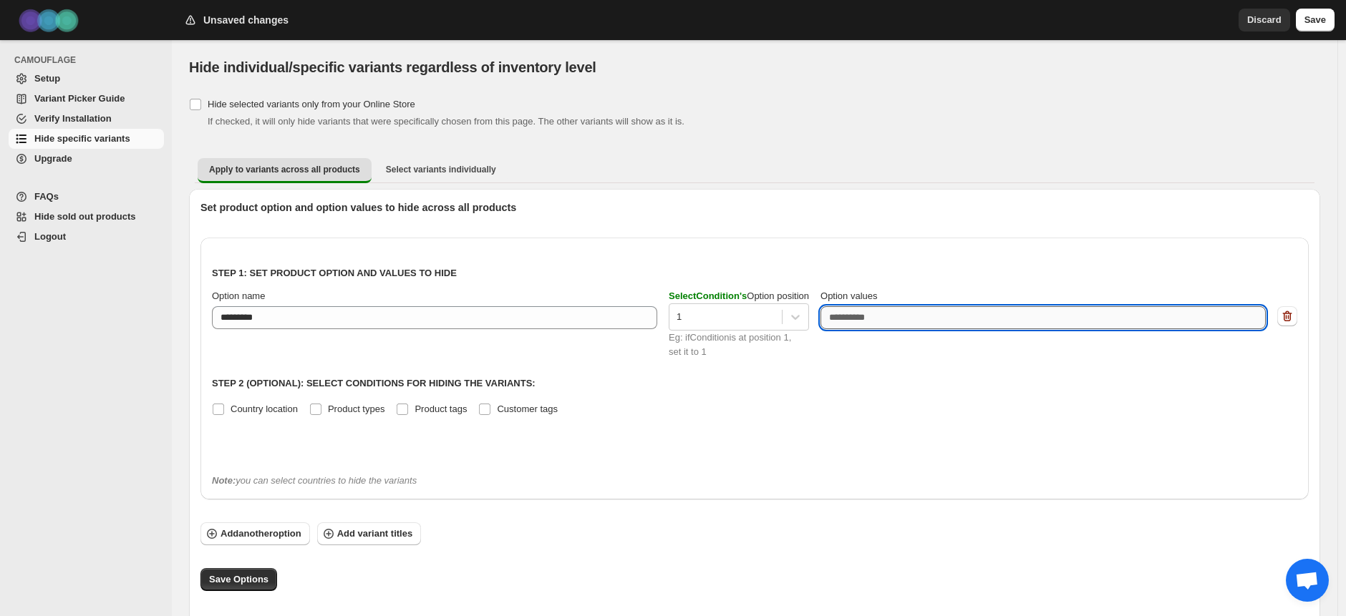
click at [928, 324] on textarea "Option values" at bounding box center [1042, 317] width 445 height 23
drag, startPoint x: 297, startPoint y: 304, endPoint x: 289, endPoint y: 309, distance: 9.3
click at [291, 306] on div "Option name *********" at bounding box center [434, 309] width 445 height 40
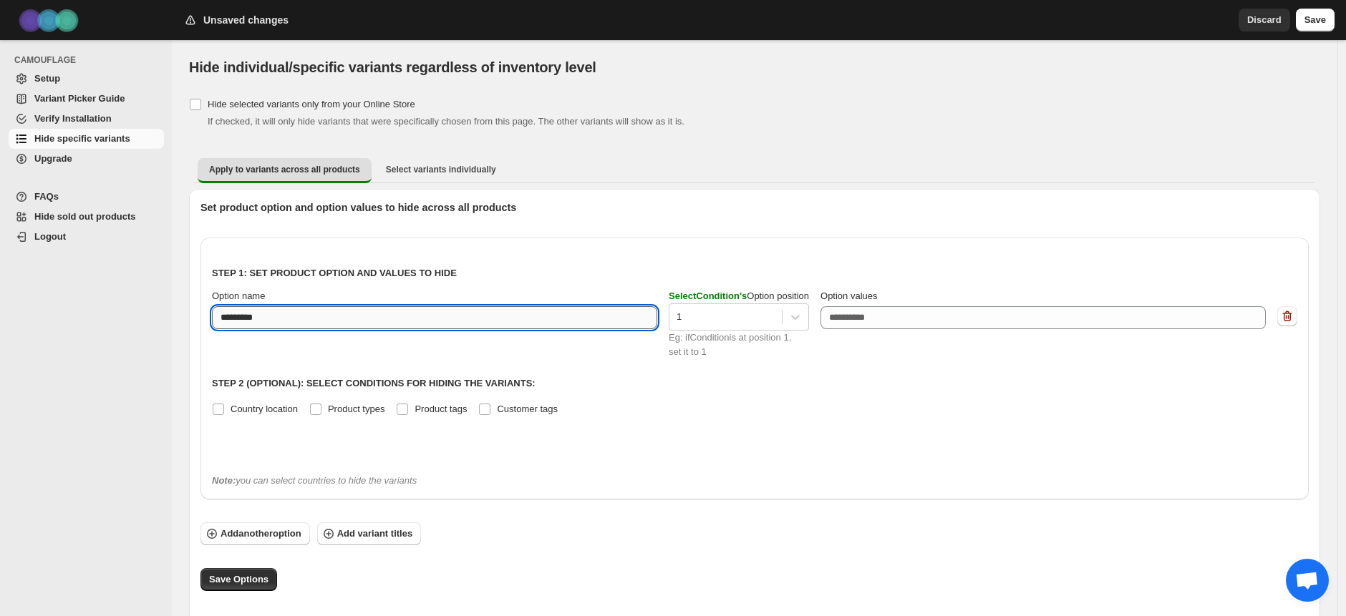
drag, startPoint x: 288, startPoint y: 316, endPoint x: 168, endPoint y: 316, distance: 120.3
click at [212, 316] on input "*********" at bounding box center [434, 317] width 445 height 23
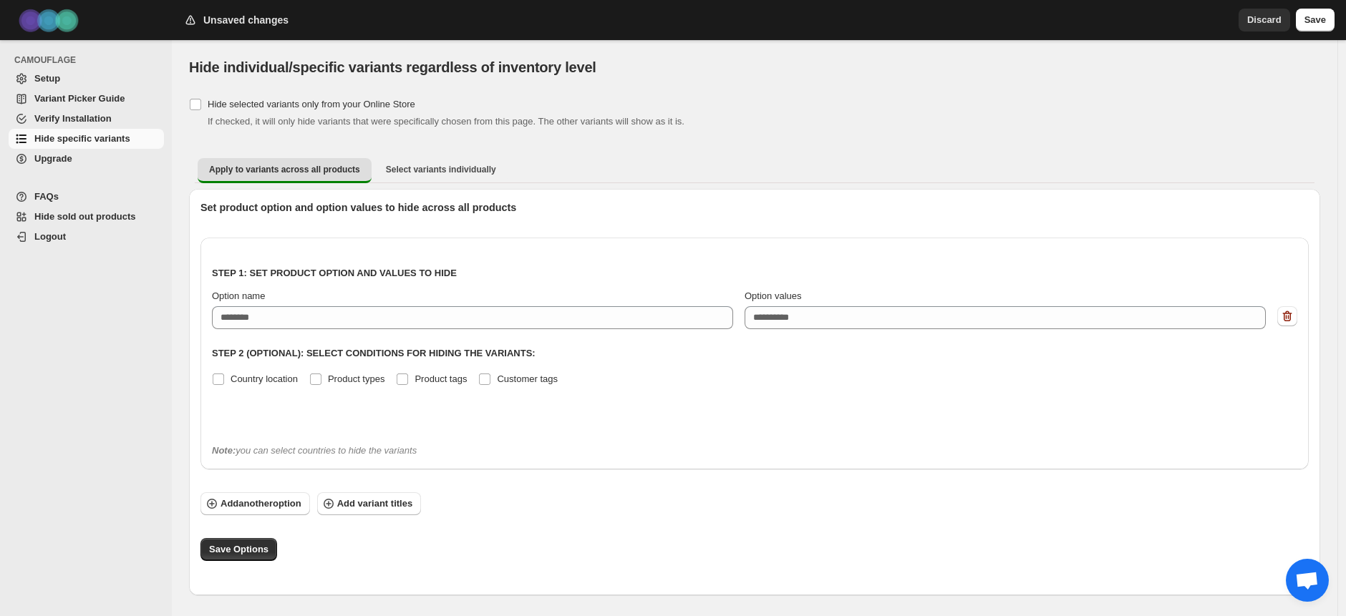
click at [575, 286] on div "Step 1: Set product option and values to hide Option name Option values eg: XLu…" at bounding box center [754, 340] width 1085 height 183
click at [416, 168] on span "Select variants individually" at bounding box center [441, 169] width 110 height 11
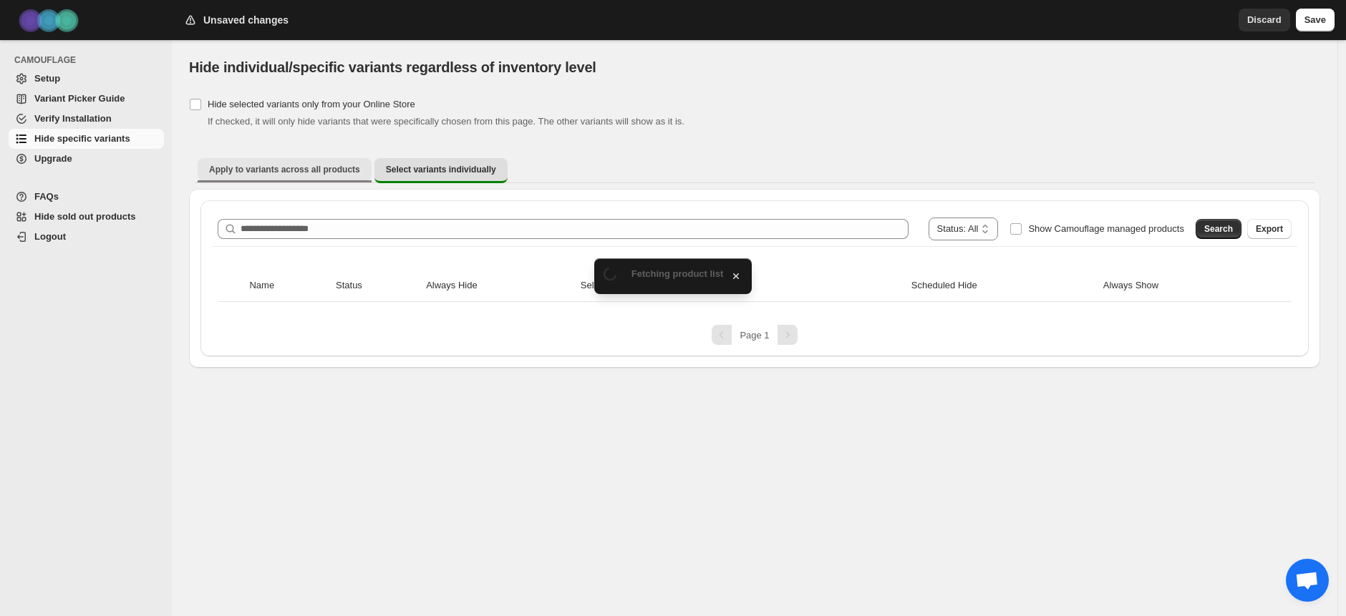
click at [321, 170] on span "Apply to variants across all products" at bounding box center [284, 169] width 151 height 11
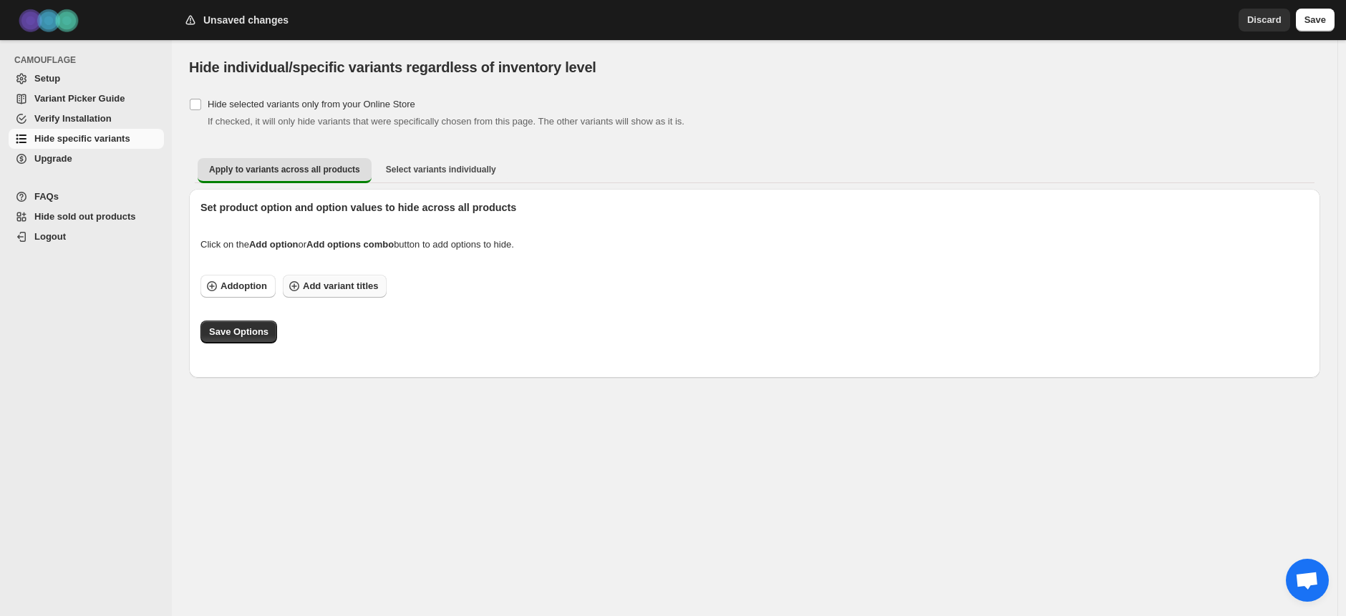
click at [321, 292] on span "Add variant titles" at bounding box center [340, 286] width 75 height 14
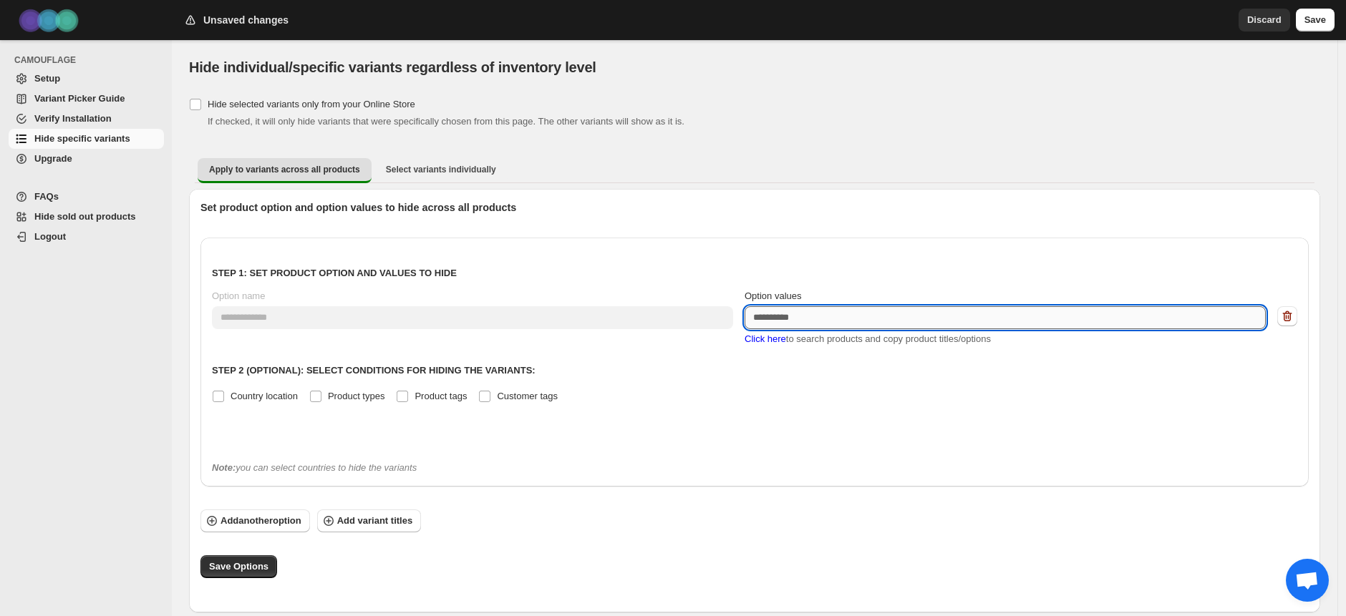
click at [777, 317] on textarea "Option values" at bounding box center [1004, 317] width 521 height 23
paste textarea "**********"
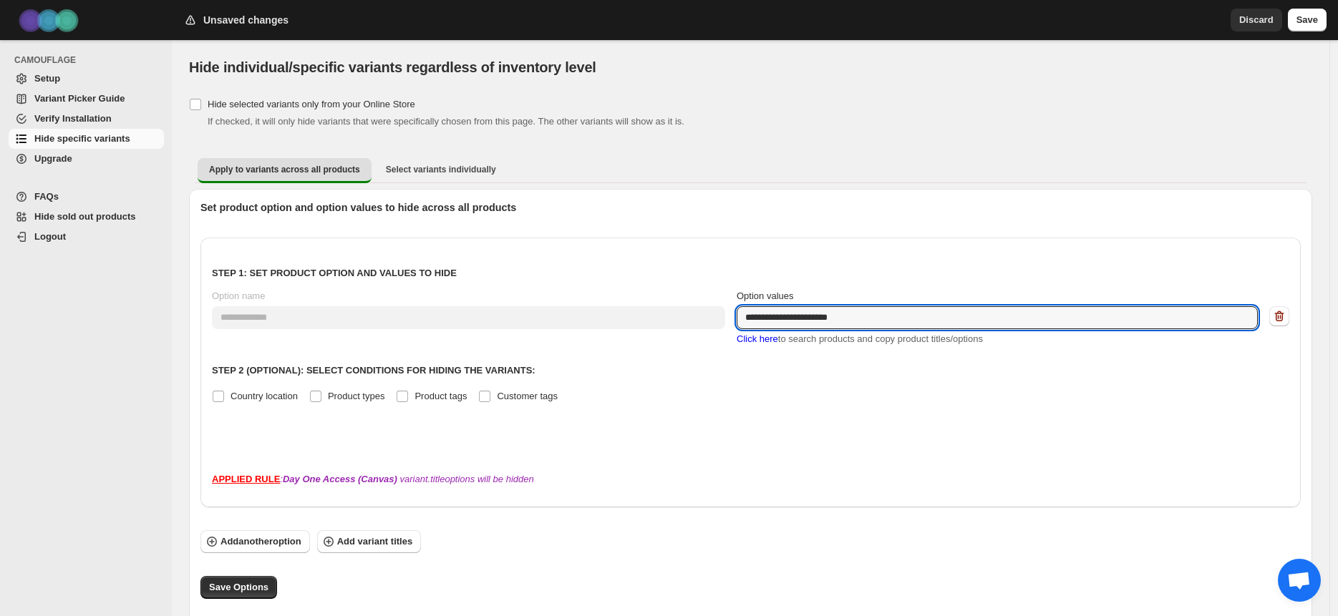
type textarea "**********"
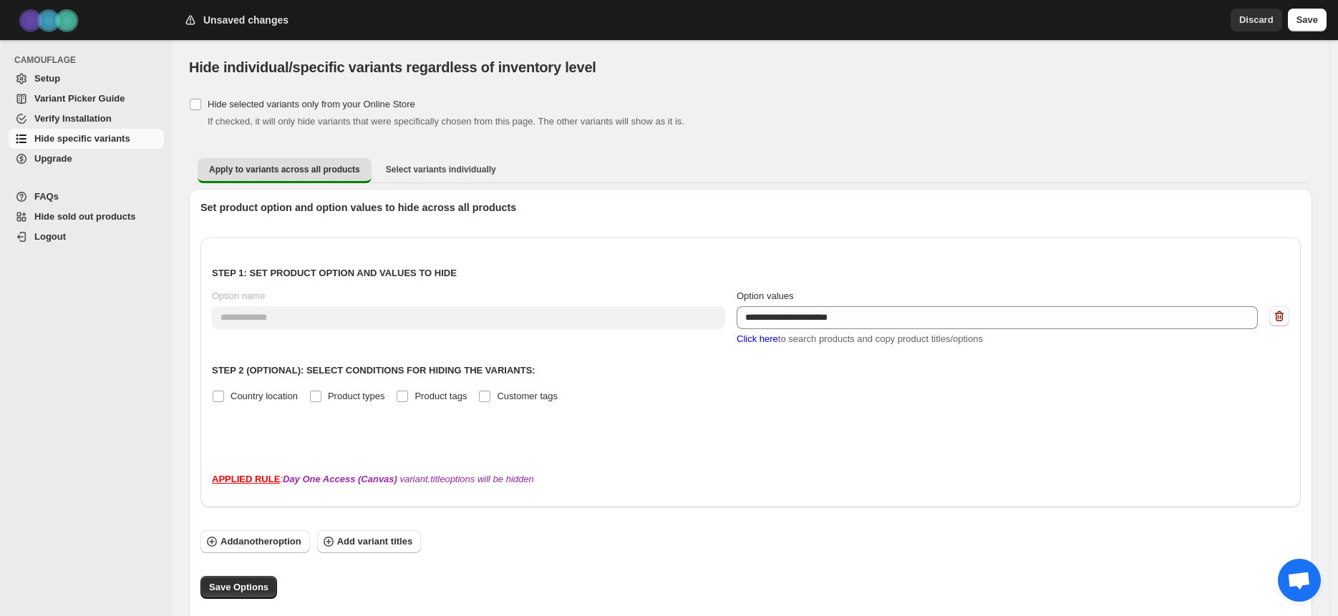
click at [760, 433] on div at bounding box center [750, 440] width 1077 height 17
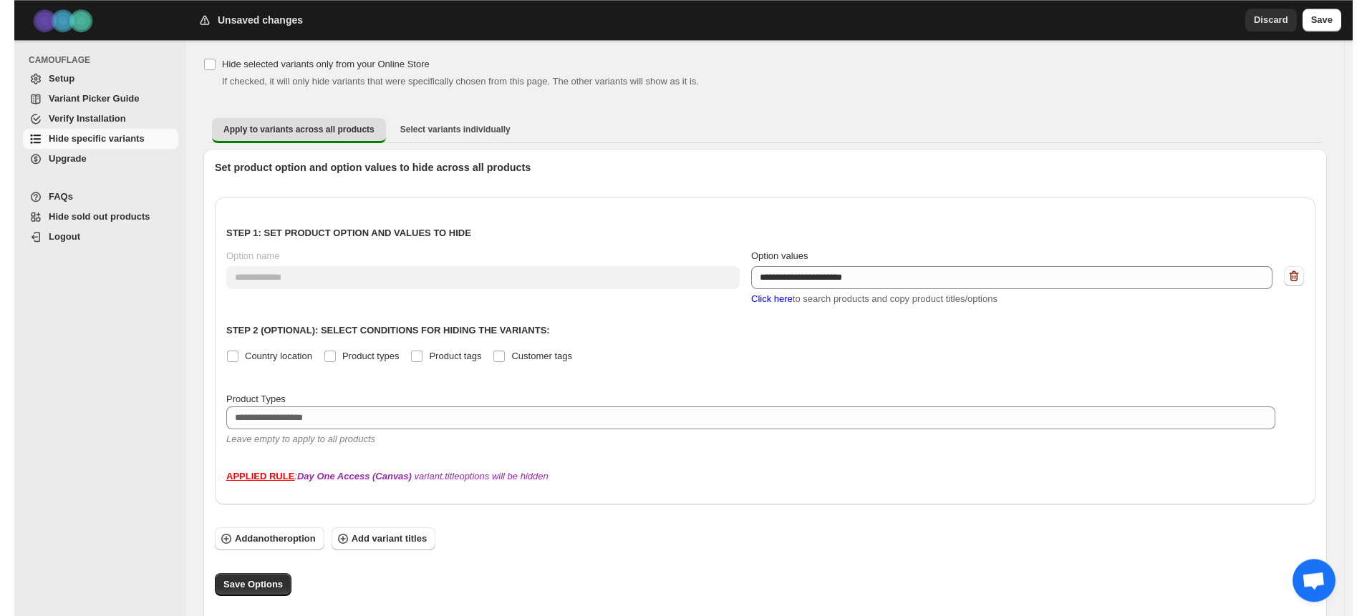
scroll to position [43, 0]
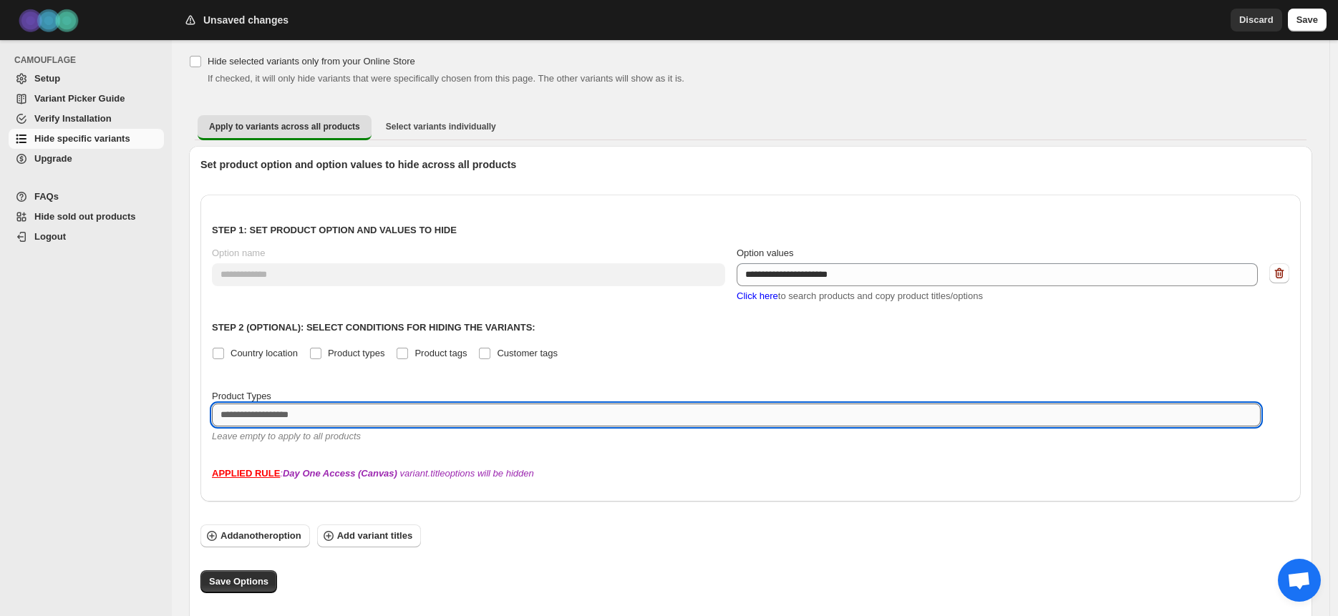
click at [346, 405] on textarea at bounding box center [736, 415] width 1049 height 23
paste textarea "**********"
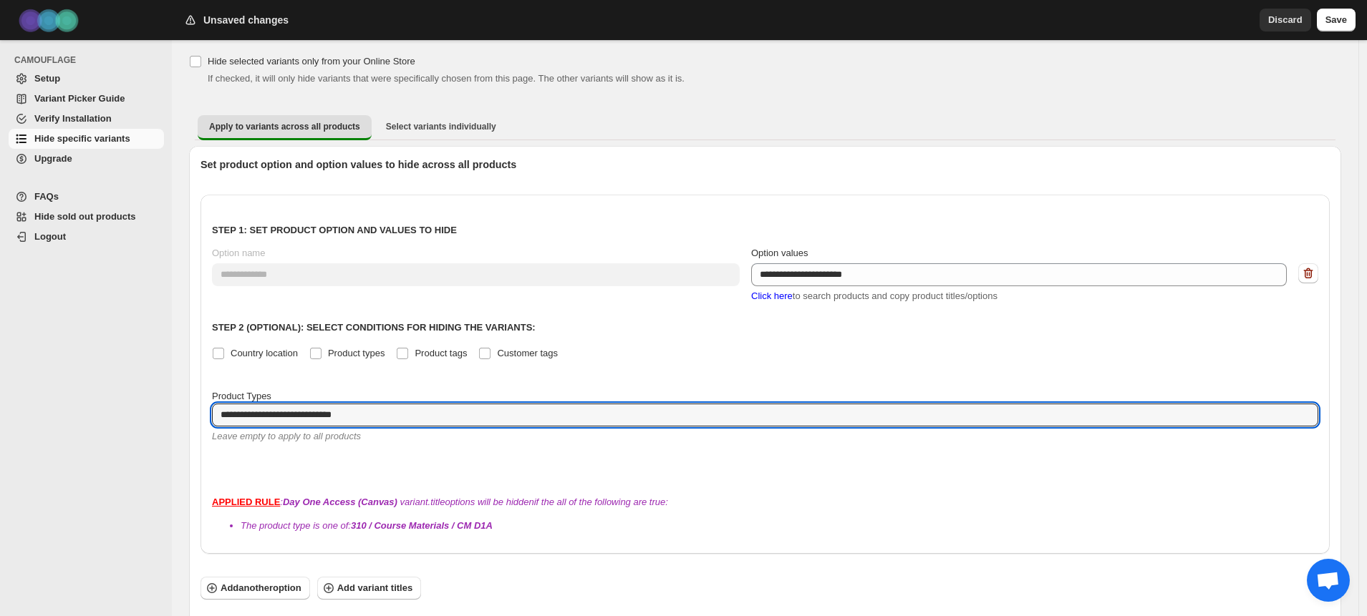
type textarea "**********"
drag, startPoint x: 401, startPoint y: 400, endPoint x: 154, endPoint y: 390, distance: 247.2
click at [212, 404] on textarea "**********" at bounding box center [754, 415] width 1085 height 23
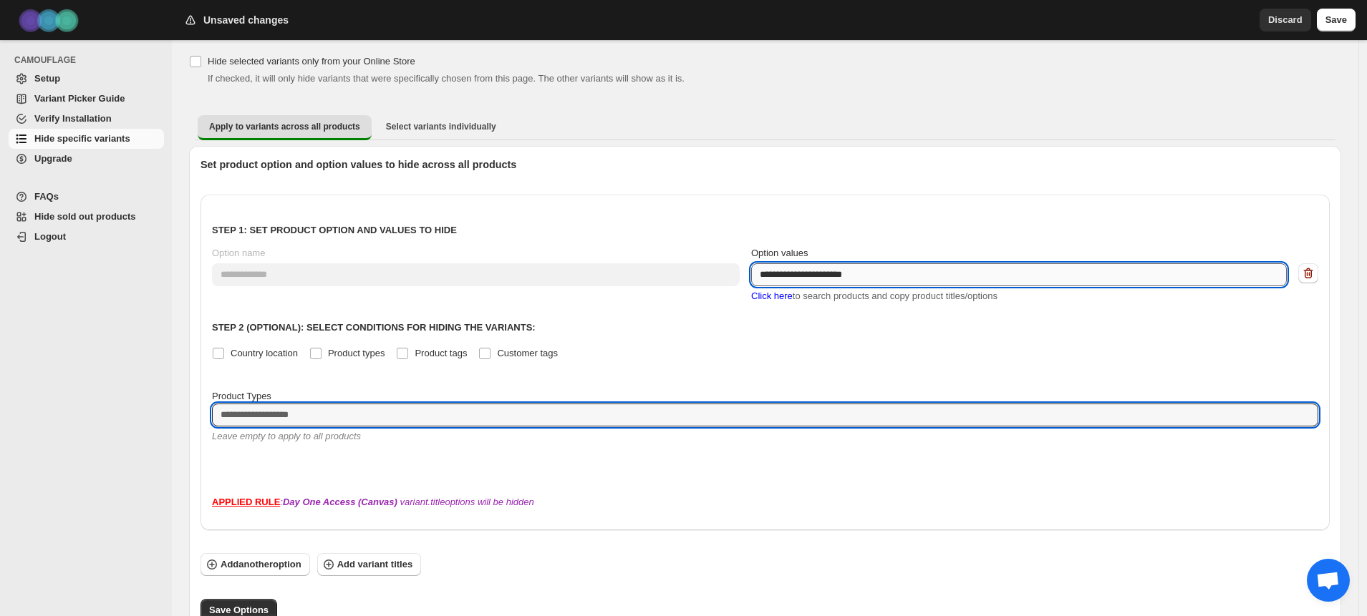
drag, startPoint x: 886, startPoint y: 279, endPoint x: 690, endPoint y: 268, distance: 195.8
click at [751, 268] on textarea "**********" at bounding box center [1018, 274] width 535 height 23
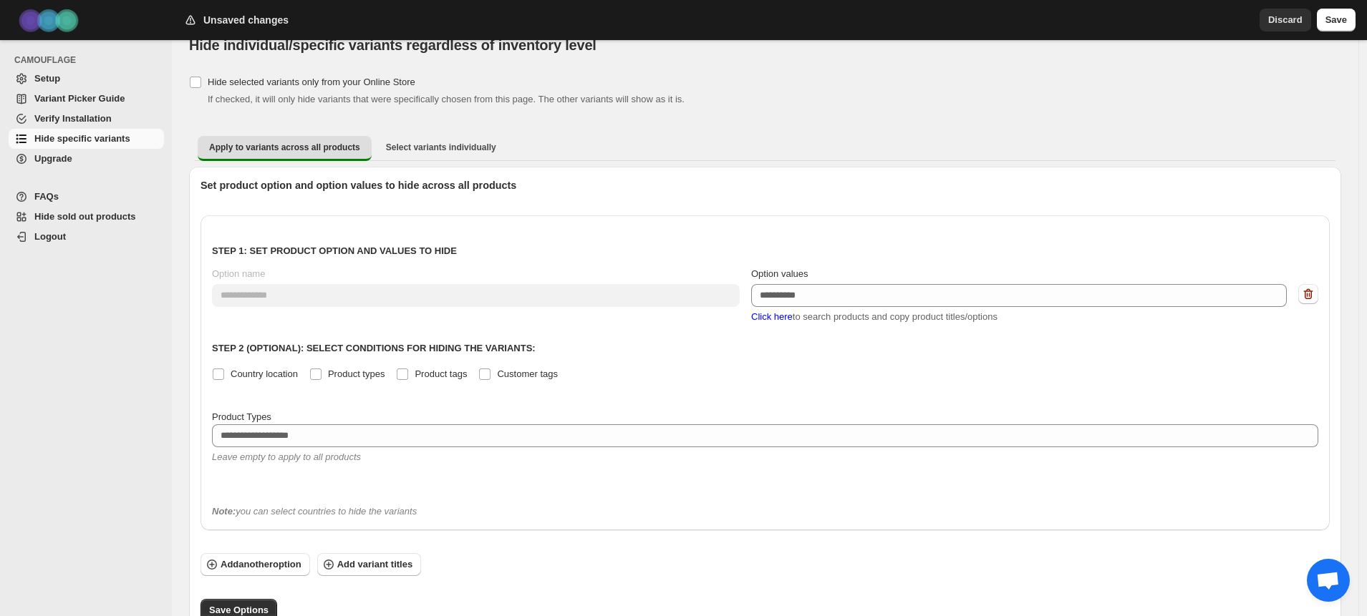
scroll to position [0, 0]
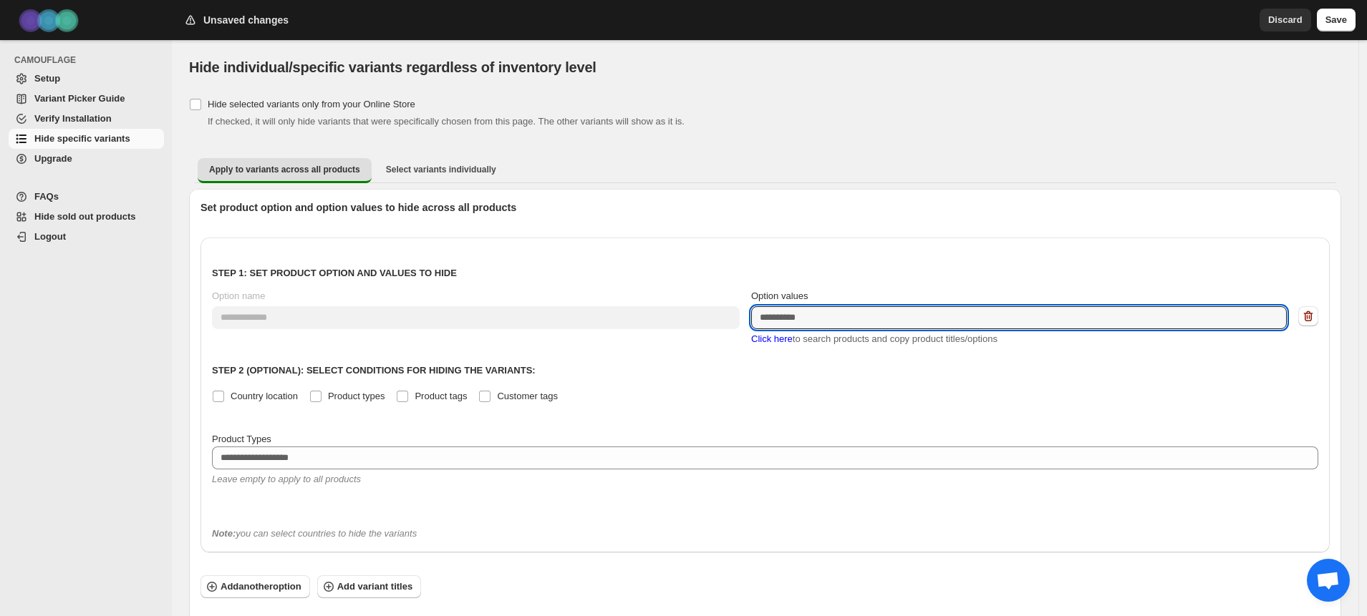
click at [53, 101] on span "Variant Picker Guide" at bounding box center [79, 98] width 90 height 11
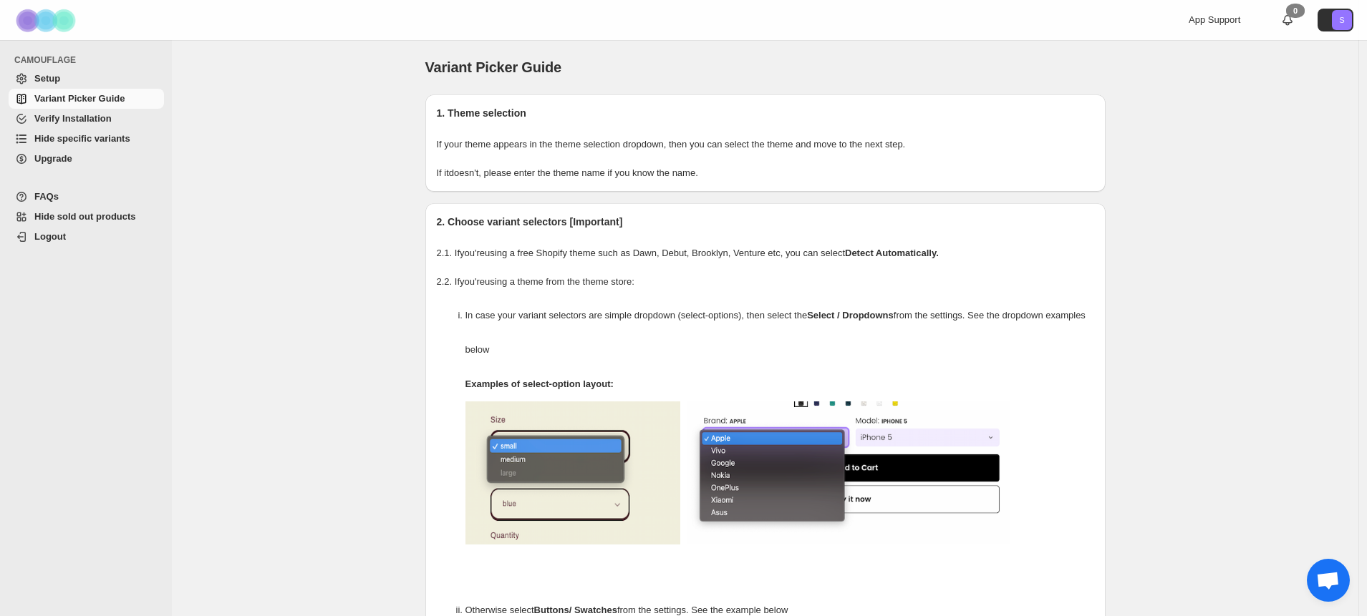
click at [65, 116] on span "Verify Installation" at bounding box center [72, 118] width 77 height 11
